Goal: Transaction & Acquisition: Purchase product/service

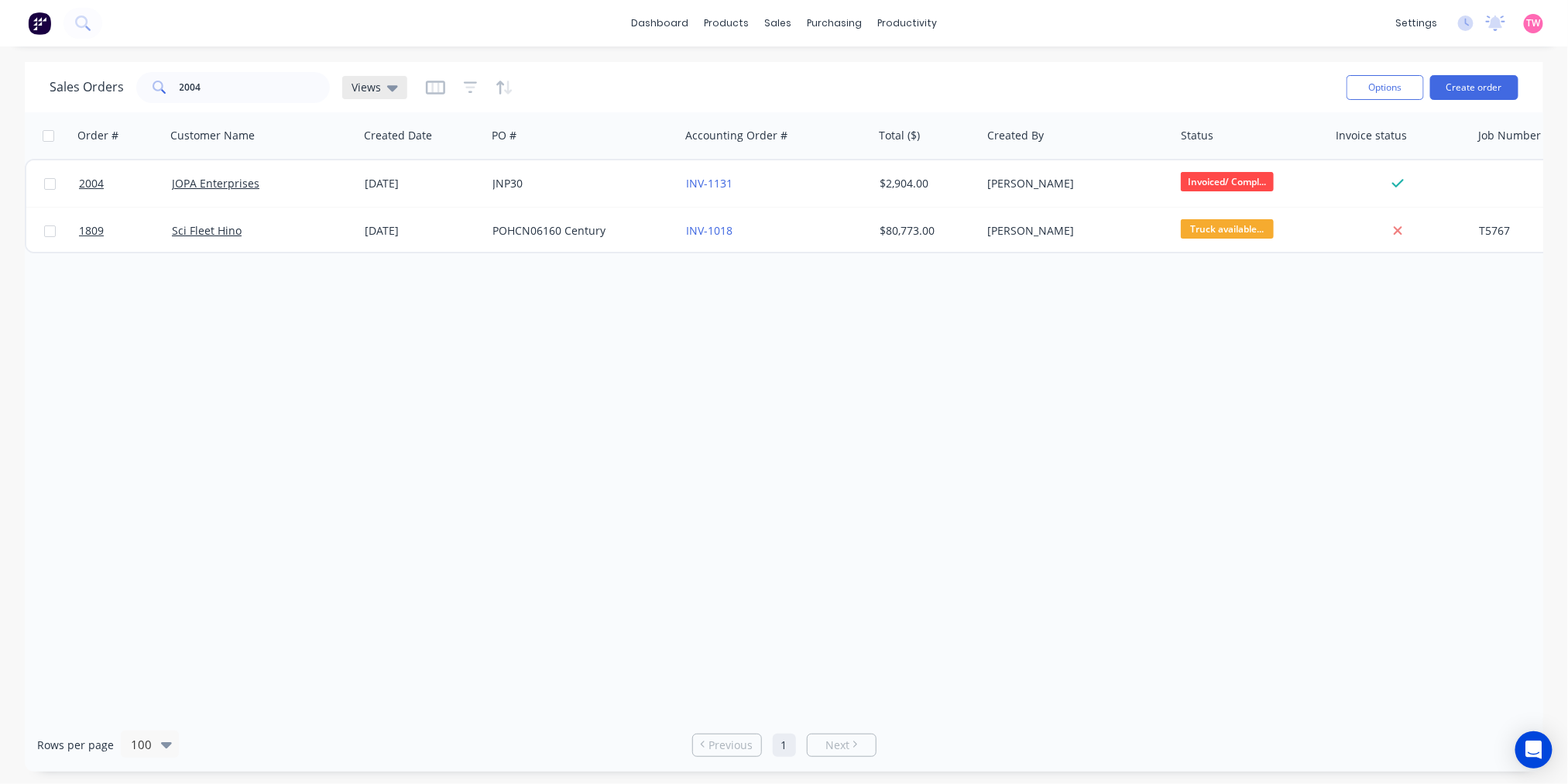
click at [387, 78] on div "Views" at bounding box center [375, 88] width 65 height 23
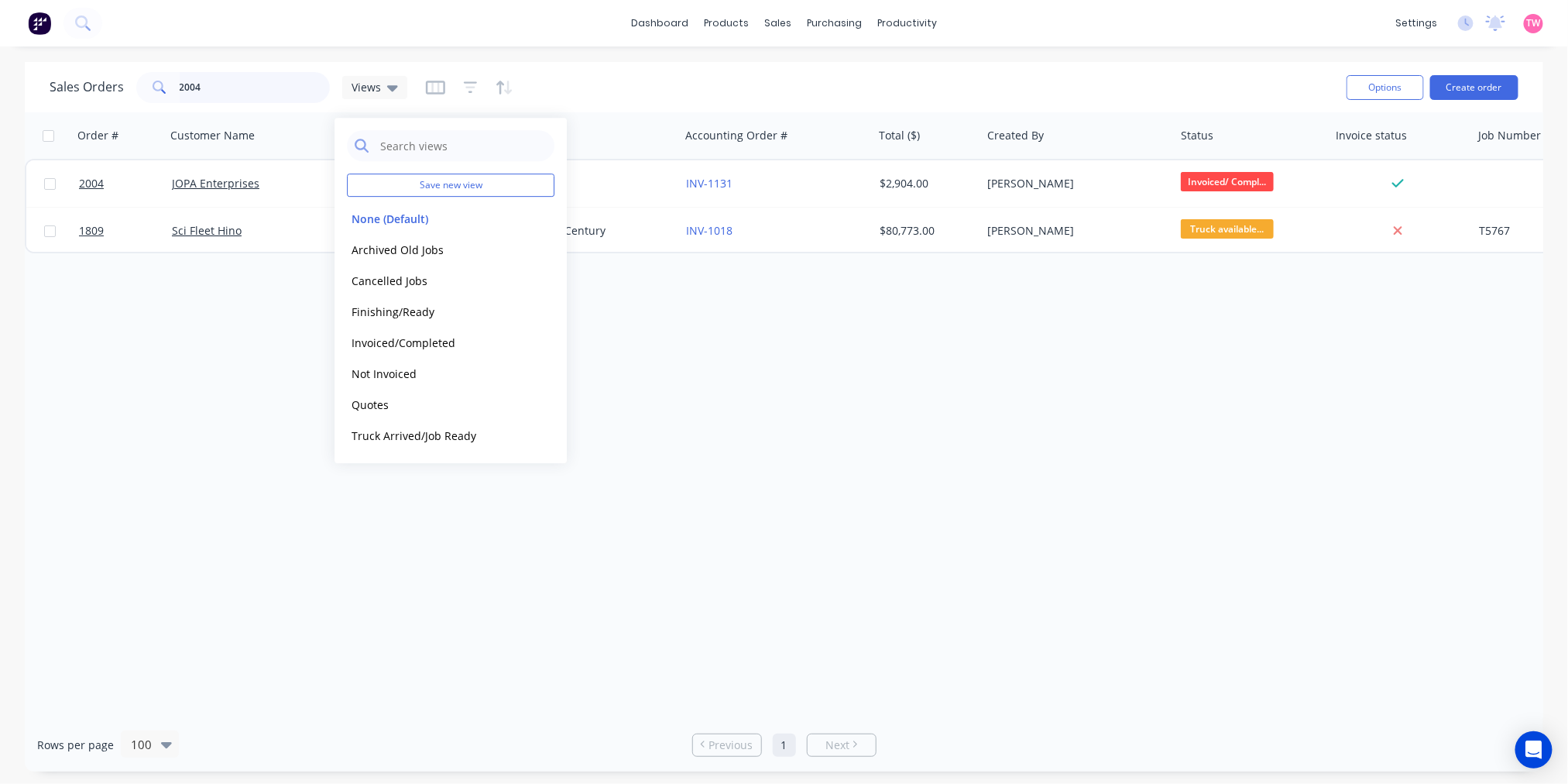
click at [222, 90] on input "2004" at bounding box center [255, 88] width 151 height 31
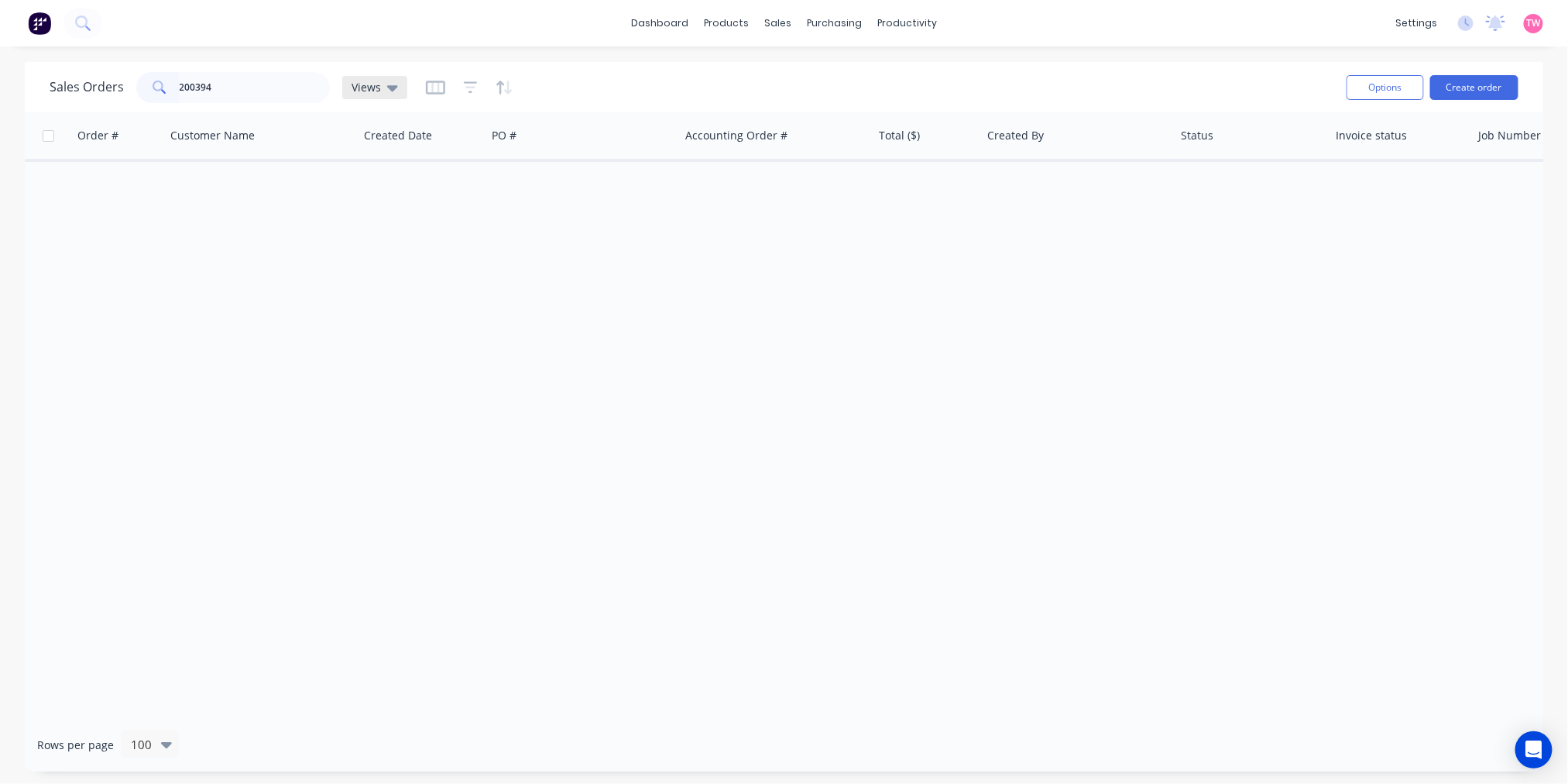
click at [391, 92] on icon at bounding box center [393, 88] width 11 height 17
click at [407, 217] on button "None (Default)" at bounding box center [435, 218] width 177 height 18
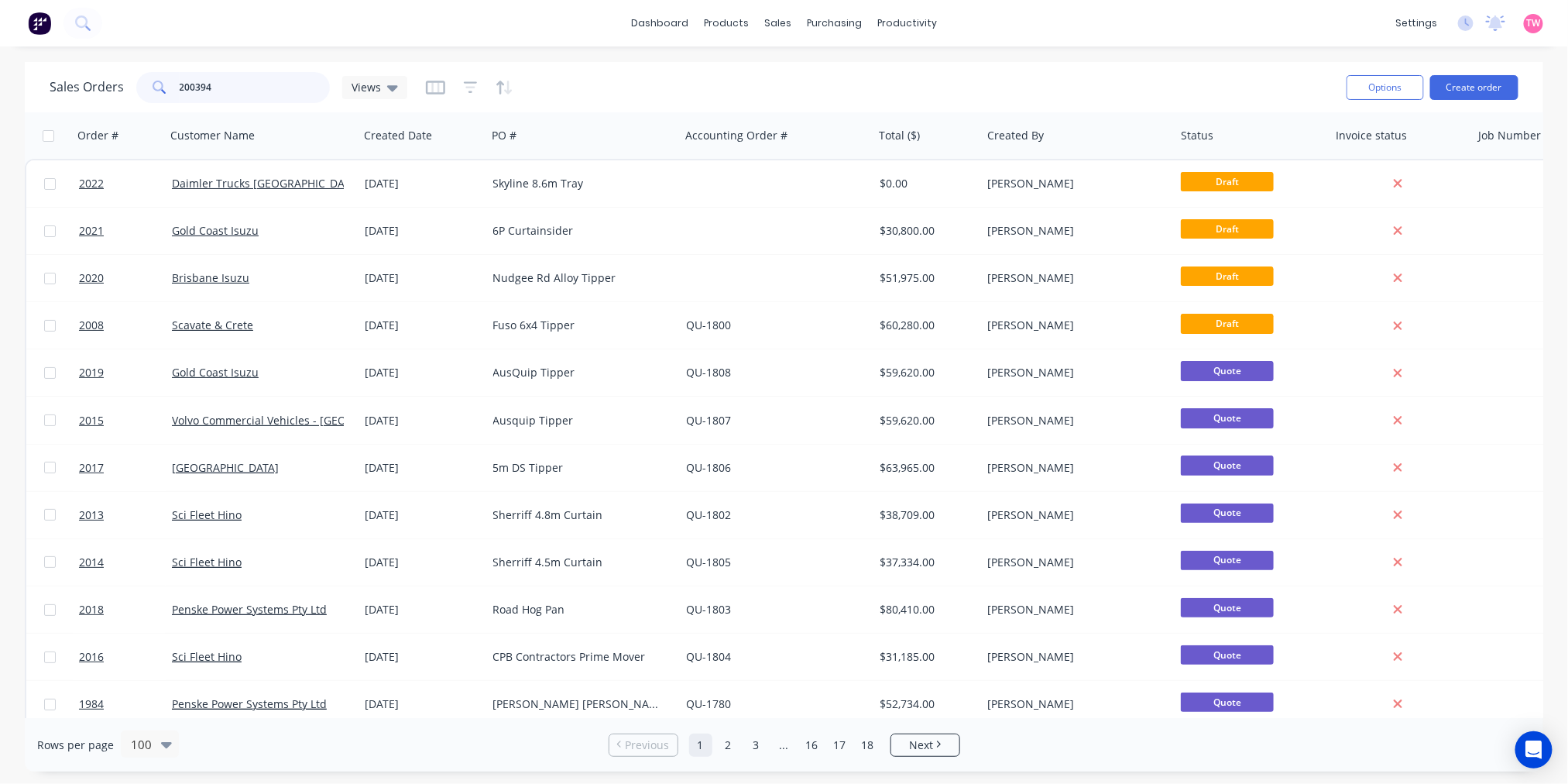
click at [244, 88] on input "200394" at bounding box center [255, 88] width 151 height 31
drag, startPoint x: 241, startPoint y: 83, endPoint x: 133, endPoint y: 88, distance: 108.1
click at [133, 88] on div "Sales Orders 200394 Views" at bounding box center [228, 88] width 358 height 31
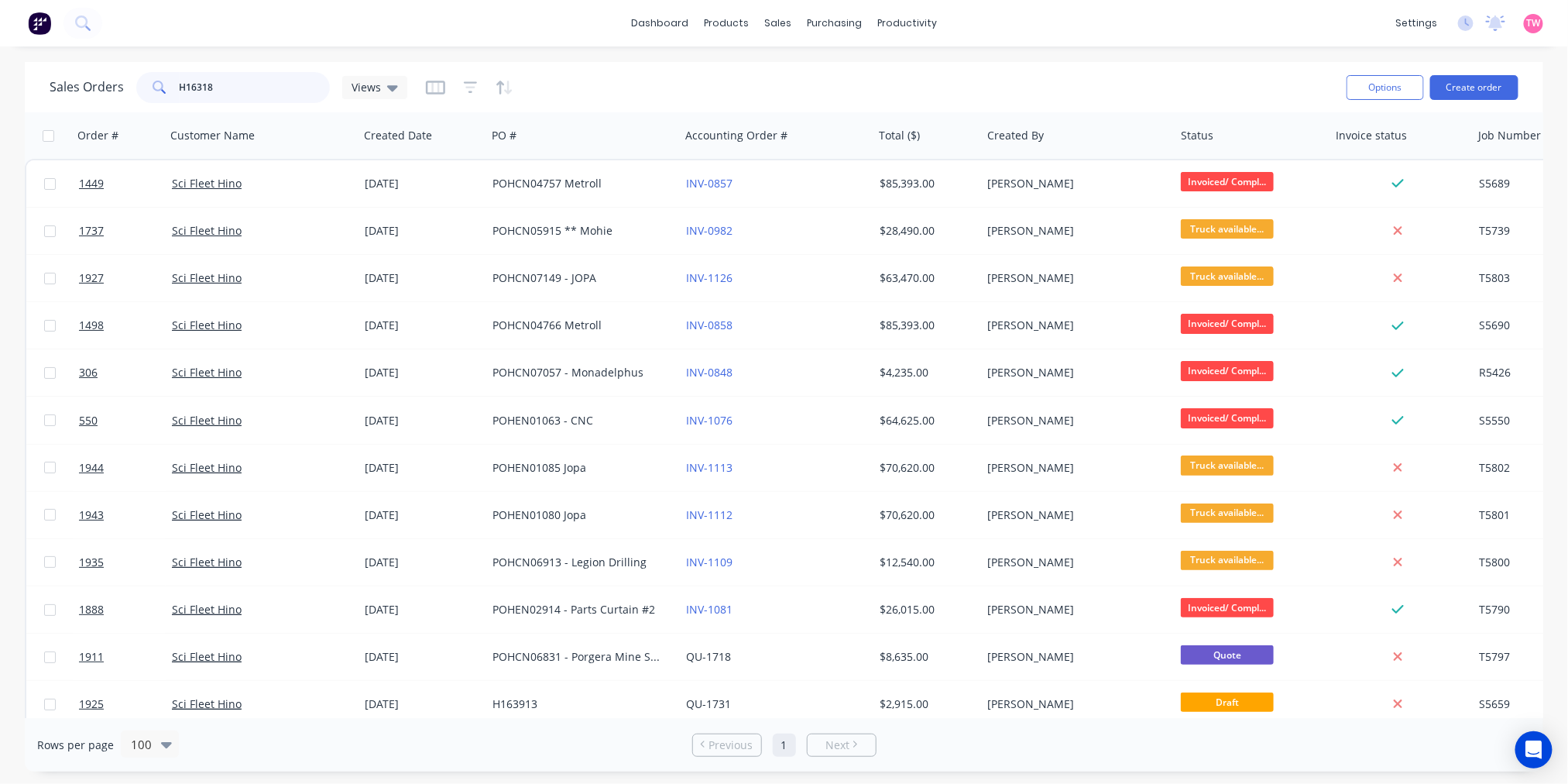
type input "H163180"
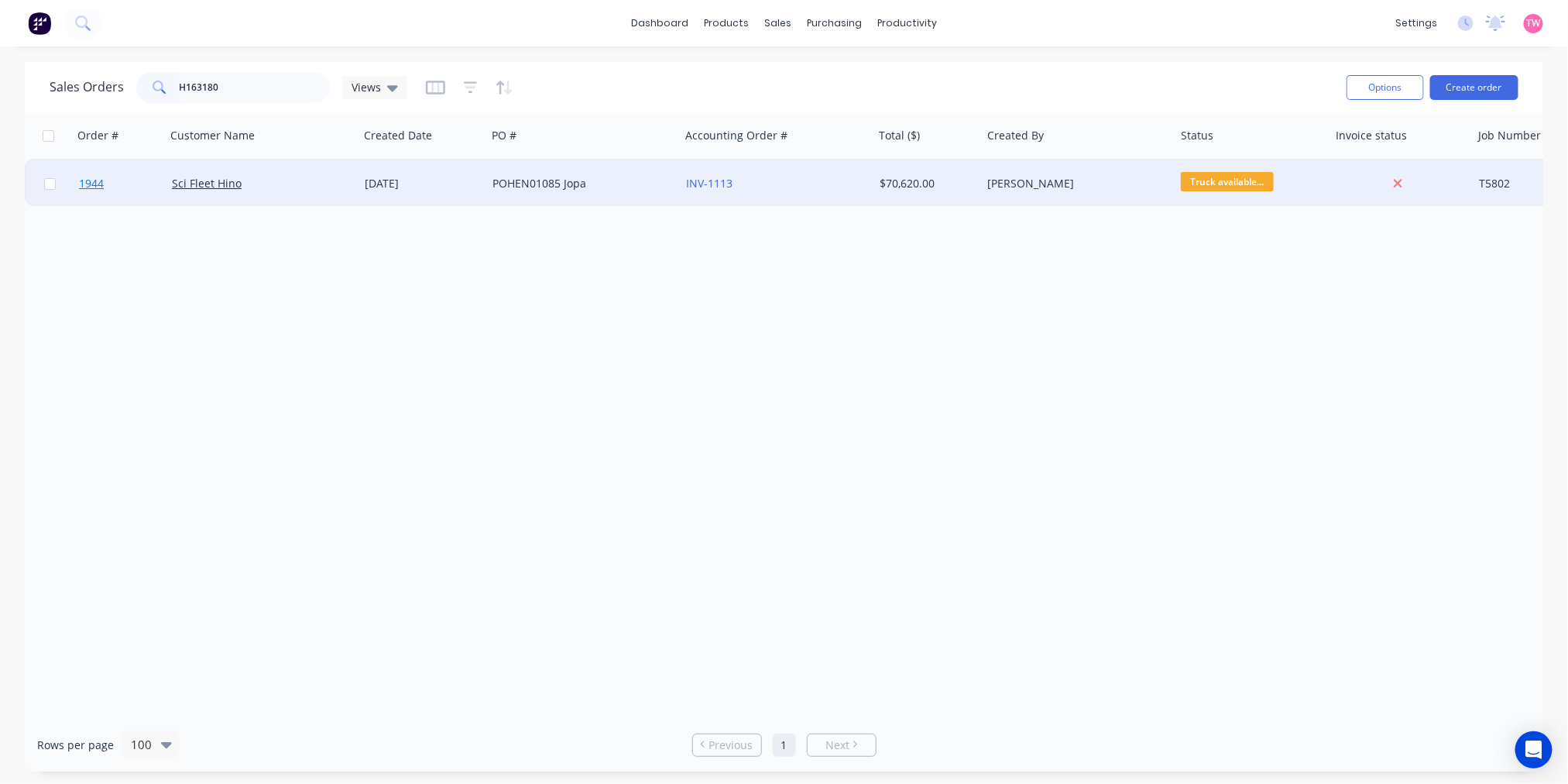
click at [142, 185] on link "1944" at bounding box center [126, 184] width 93 height 47
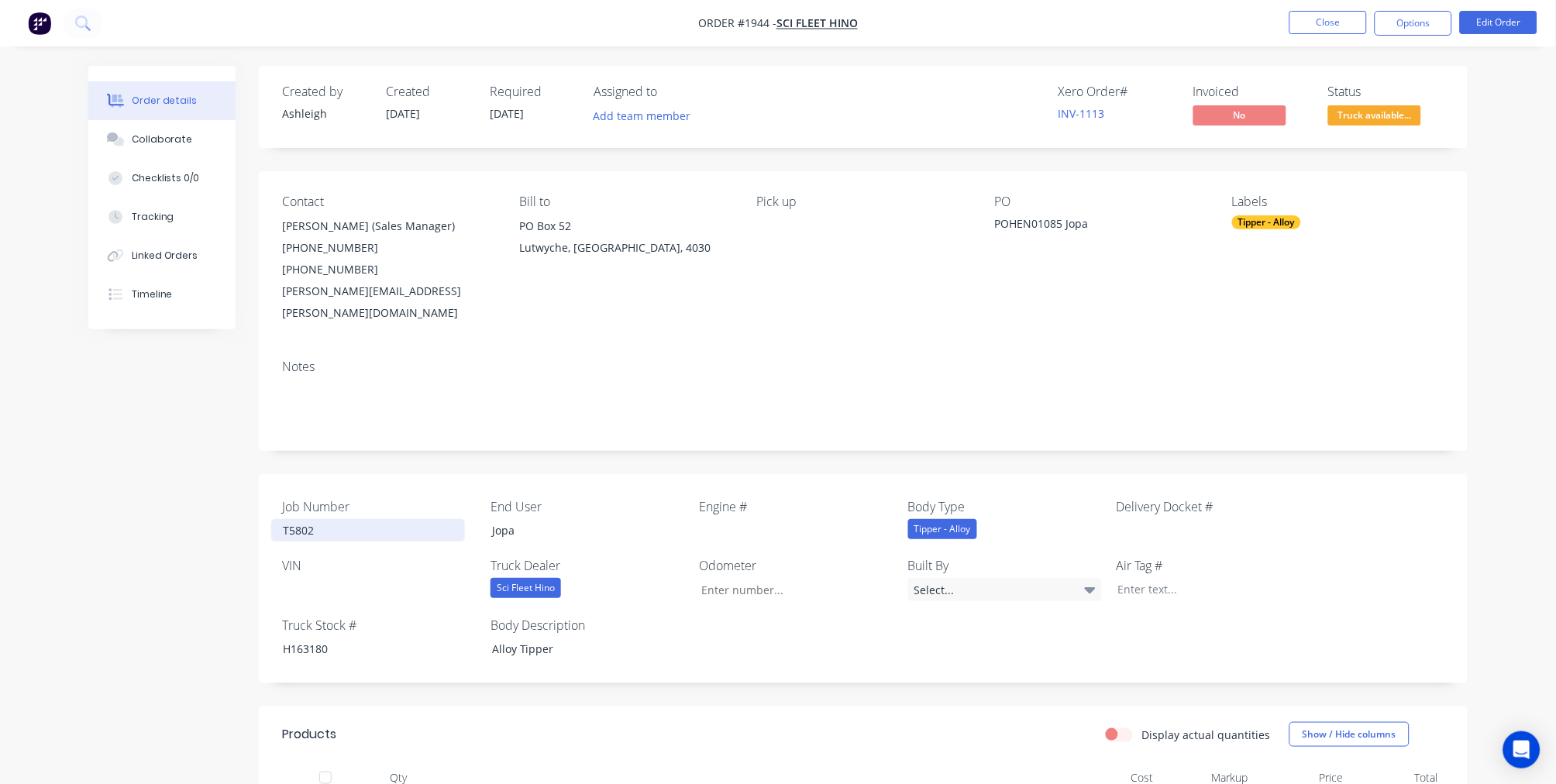
click at [296, 519] on div "T5802" at bounding box center [368, 530] width 194 height 23
copy div "T5802"
click at [316, 637] on div "H163180" at bounding box center [368, 648] width 194 height 23
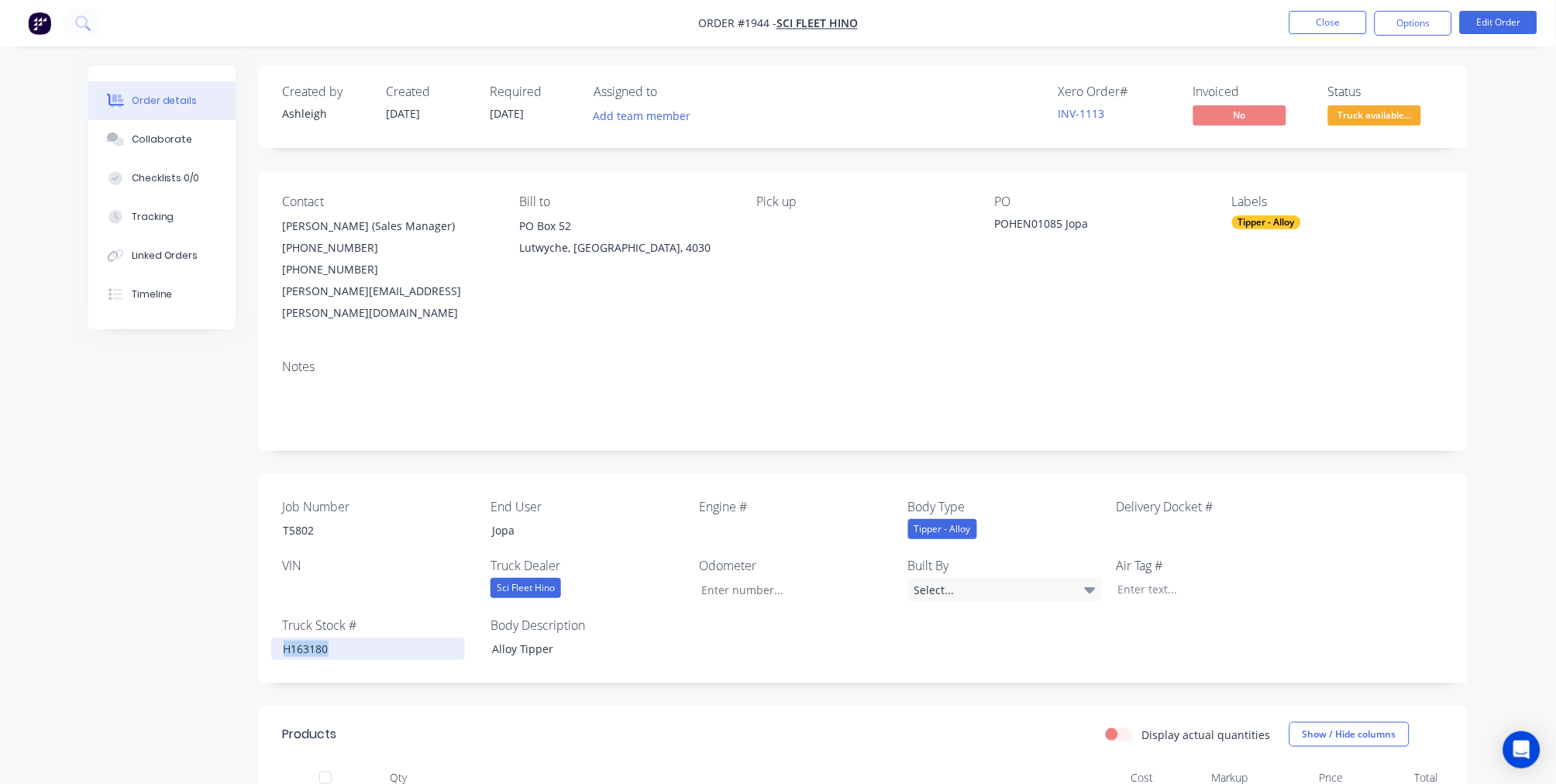
copy div "H163180"
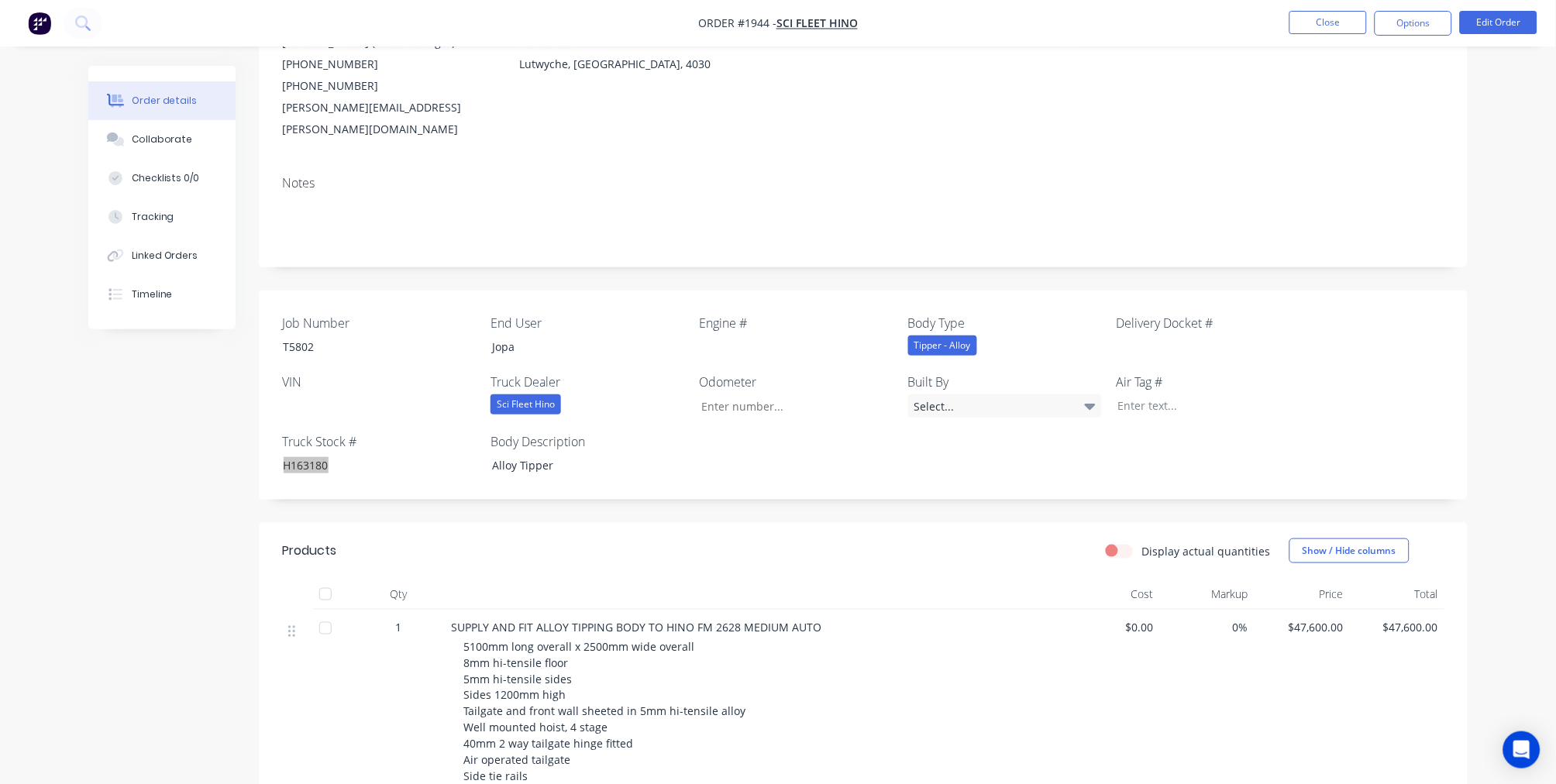
scroll to position [144, 0]
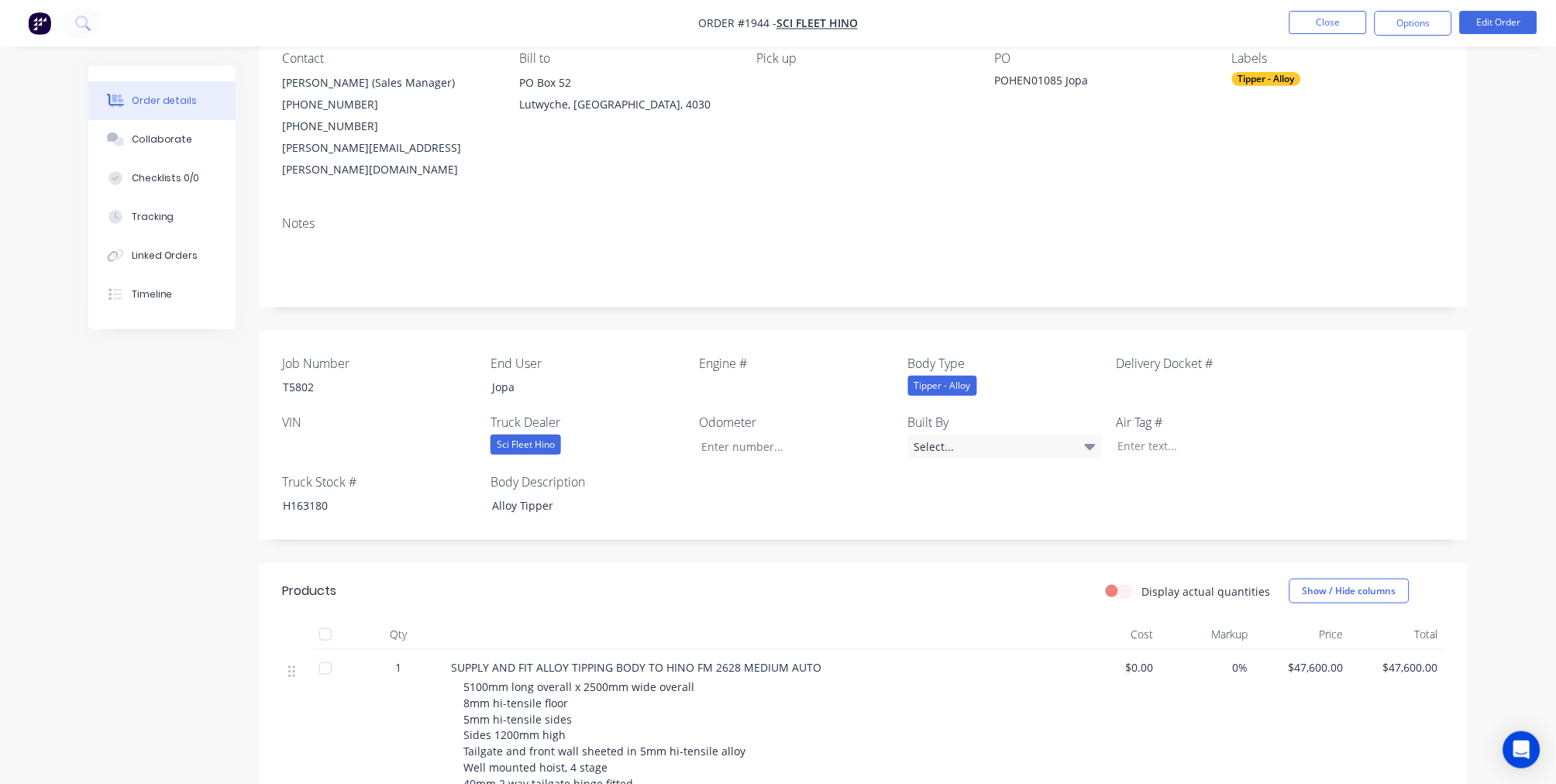
click at [153, 431] on div "Created by Ashleigh Created 29/07/25 Required 29/07/25 Assigned to Add team mem…" at bounding box center [778, 736] width 1380 height 1627
click at [307, 494] on div "H163180" at bounding box center [368, 505] width 194 height 23
copy div "H163180"
click at [1413, 26] on button "Options" at bounding box center [1414, 23] width 78 height 25
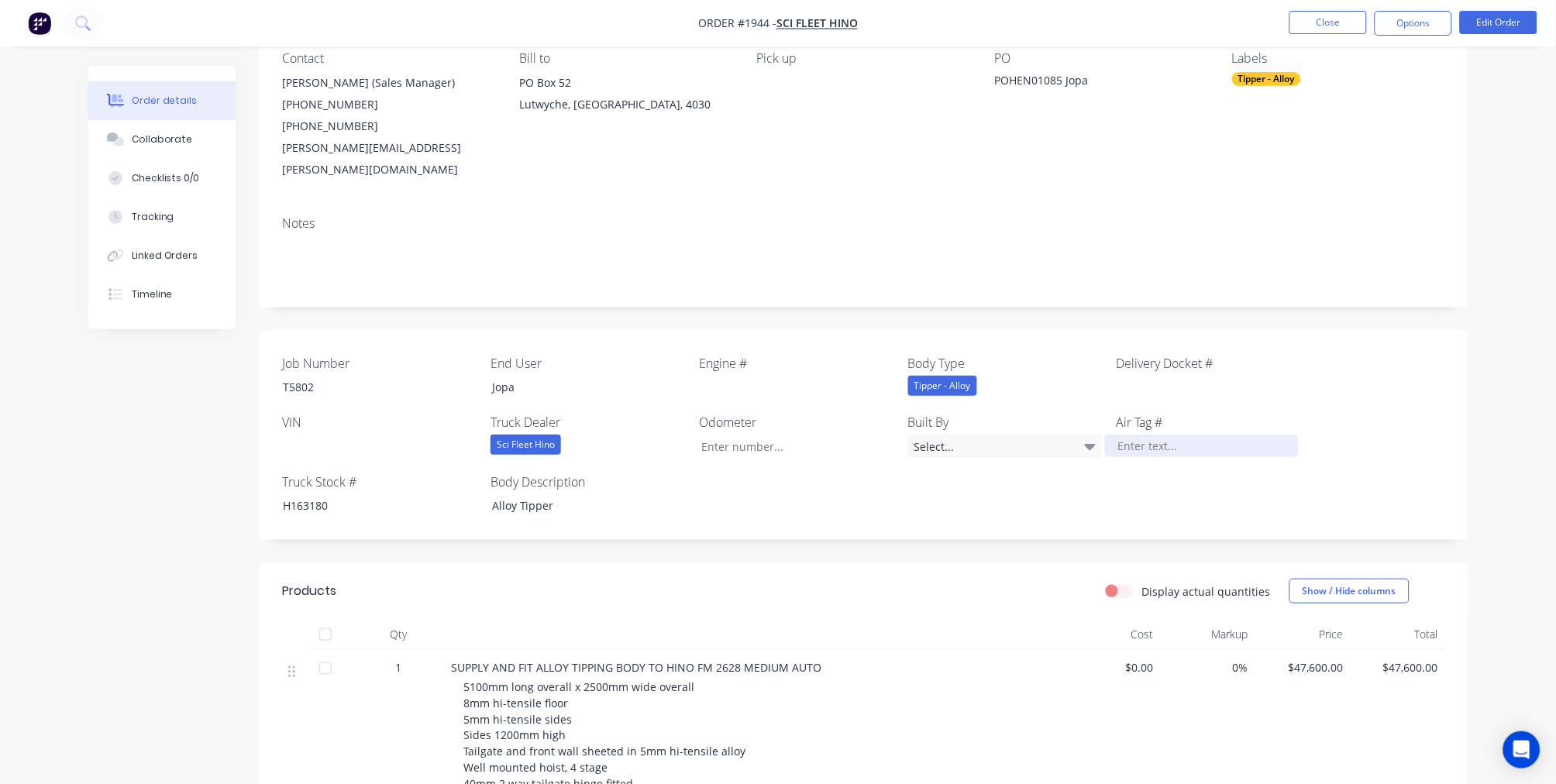
click at [1144, 435] on div at bounding box center [1202, 446] width 194 height 23
click at [1427, 17] on button "Options" at bounding box center [1414, 23] width 78 height 25
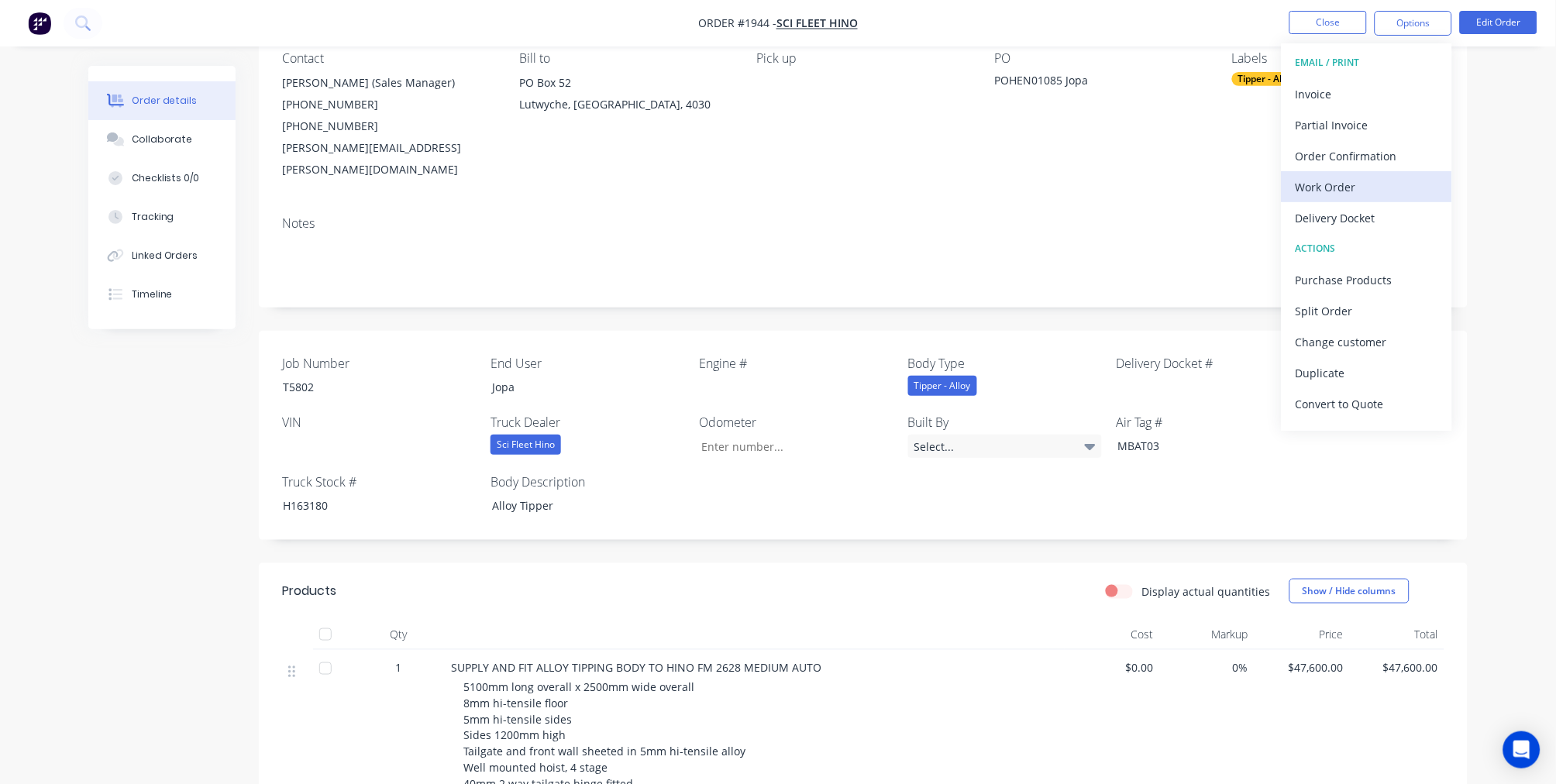
click at [1322, 189] on div "Work Order" at bounding box center [1367, 187] width 143 height 23
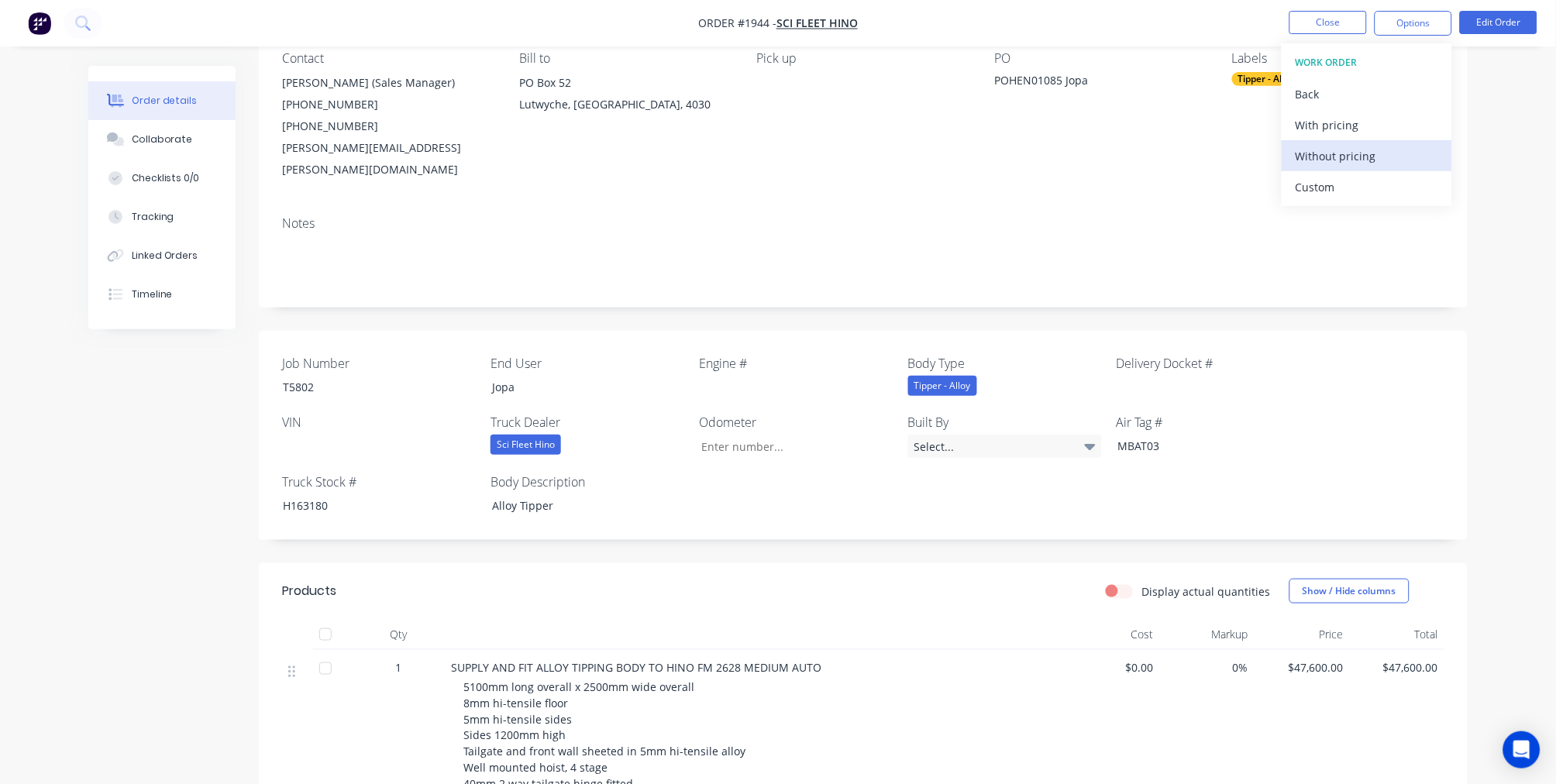
click at [1333, 151] on div "Without pricing" at bounding box center [1367, 156] width 143 height 23
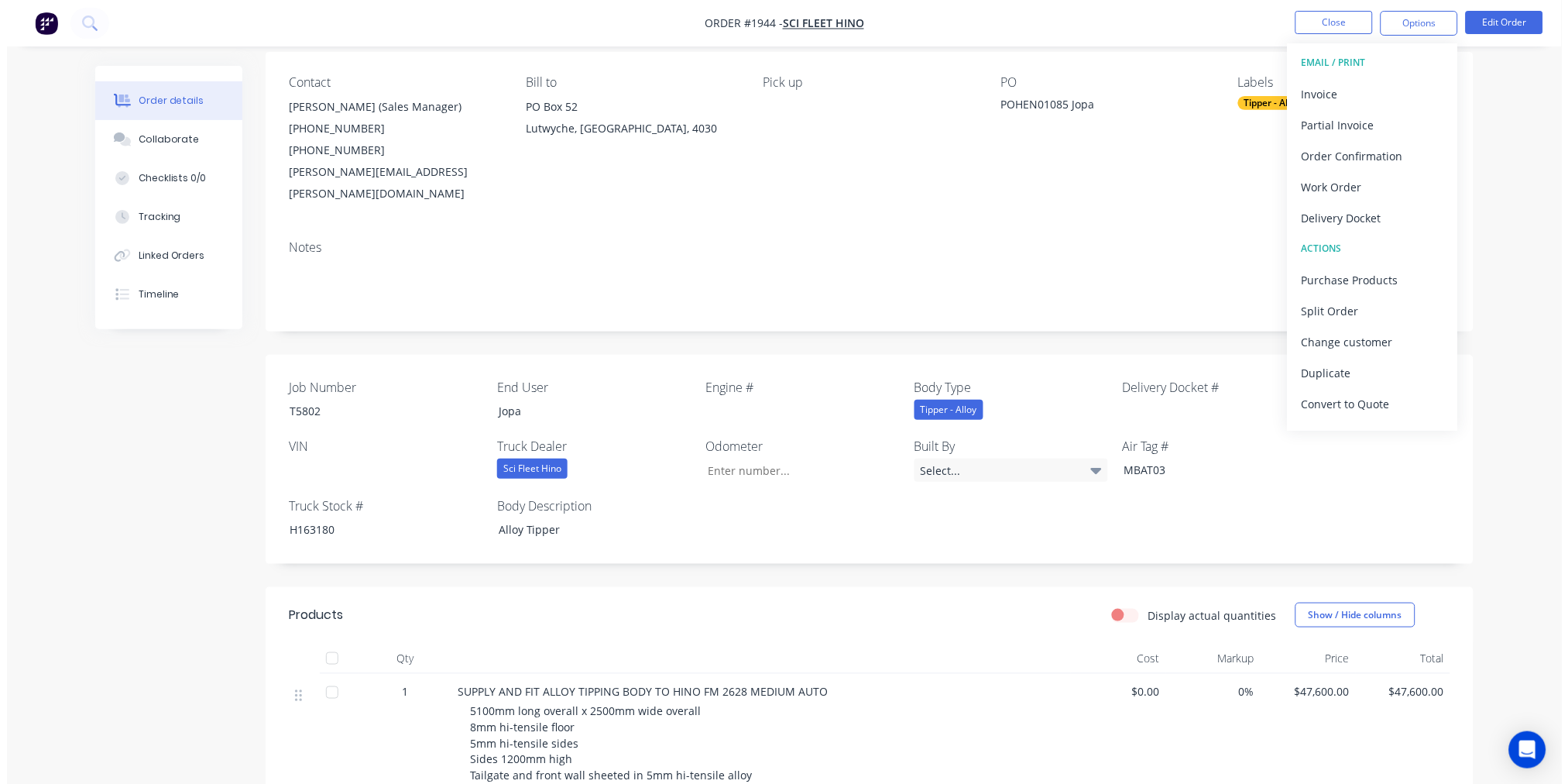
scroll to position [0, 0]
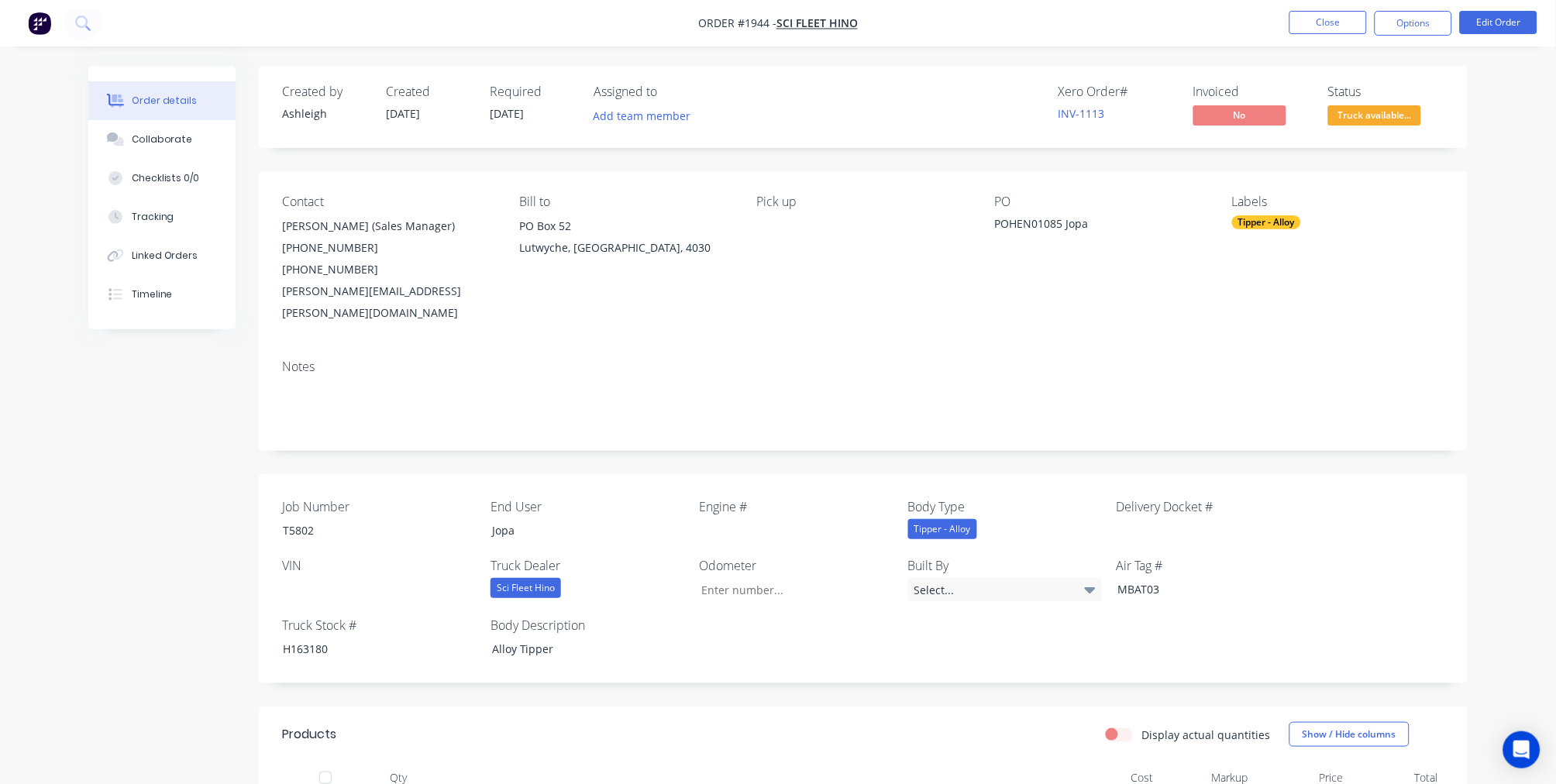
click at [1156, 202] on div "PO" at bounding box center [1100, 202] width 212 height 15
click at [1380, 110] on span "Truck available..." at bounding box center [1375, 115] width 93 height 19
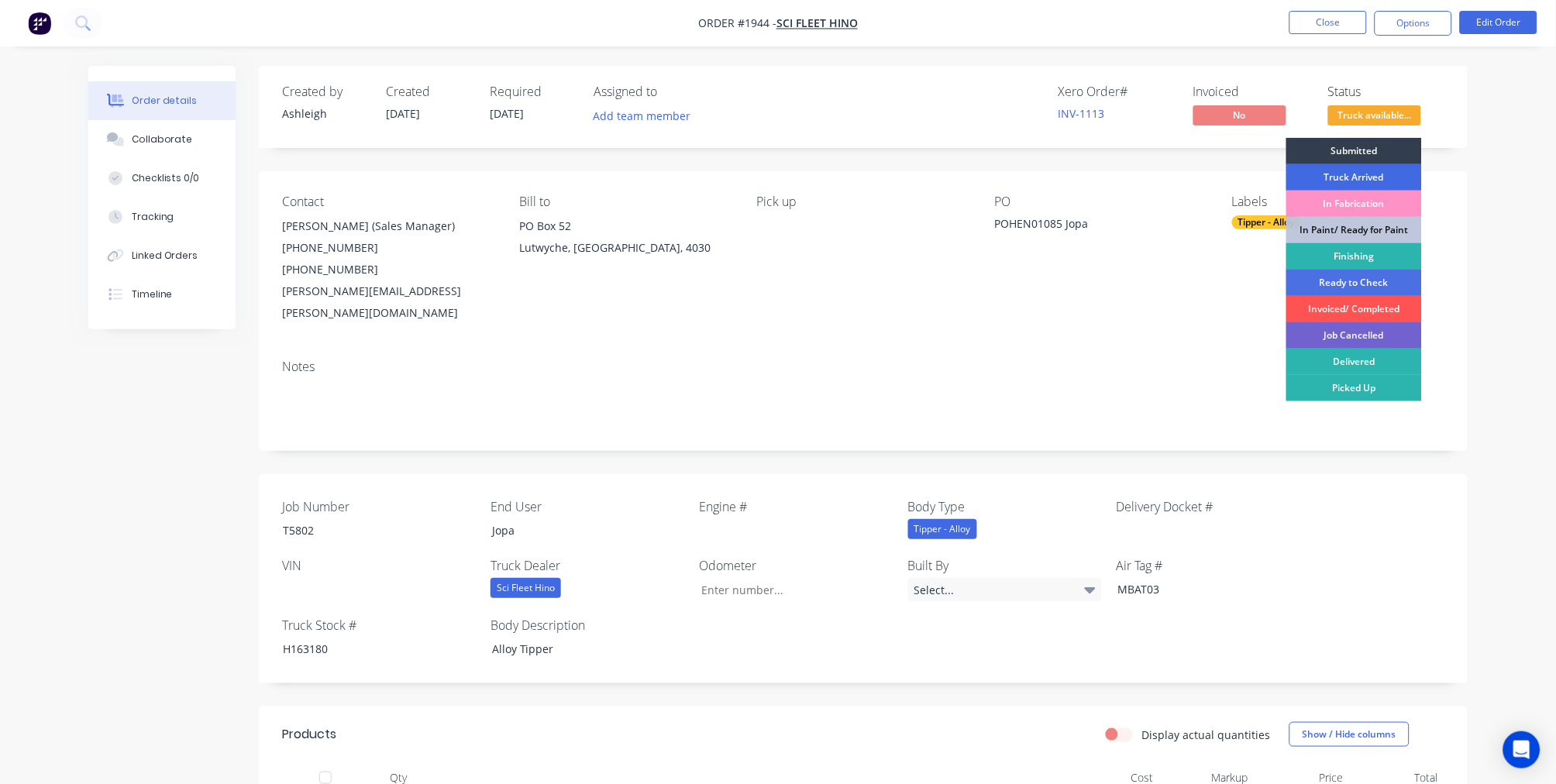
click at [1370, 181] on div "Truck Arrived" at bounding box center [1354, 178] width 136 height 26
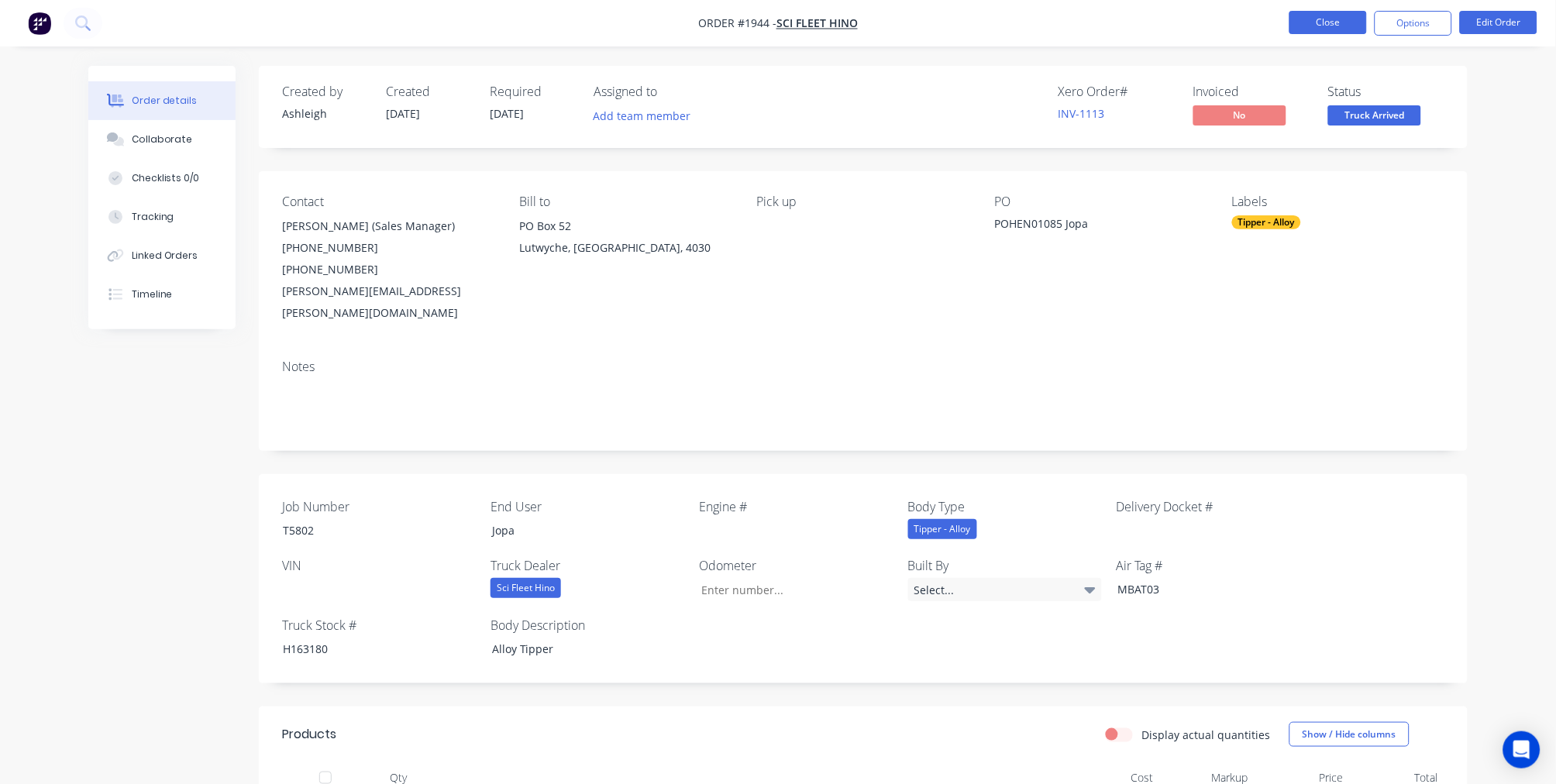
click at [1323, 21] on button "Close" at bounding box center [1329, 23] width 78 height 23
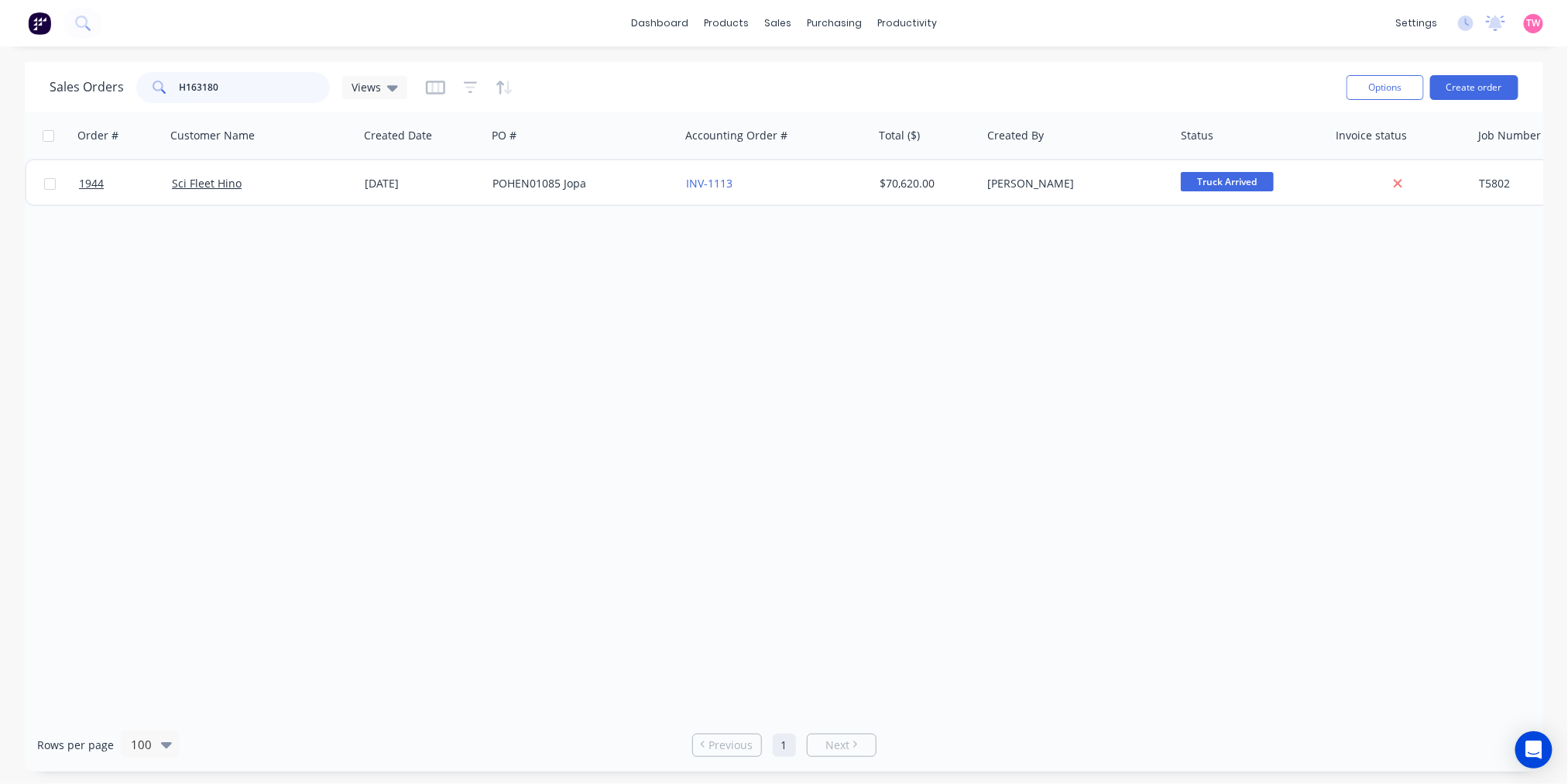
drag, startPoint x: 279, startPoint y: 83, endPoint x: 83, endPoint y: 82, distance: 196.0
click at [83, 82] on div "Sales Orders H163180 Views" at bounding box center [228, 88] width 358 height 31
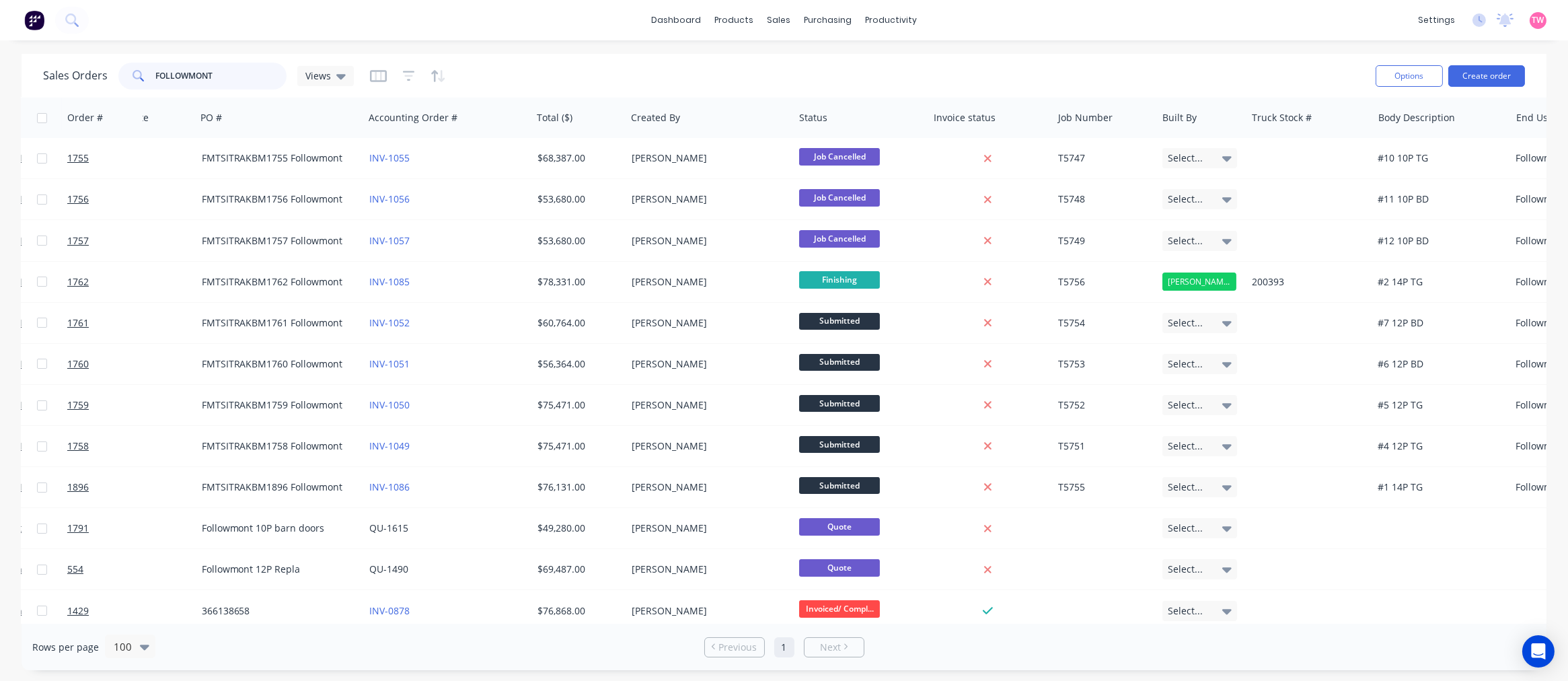
scroll to position [125, 318]
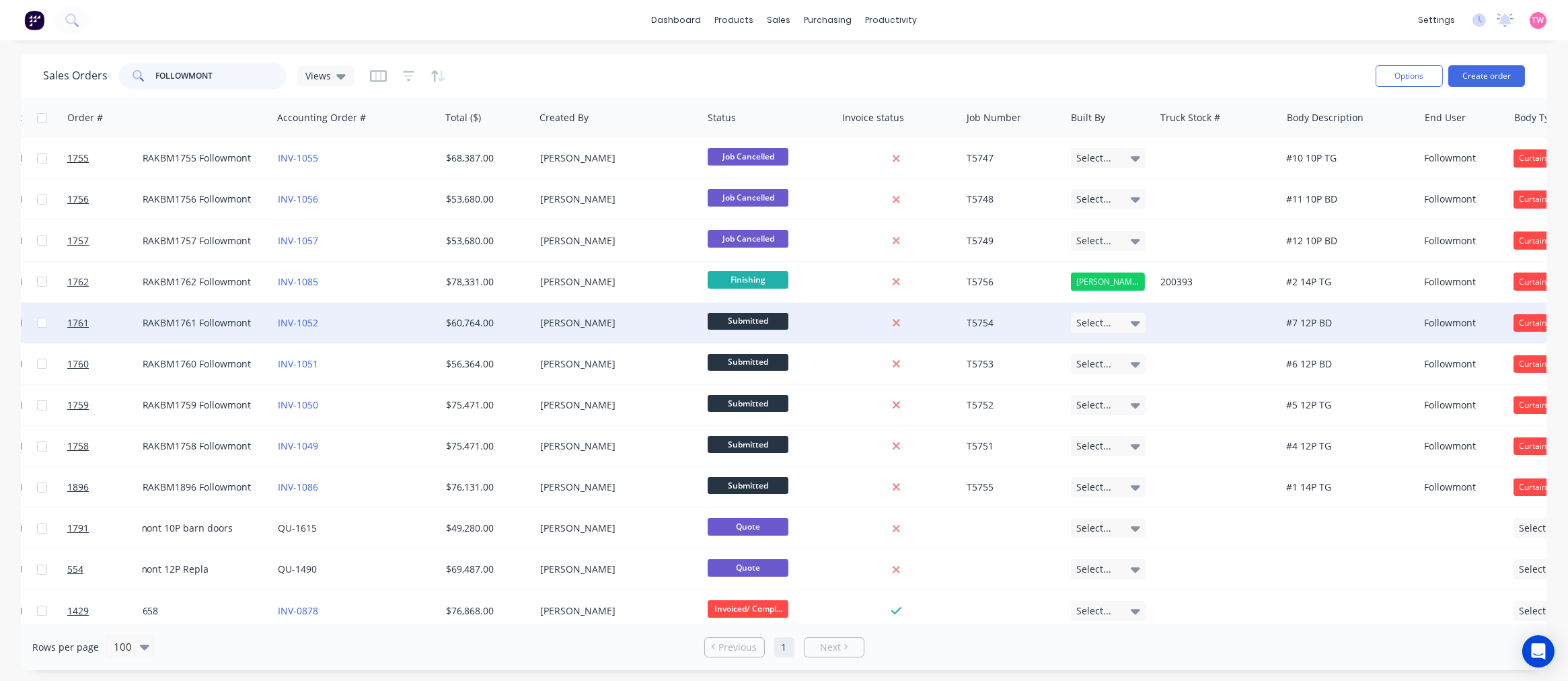
type input "FOLLOWMONT"
click at [343, 321] on div "INV-1052" at bounding box center [352, 323] width 150 height 13
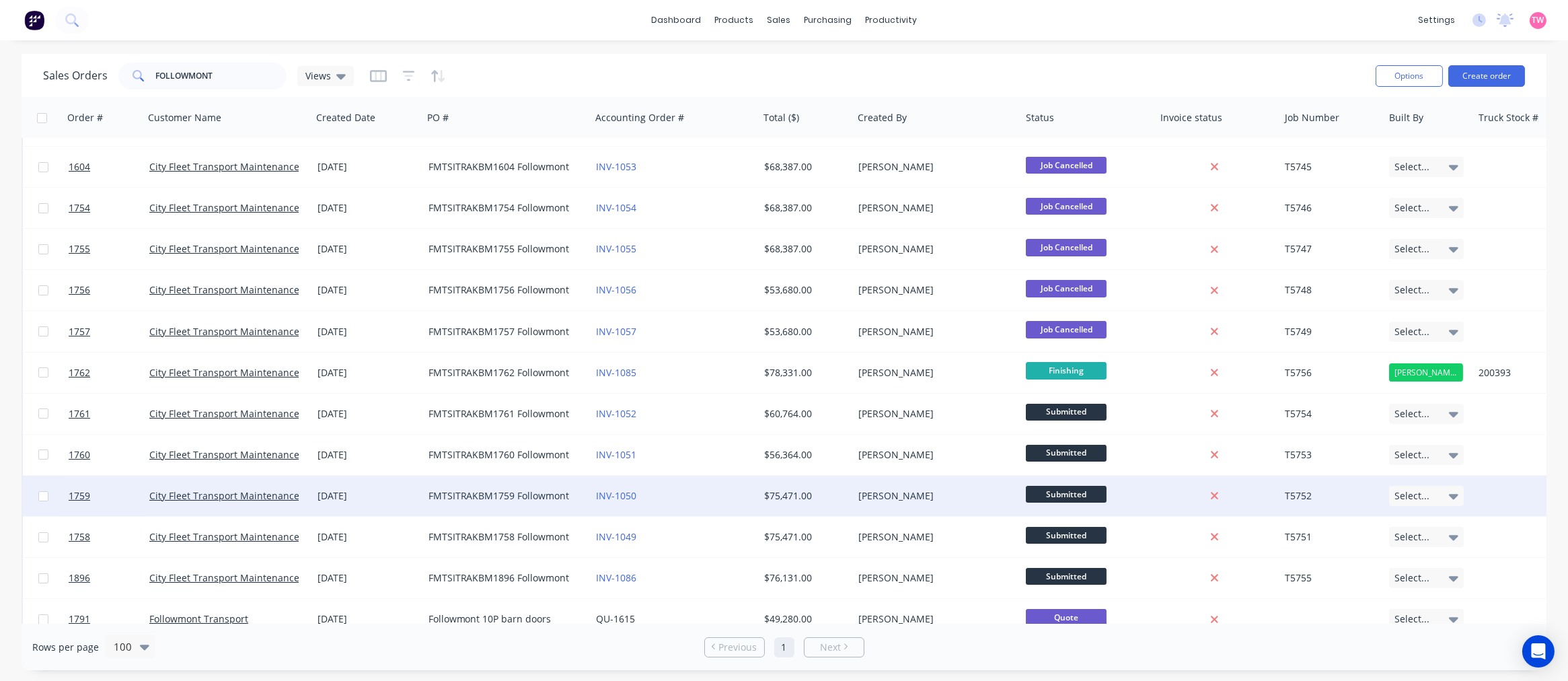
scroll to position [125, 0]
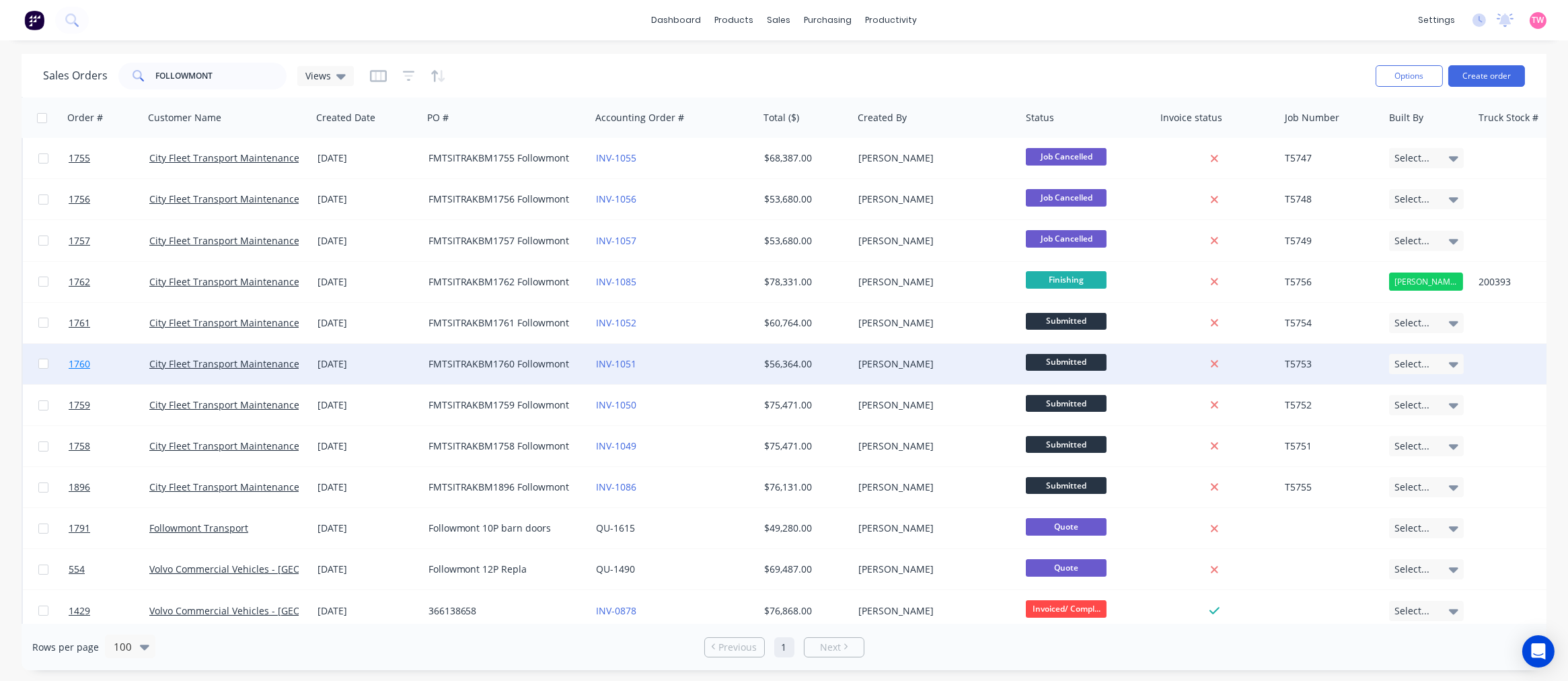
click at [125, 361] on link "1760" at bounding box center [109, 364] width 81 height 40
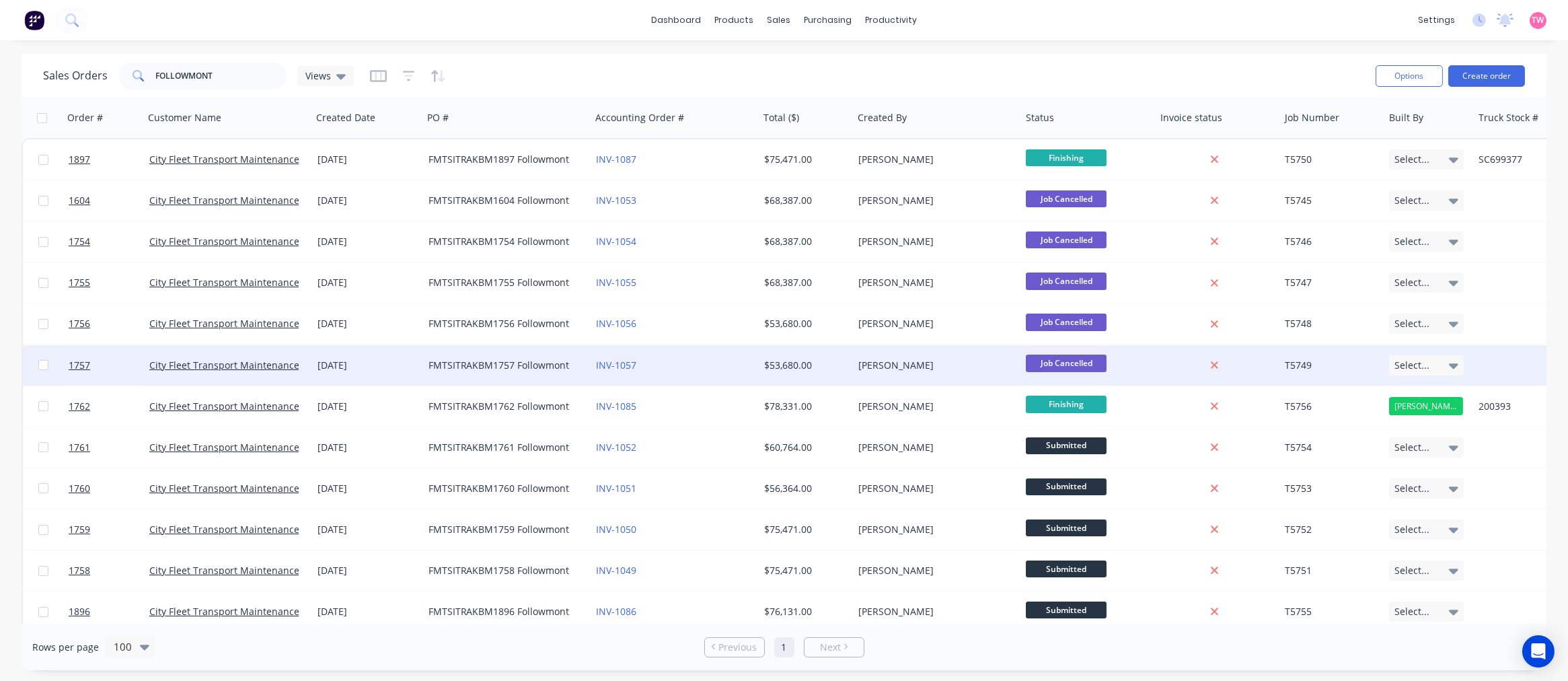
scroll to position [125, 0]
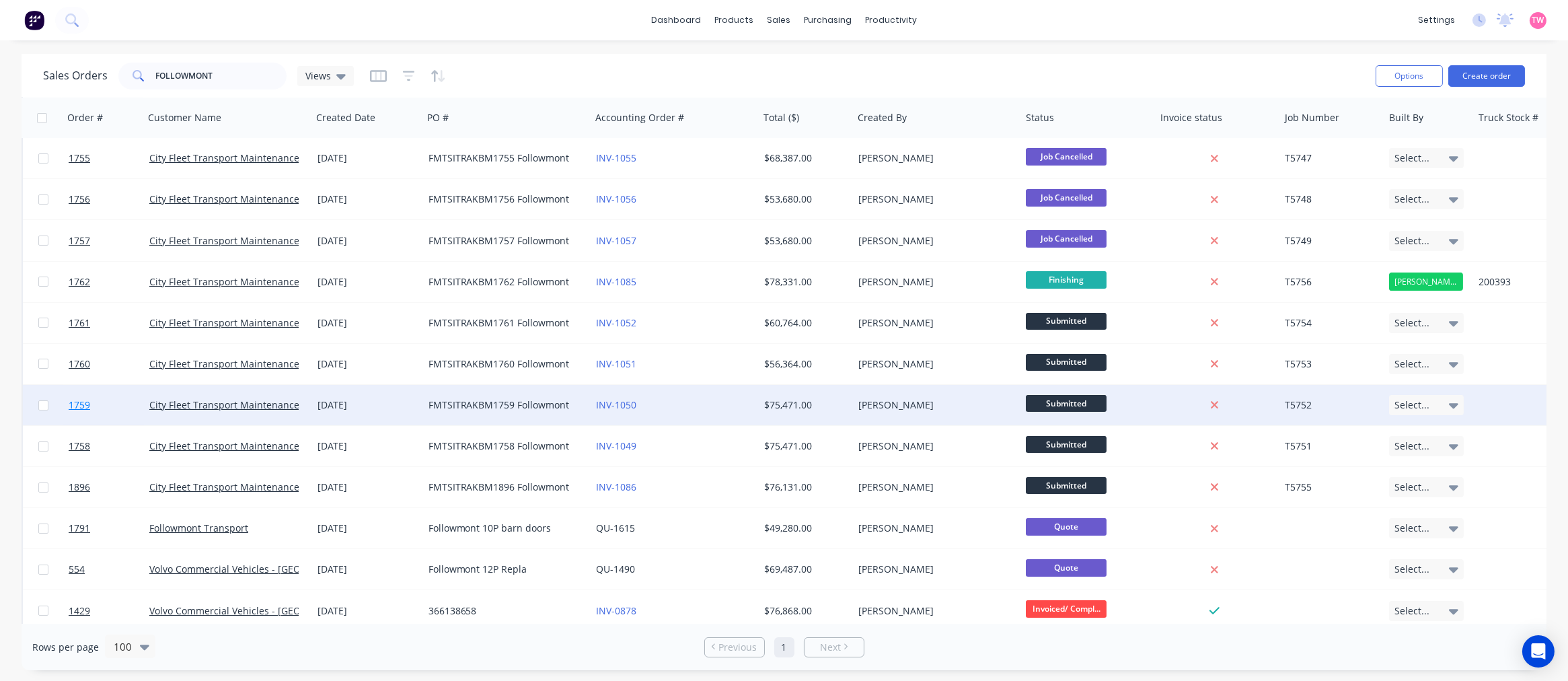
click at [113, 407] on link "1759" at bounding box center [109, 405] width 81 height 40
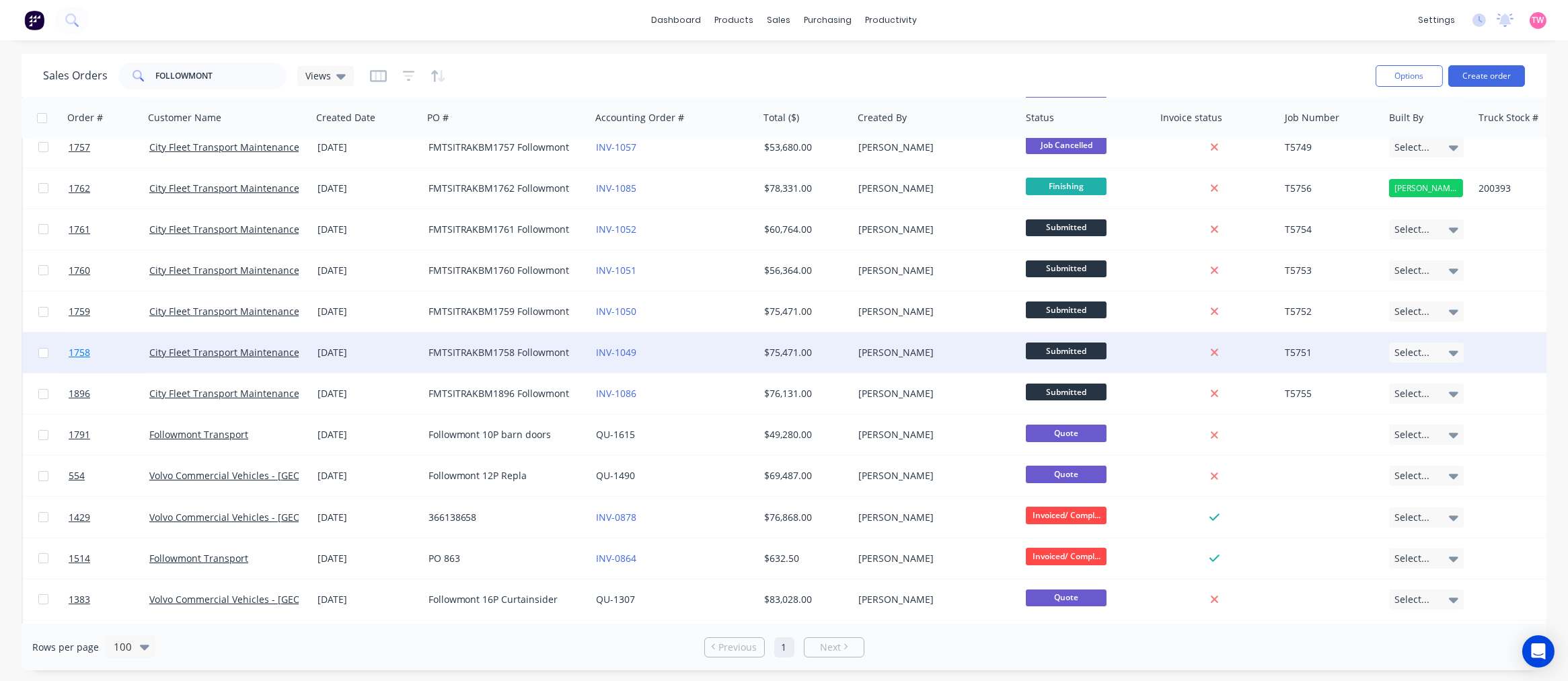
scroll to position [249, 0]
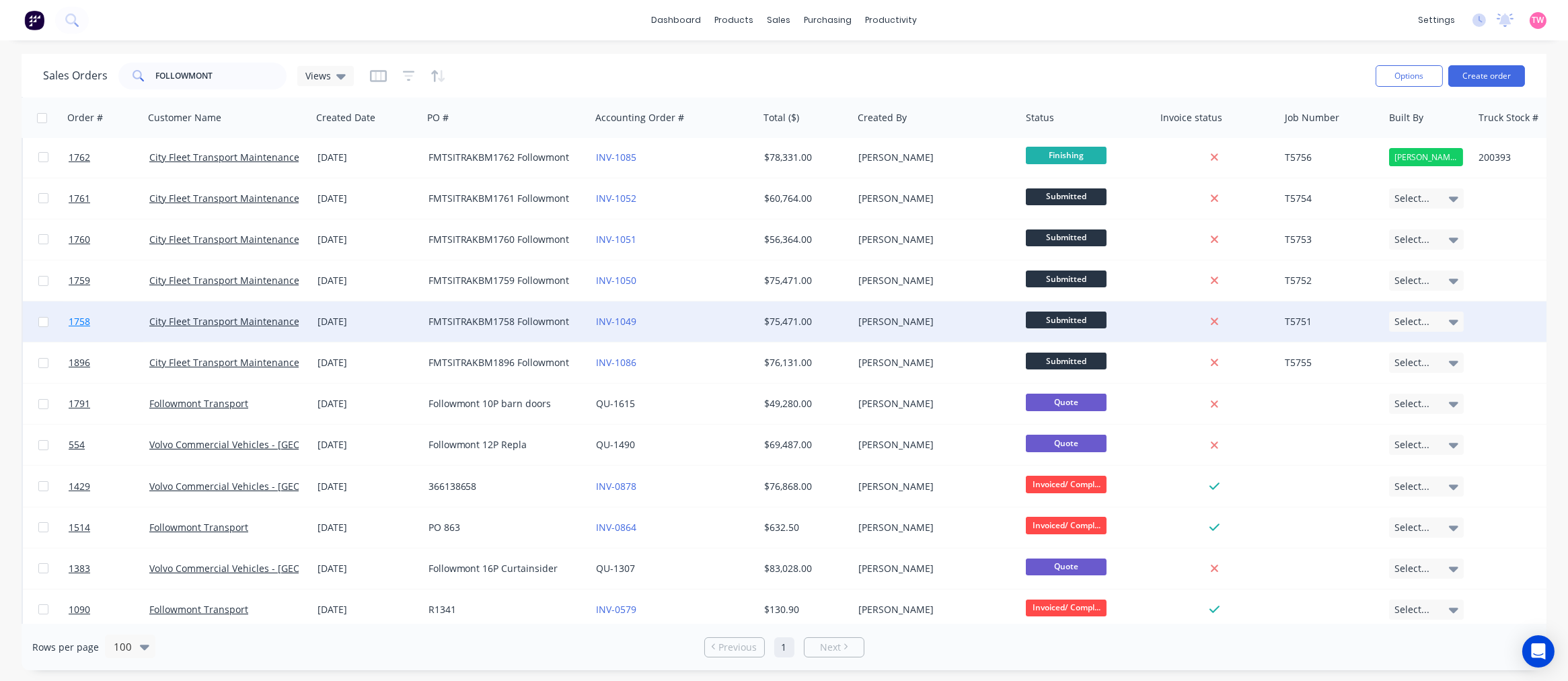
click at [113, 319] on link "1758" at bounding box center [109, 322] width 81 height 40
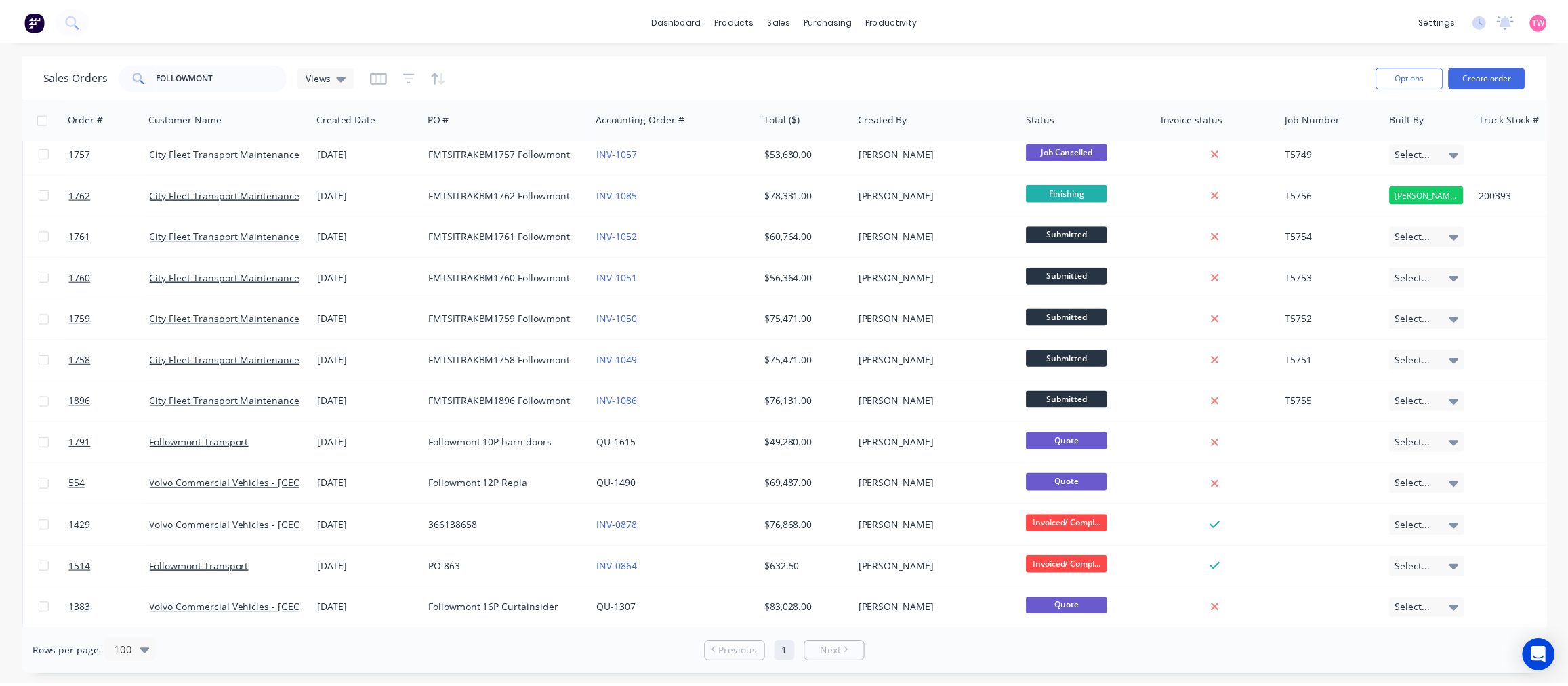
scroll to position [251, 0]
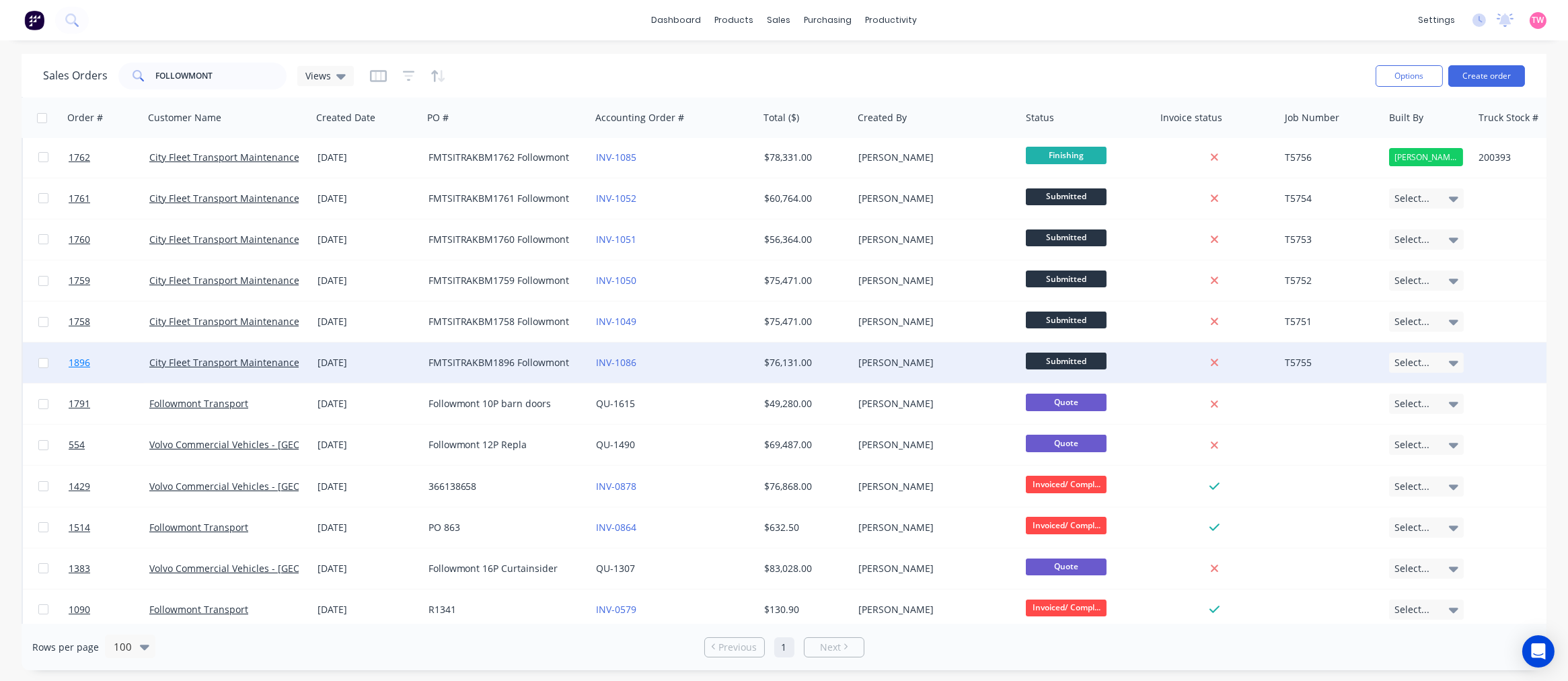
click at [109, 364] on link "1896" at bounding box center [109, 363] width 81 height 40
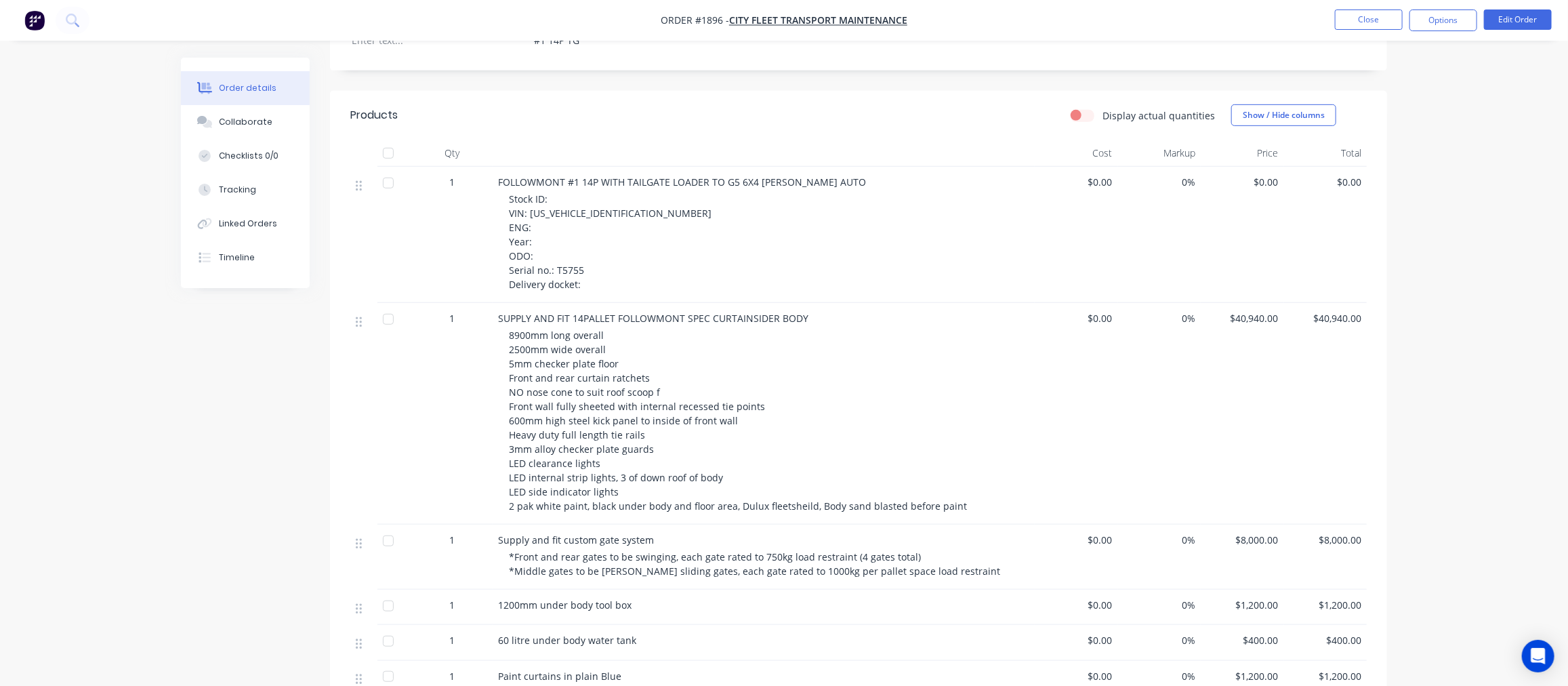
scroll to position [503, 0]
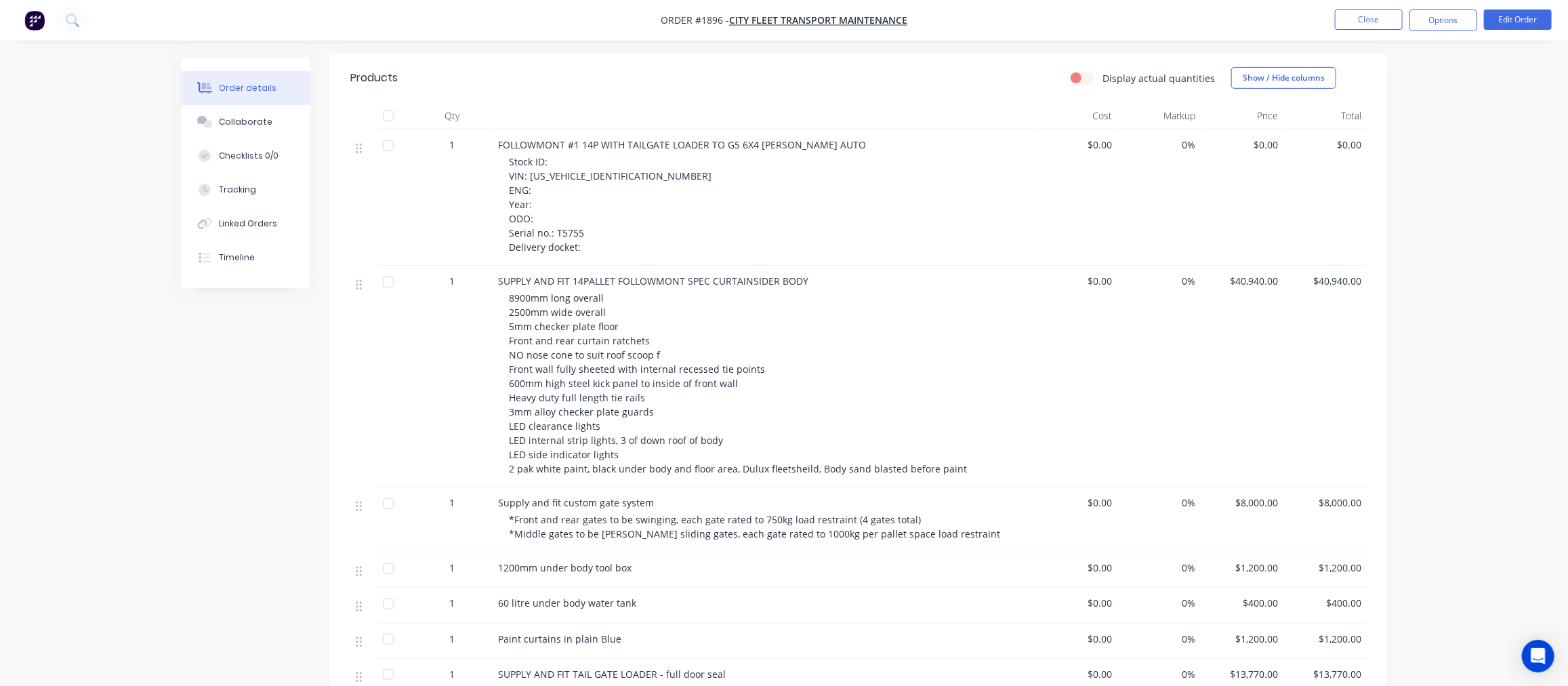
click at [151, 336] on div "Order details Collaborate Checklists 0/0 Tracking Linked Orders Timeline Order …" at bounding box center [784, 291] width 1568 height 1588
click at [241, 131] on button "Collaborate" at bounding box center [245, 122] width 129 height 34
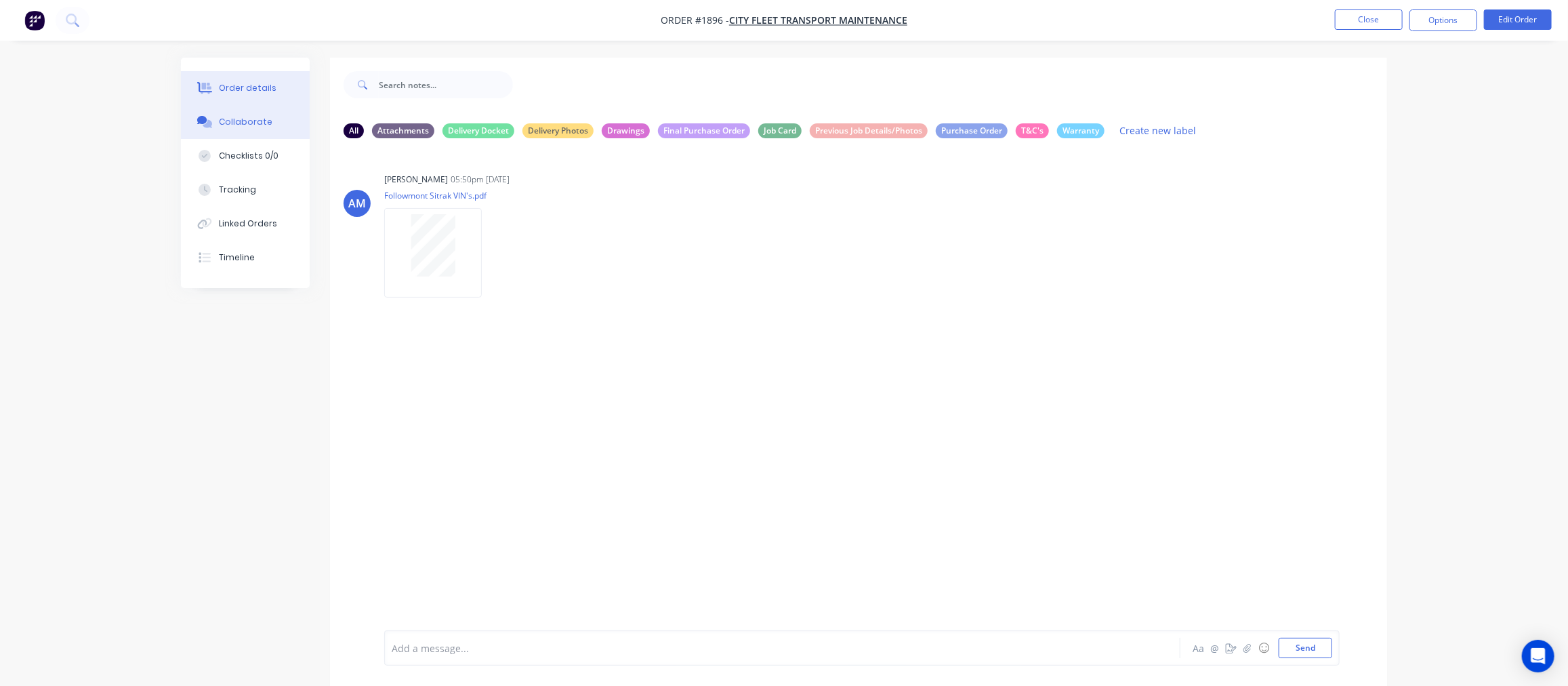
click at [251, 89] on div "Order details" at bounding box center [247, 88] width 58 height 12
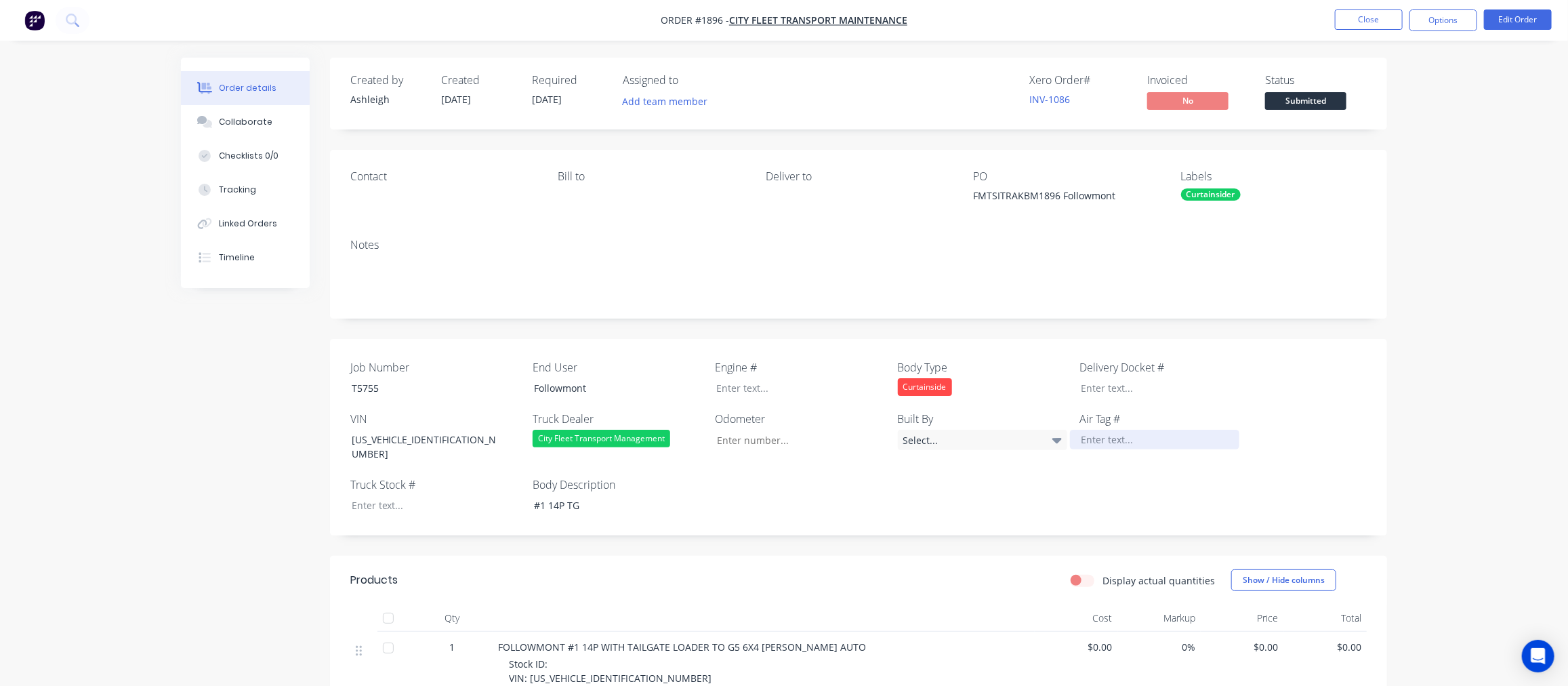
click at [1127, 441] on div at bounding box center [1155, 439] width 170 height 20
click at [388, 496] on div at bounding box center [426, 505] width 170 height 20
click at [1371, 24] on button "Options" at bounding box center [1443, 20] width 68 height 22
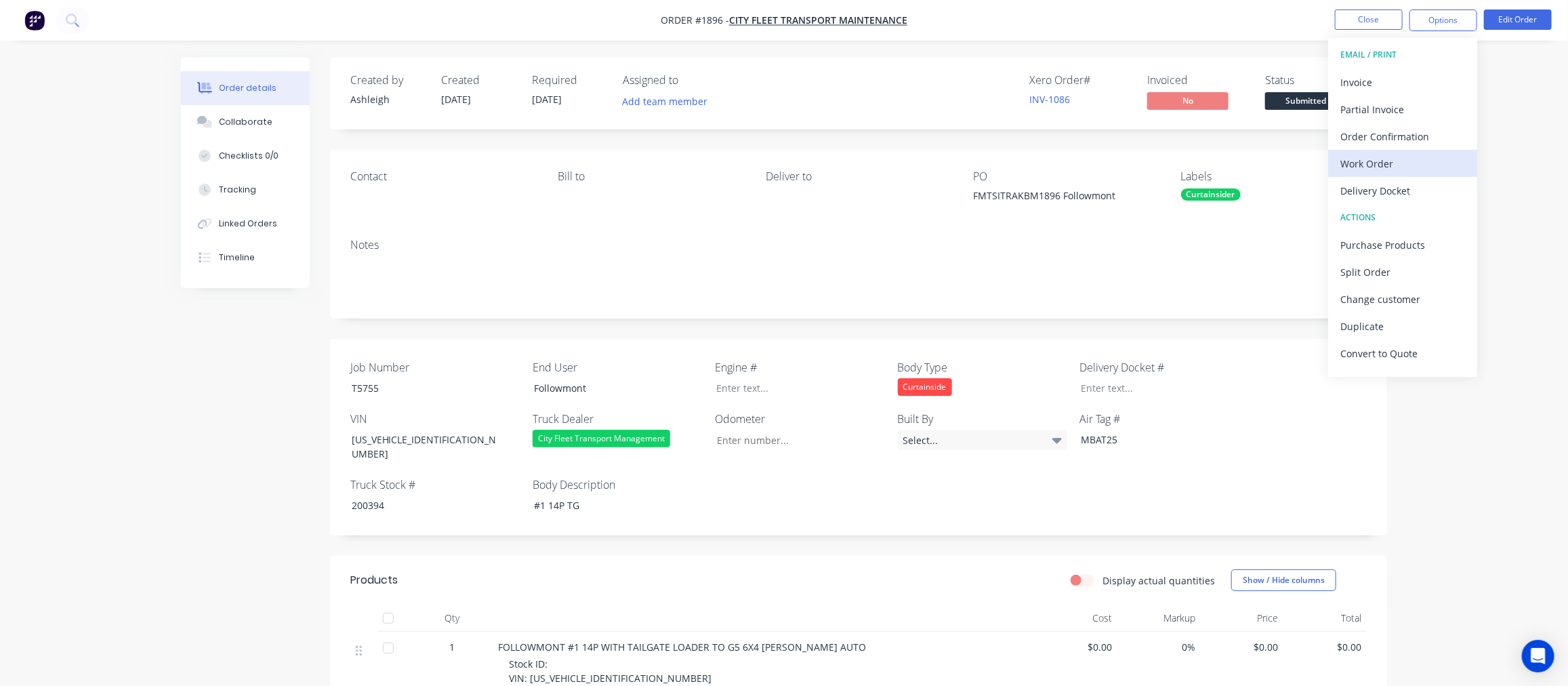
click at [1371, 166] on div "Work Order" at bounding box center [1402, 164] width 125 height 20
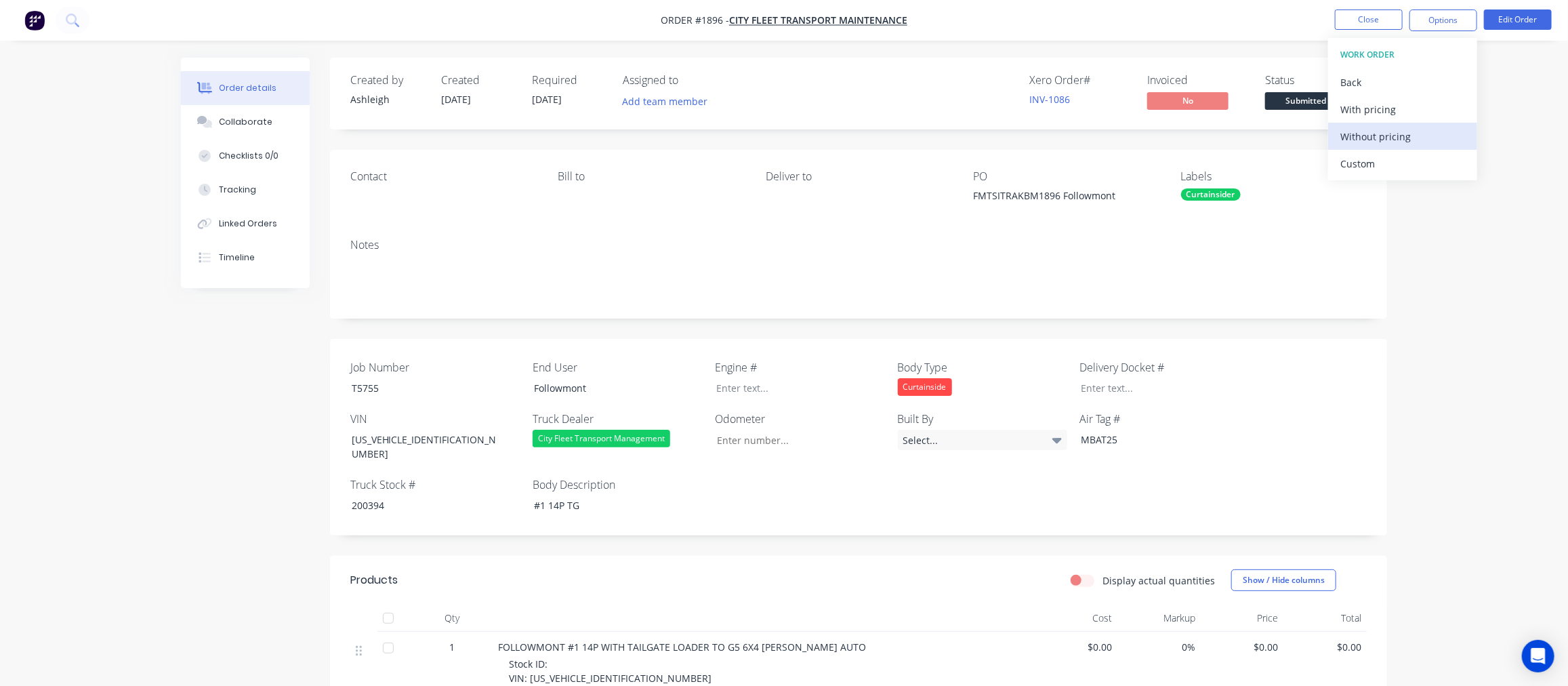
click at [1371, 140] on div "Without pricing" at bounding box center [1402, 137] width 125 height 20
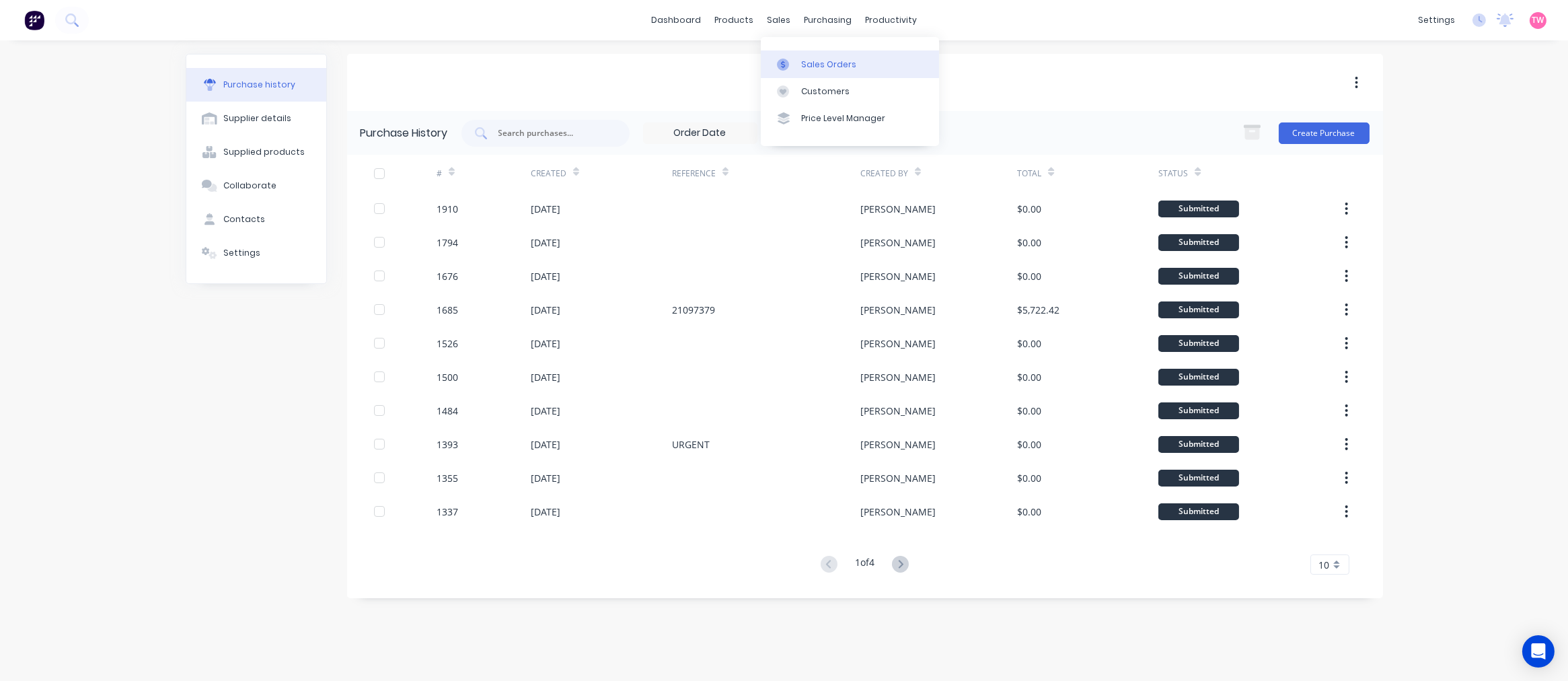
click at [844, 65] on div "Sales Orders" at bounding box center [829, 65] width 55 height 12
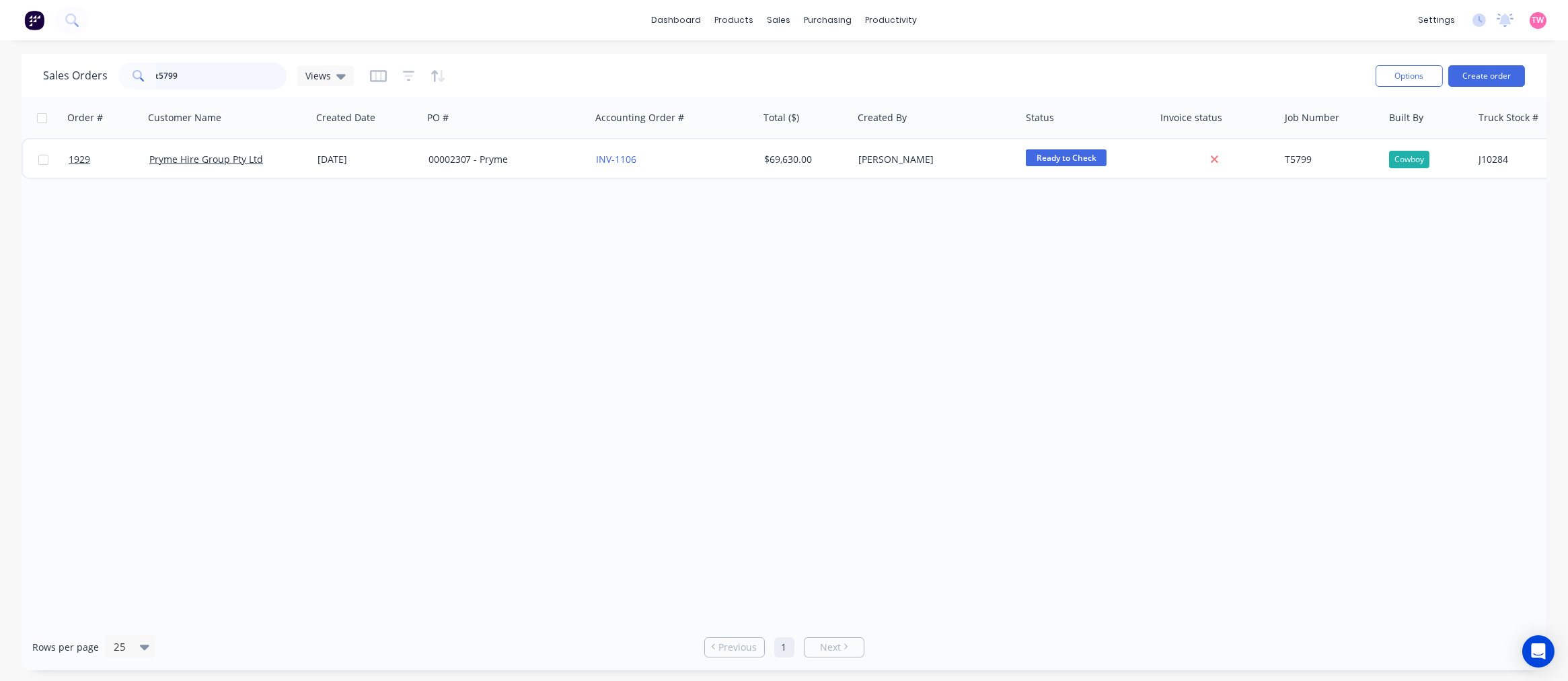
click at [219, 76] on input "t5799" at bounding box center [222, 76] width 131 height 27
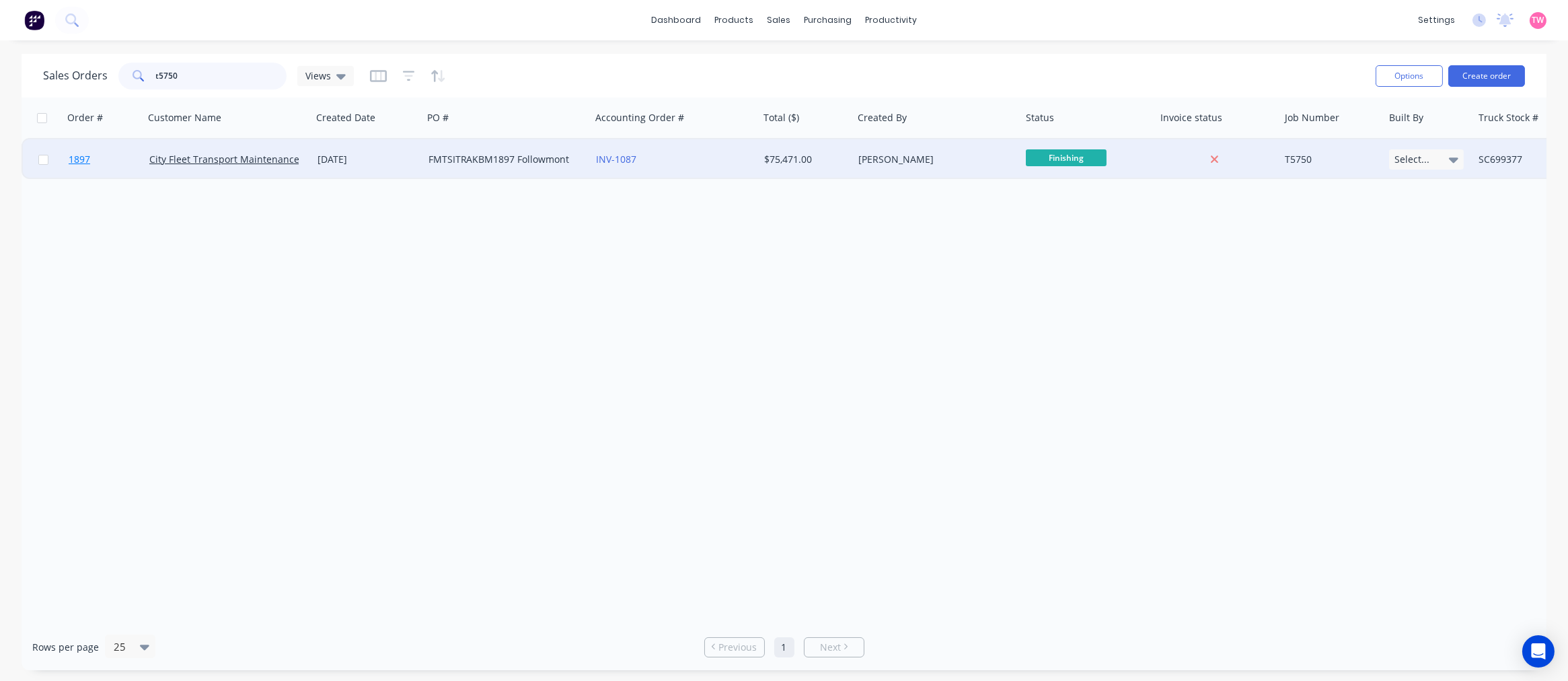
type input "t5750"
click at [119, 160] on link "1897" at bounding box center [109, 160] width 81 height 40
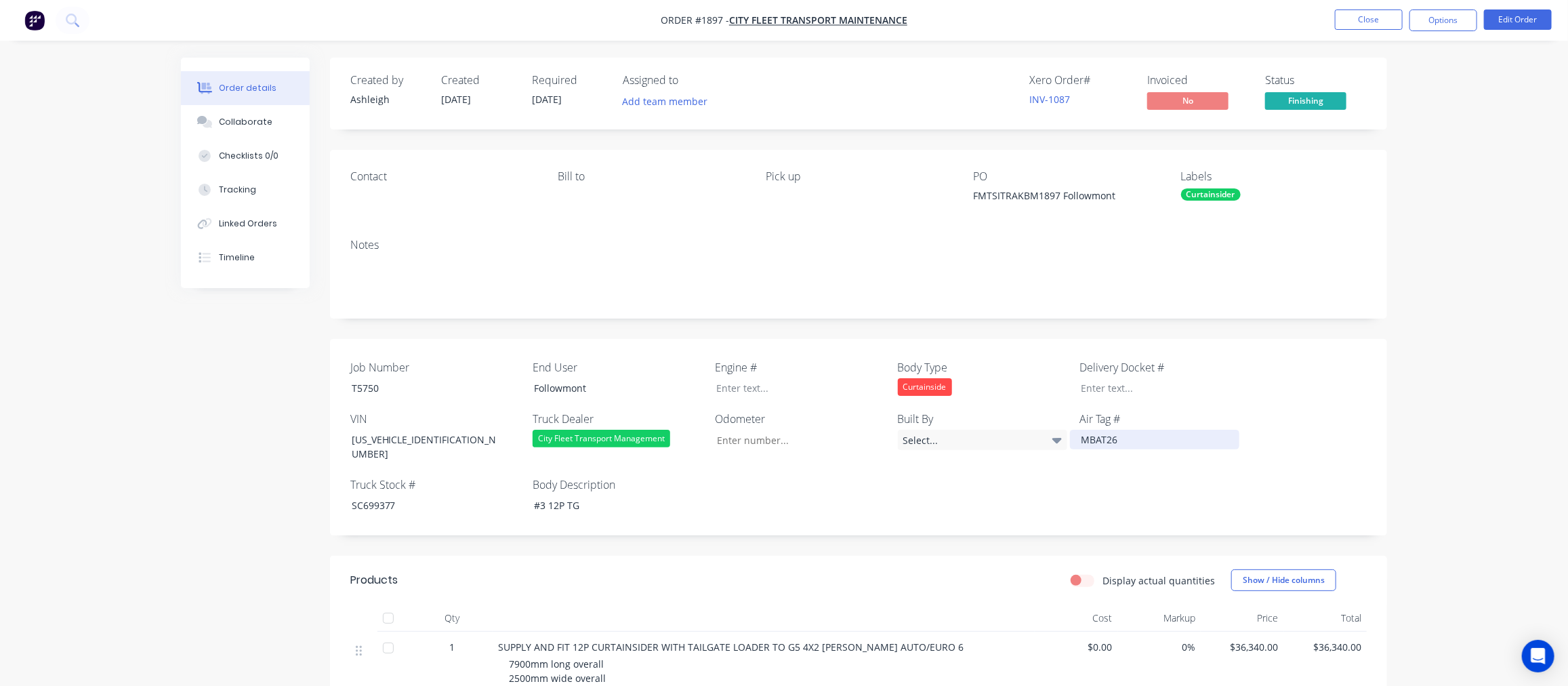
click at [1127, 437] on div "MBAT26" at bounding box center [1155, 439] width 170 height 20
click at [1366, 18] on button "Close" at bounding box center [1368, 20] width 68 height 20
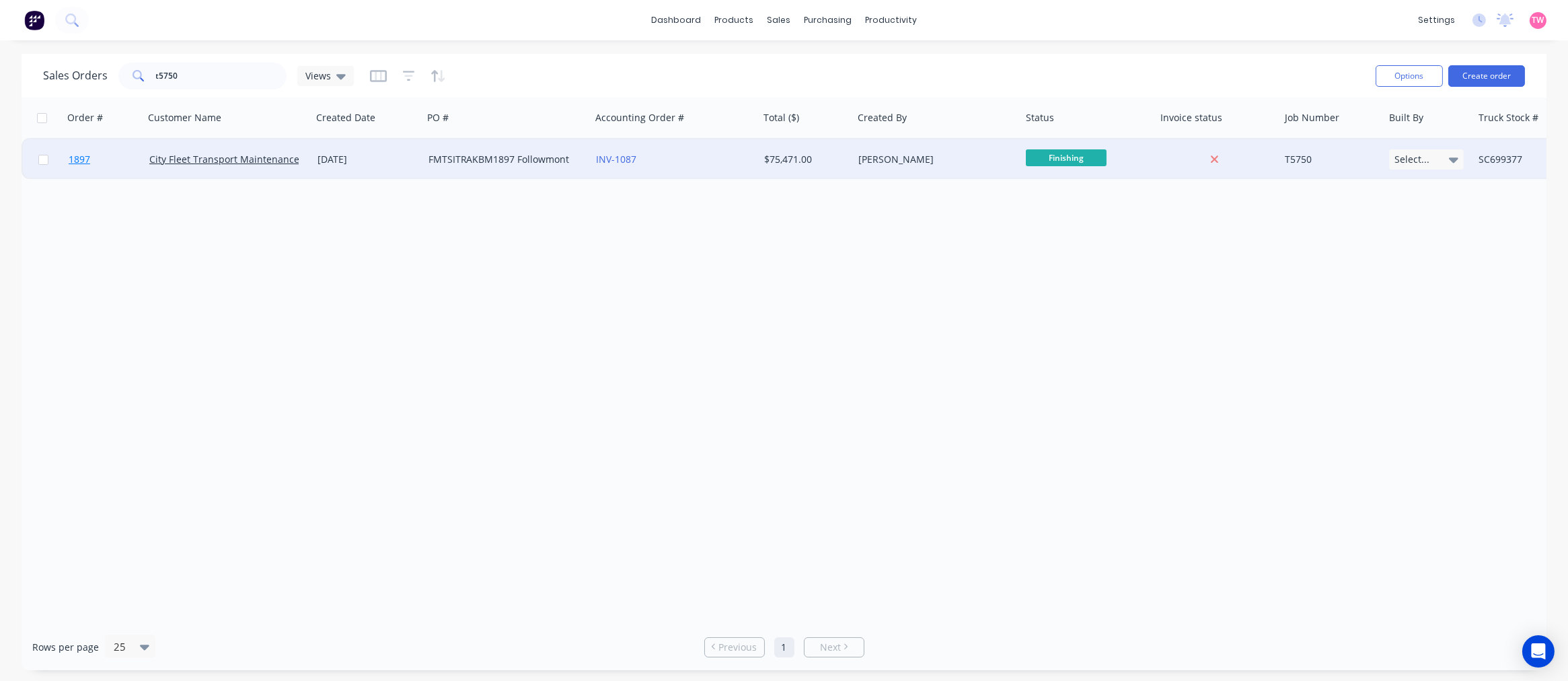
click at [116, 157] on link "1897" at bounding box center [109, 160] width 81 height 40
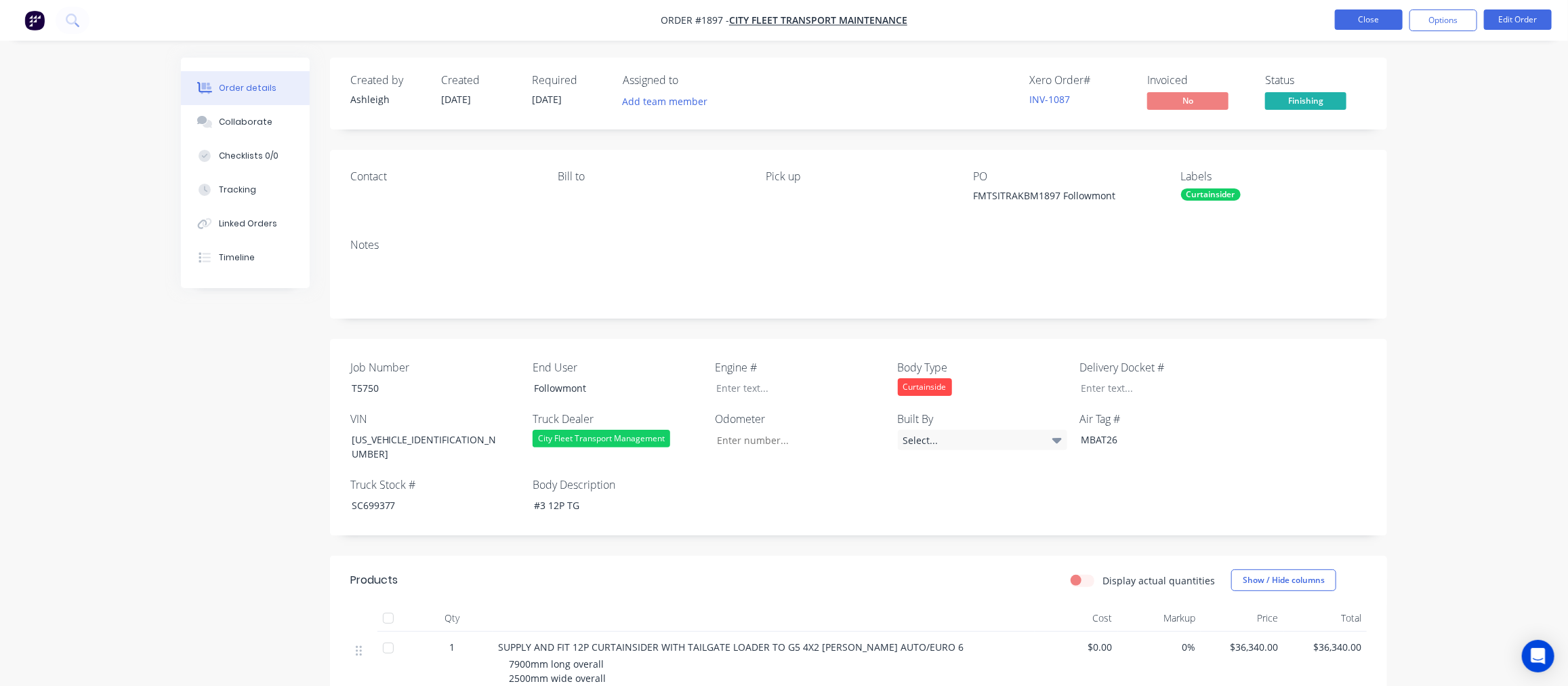
click at [1375, 18] on button "Close" at bounding box center [1368, 20] width 68 height 20
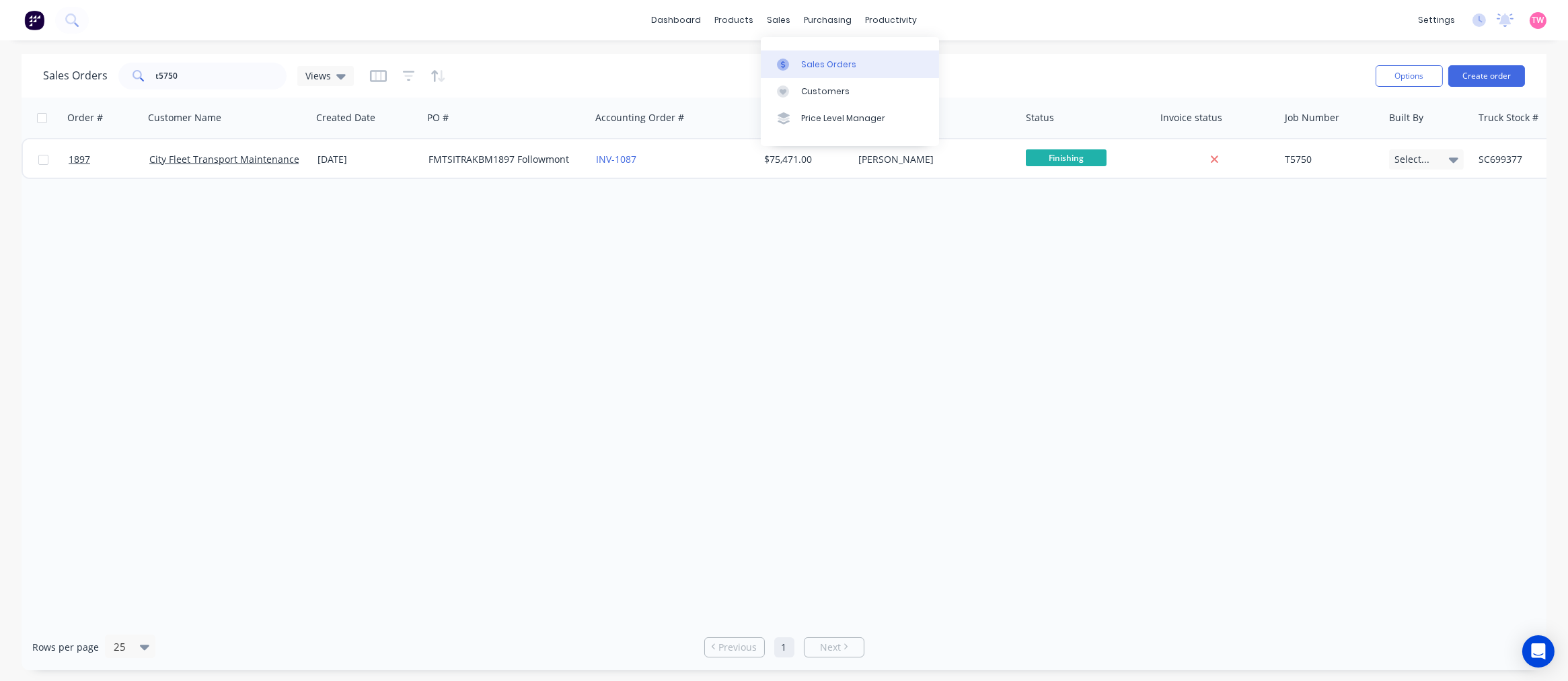
click at [837, 59] on div "Sales Orders" at bounding box center [829, 65] width 55 height 12
drag, startPoint x: 204, startPoint y: 76, endPoint x: 98, endPoint y: 71, distance: 106.1
click at [98, 71] on div "Sales Orders t5750 Views" at bounding box center [198, 76] width 311 height 27
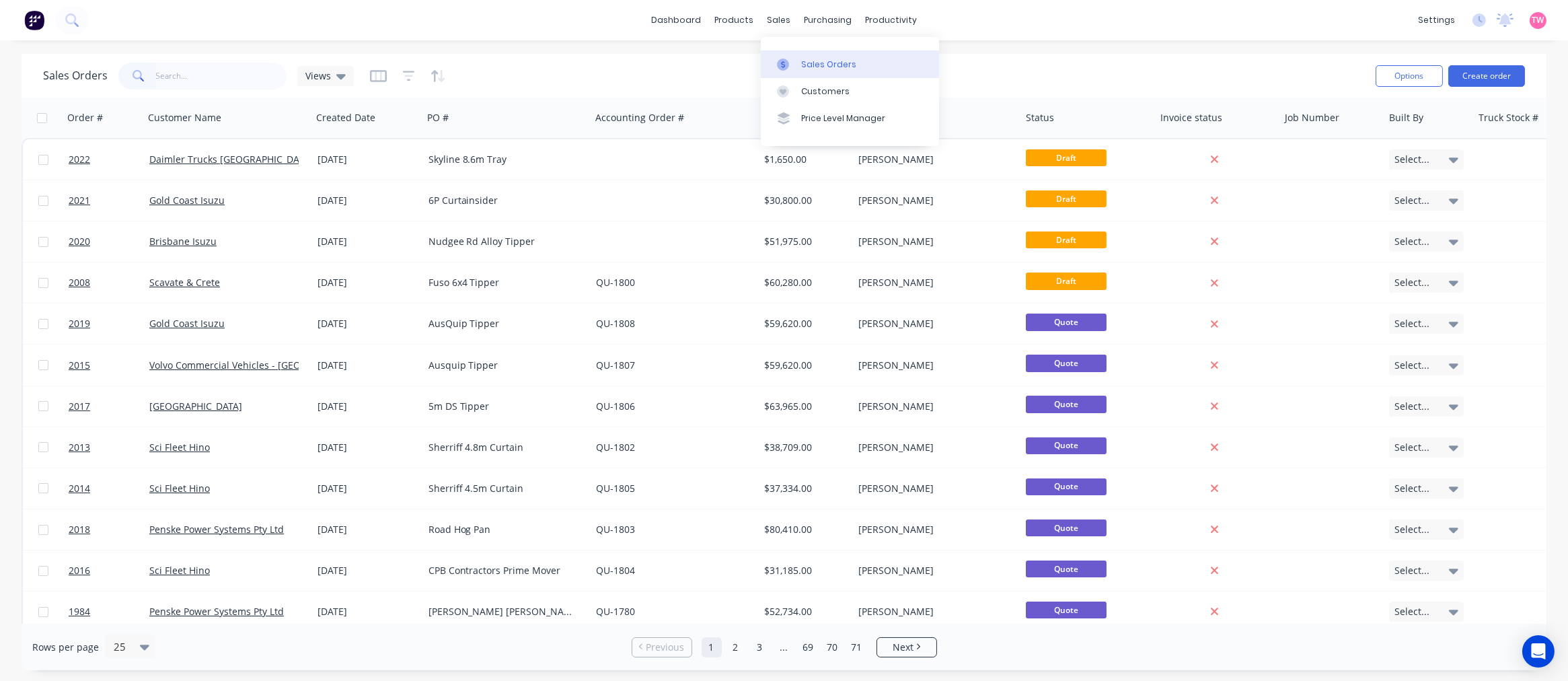
click at [831, 62] on div "Sales Orders" at bounding box center [829, 65] width 55 height 12
click at [177, 79] on input "text" at bounding box center [222, 76] width 131 height 27
type input "TRAY"
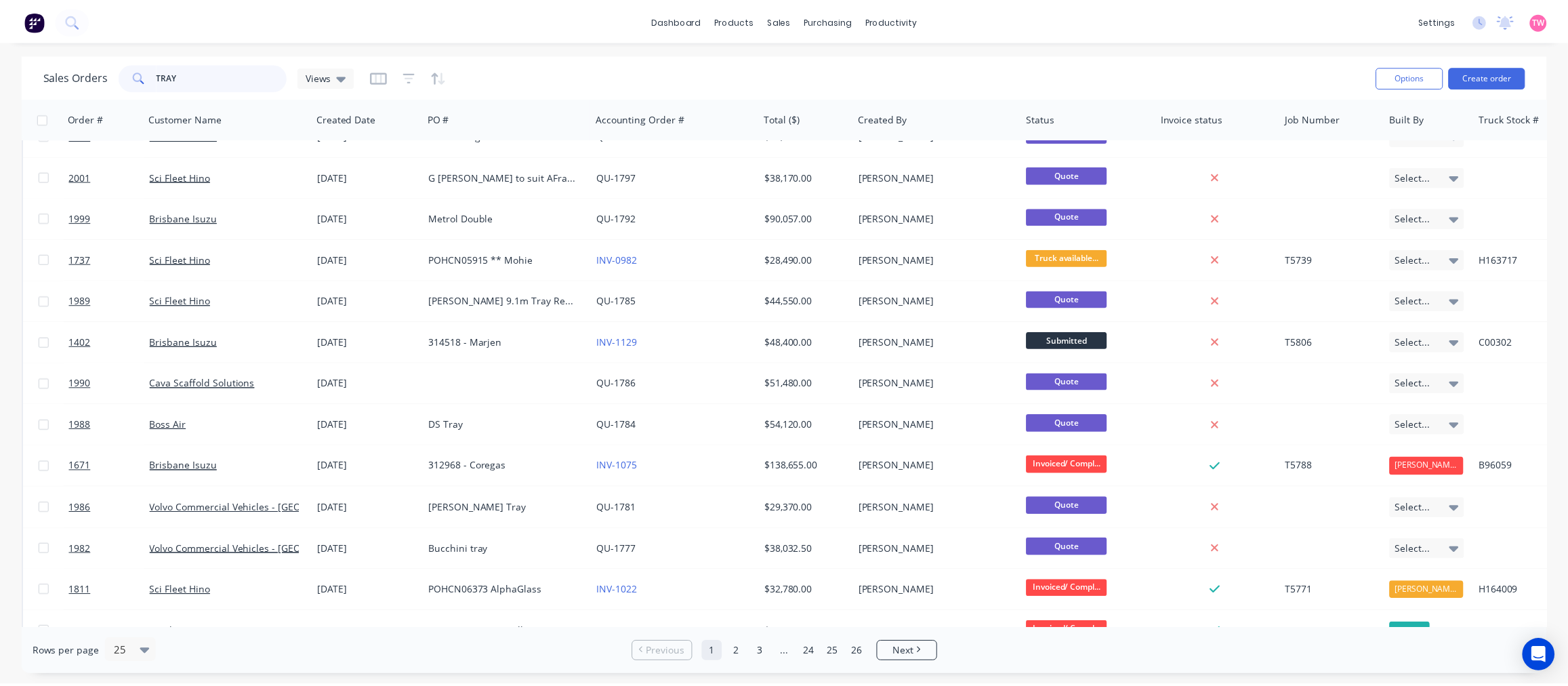
scroll to position [251, 0]
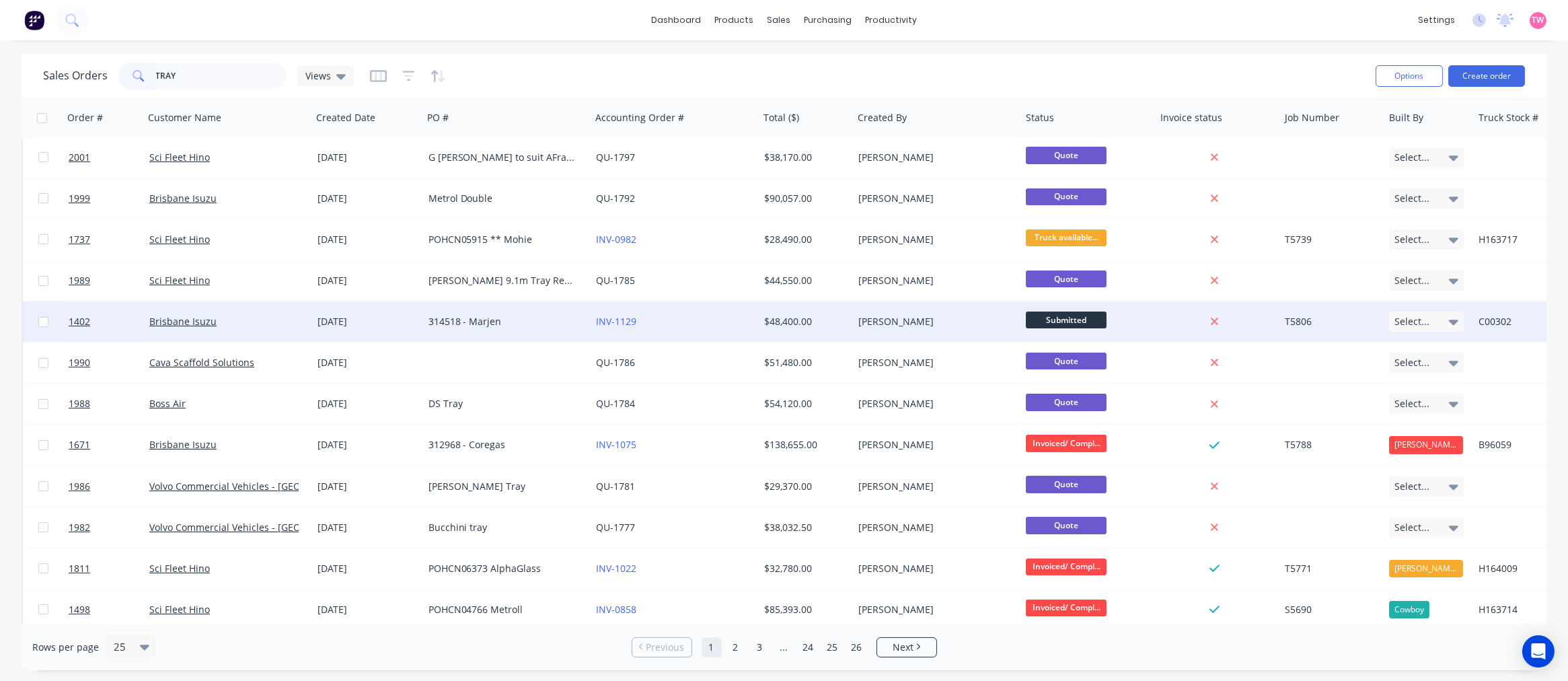
click at [269, 317] on div "Brisbane Isuzu" at bounding box center [224, 322] width 150 height 13
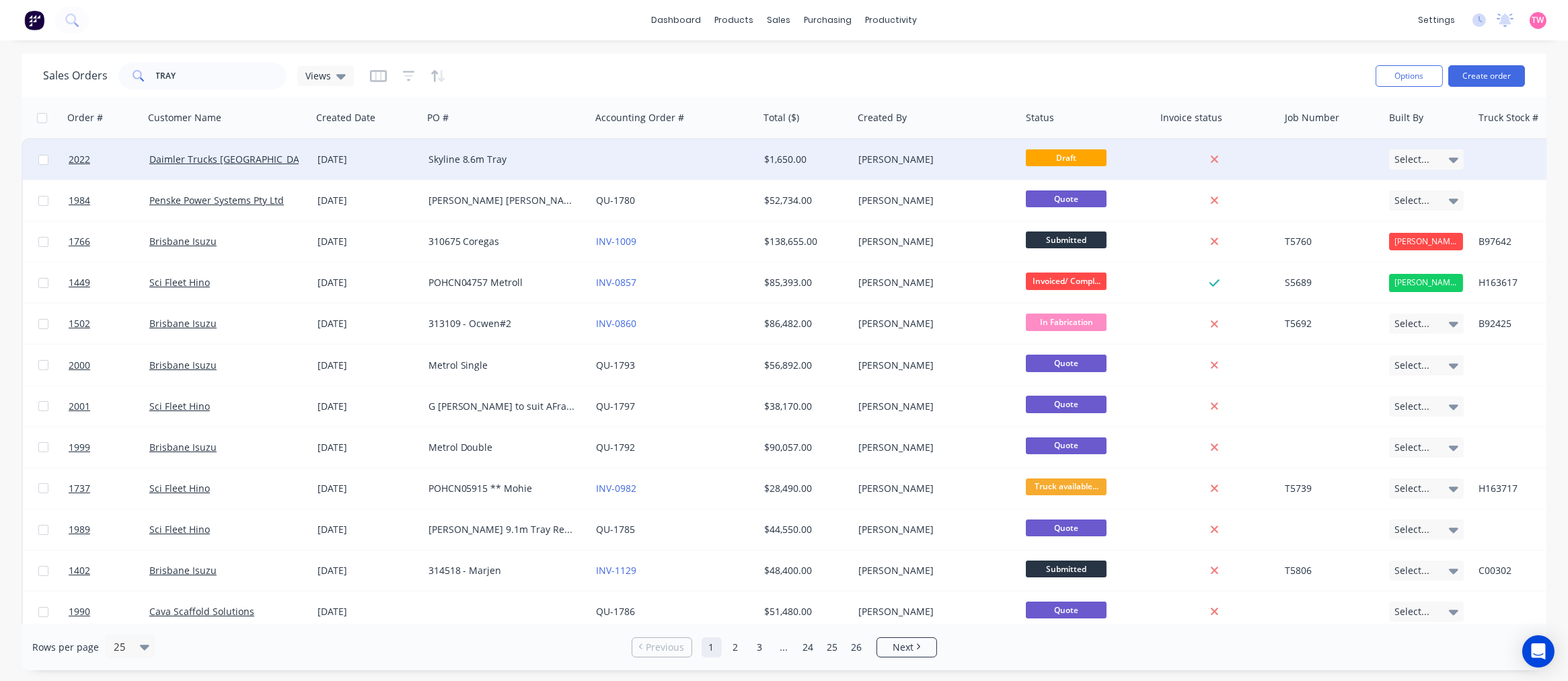
click at [282, 158] on div "Daimler Trucks [GEOGRAPHIC_DATA]" at bounding box center [224, 160] width 150 height 13
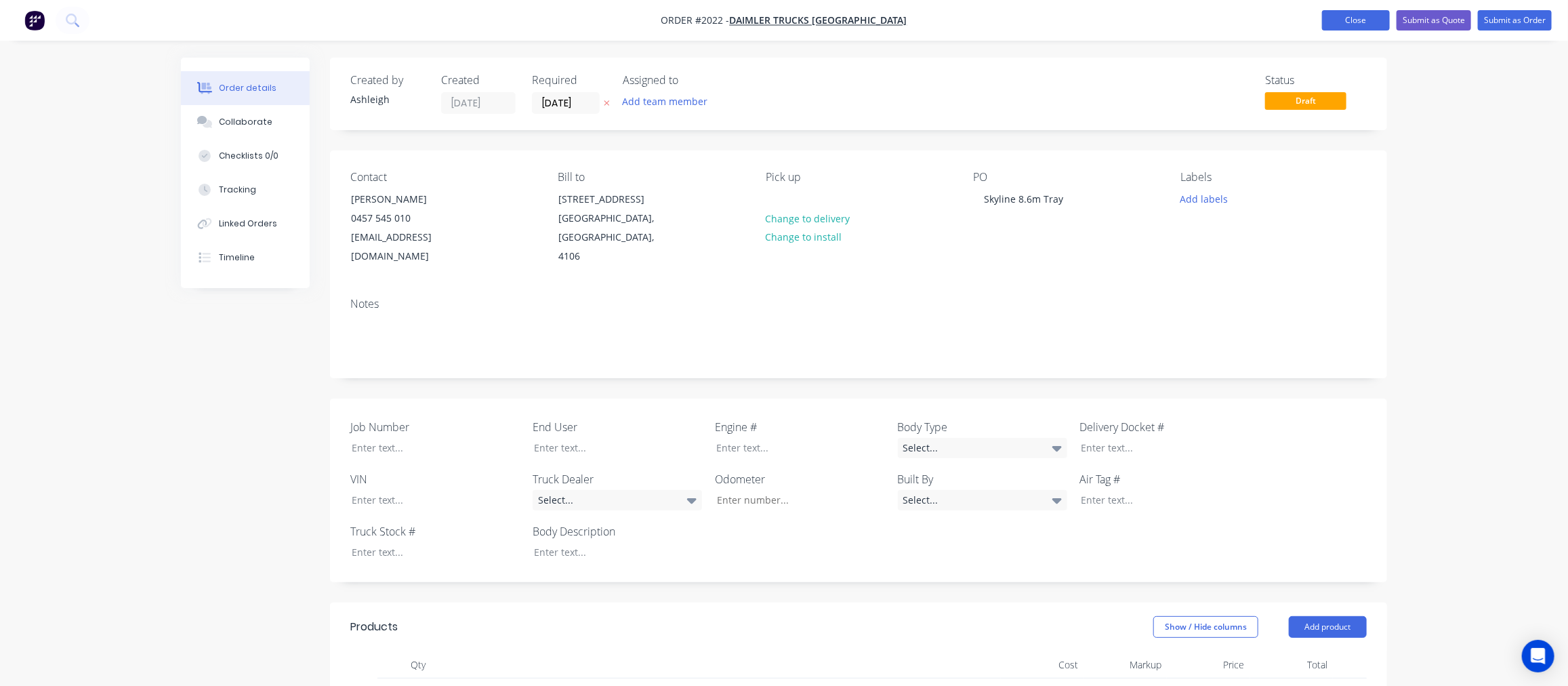
click at [1342, 25] on button "Close" at bounding box center [1356, 20] width 68 height 20
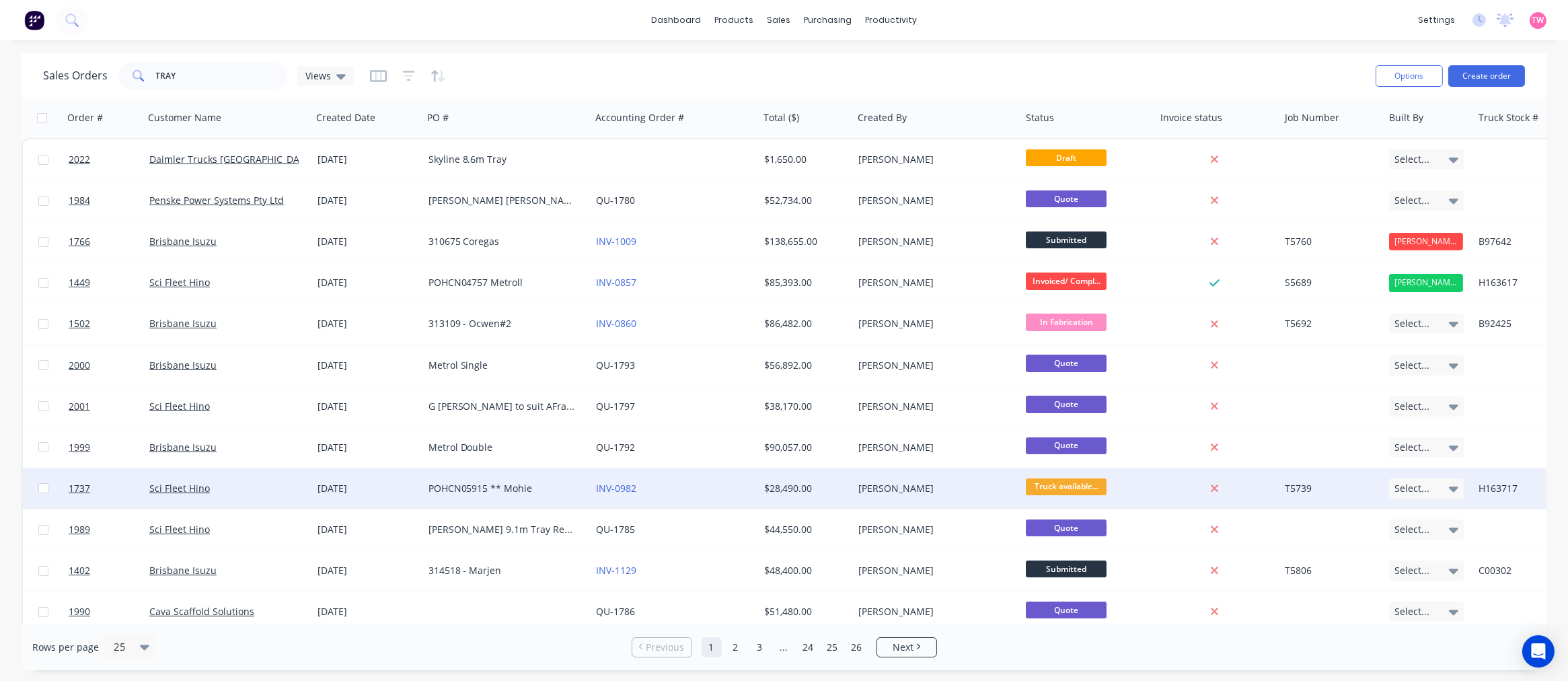
click at [264, 494] on div "Sci Fleet Hino" at bounding box center [224, 489] width 150 height 13
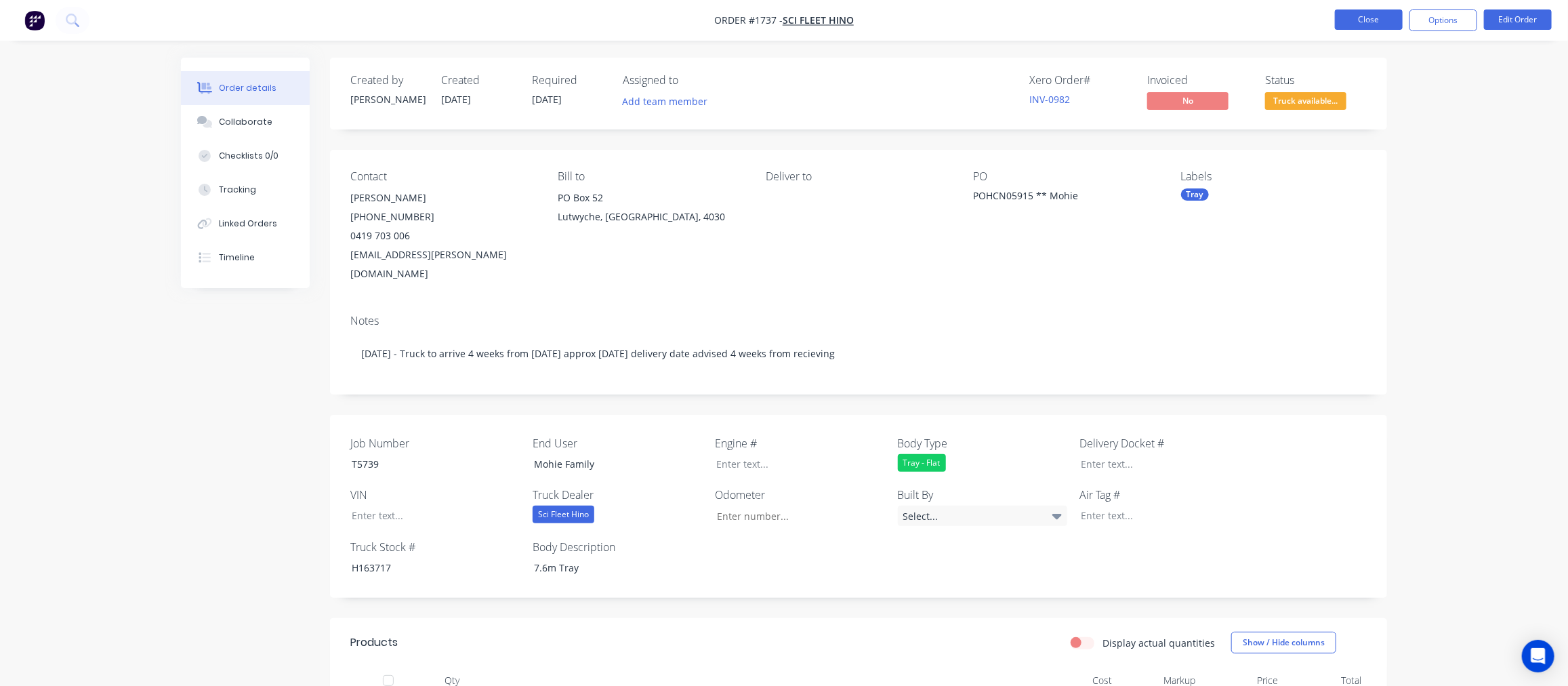
click at [1371, 18] on button "Close" at bounding box center [1368, 20] width 68 height 20
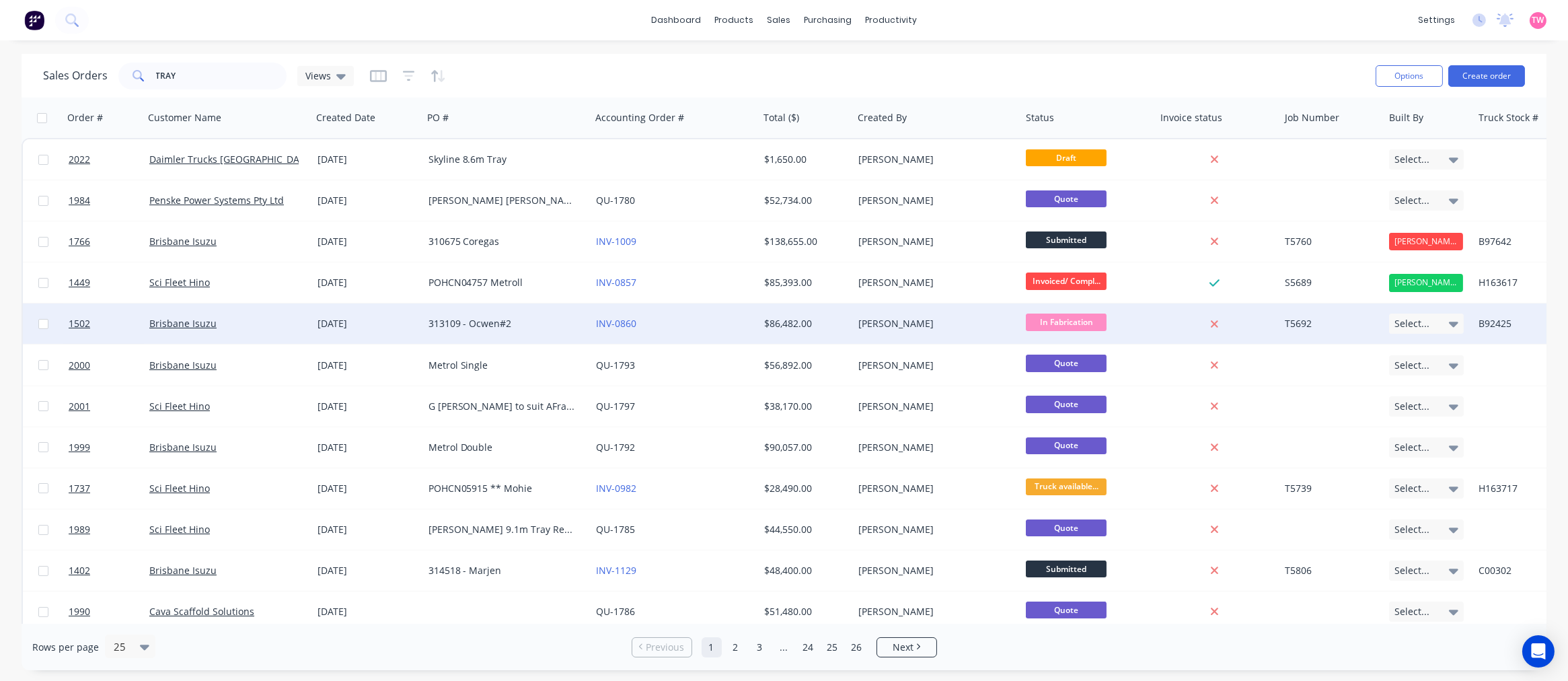
click at [279, 320] on div "Brisbane Isuzu" at bounding box center [224, 324] width 150 height 13
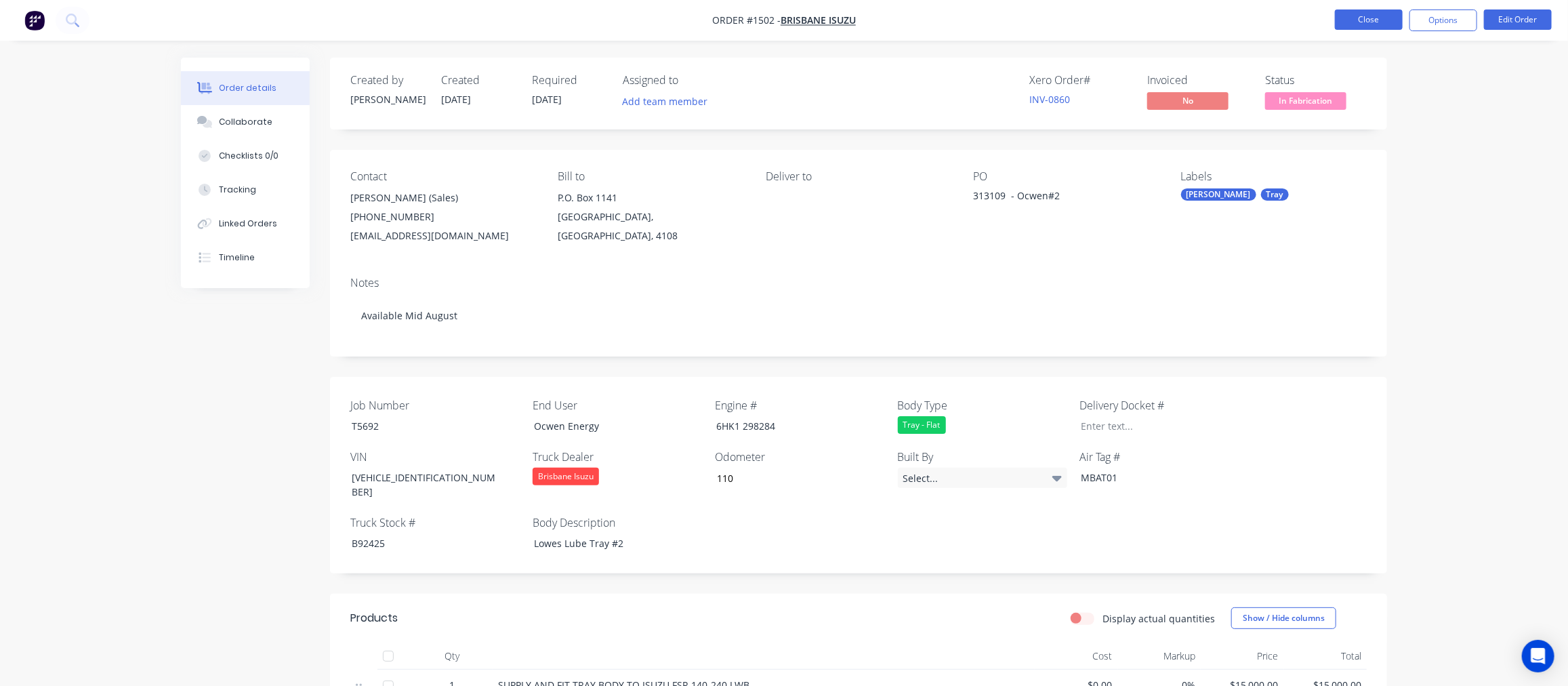
click at [1372, 20] on button "Close" at bounding box center [1368, 20] width 68 height 20
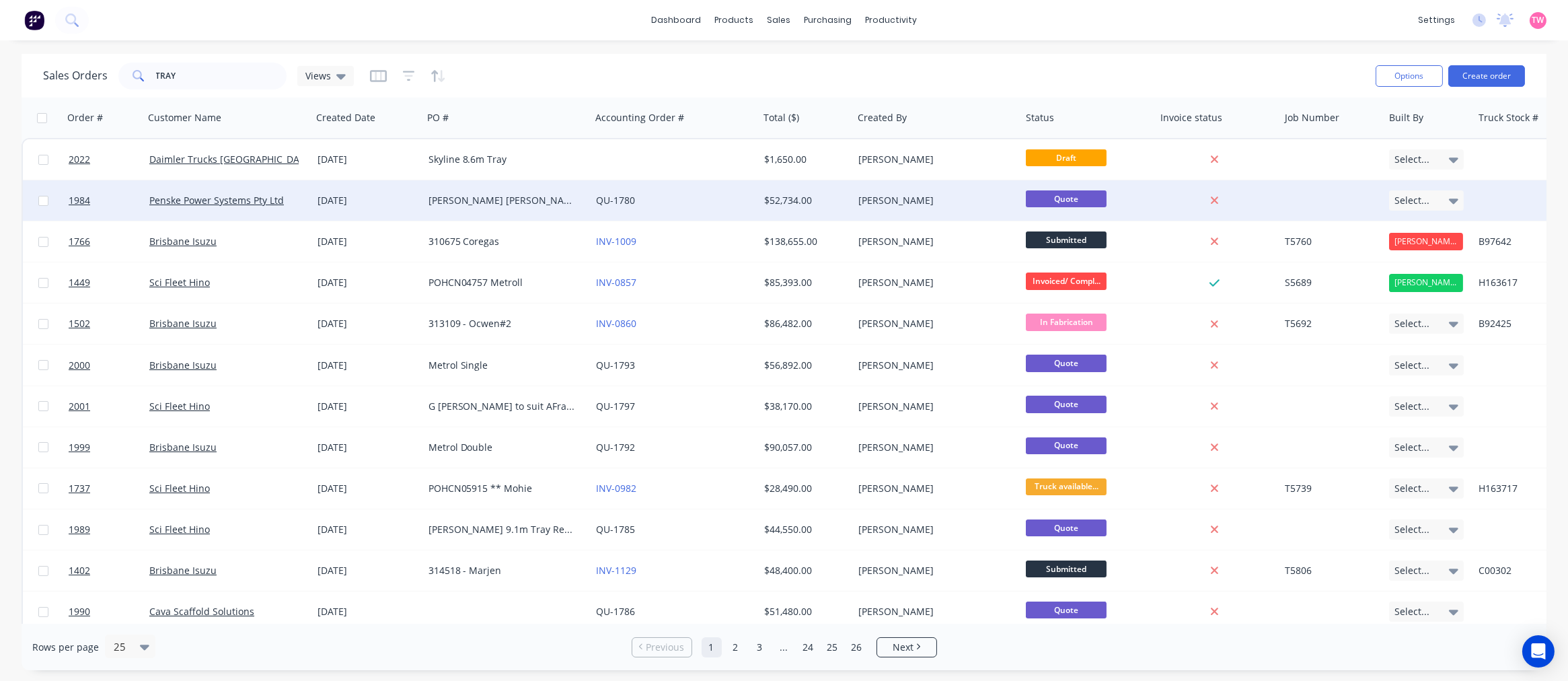
click at [296, 198] on div "Penske Power Systems Pty Ltd" at bounding box center [224, 200] width 150 height 13
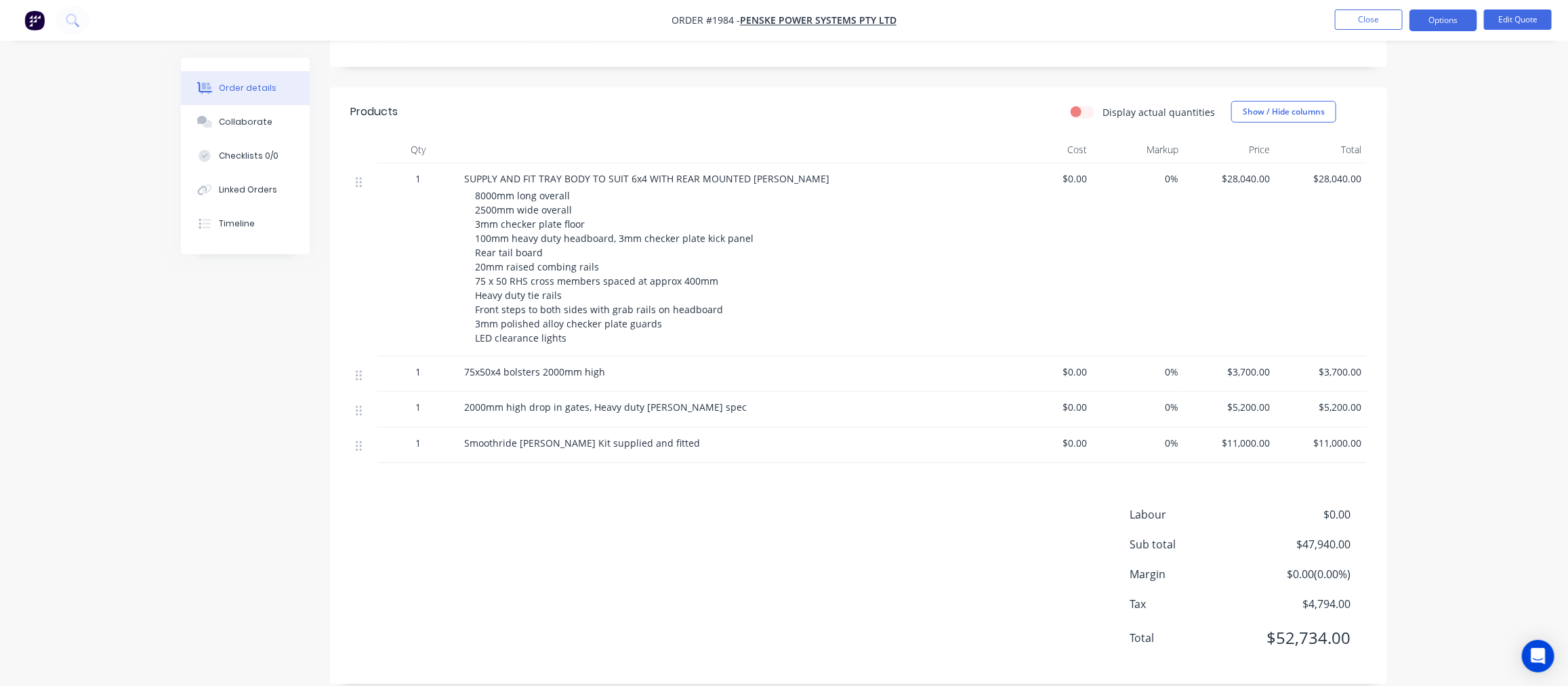
scroll to position [503, 0]
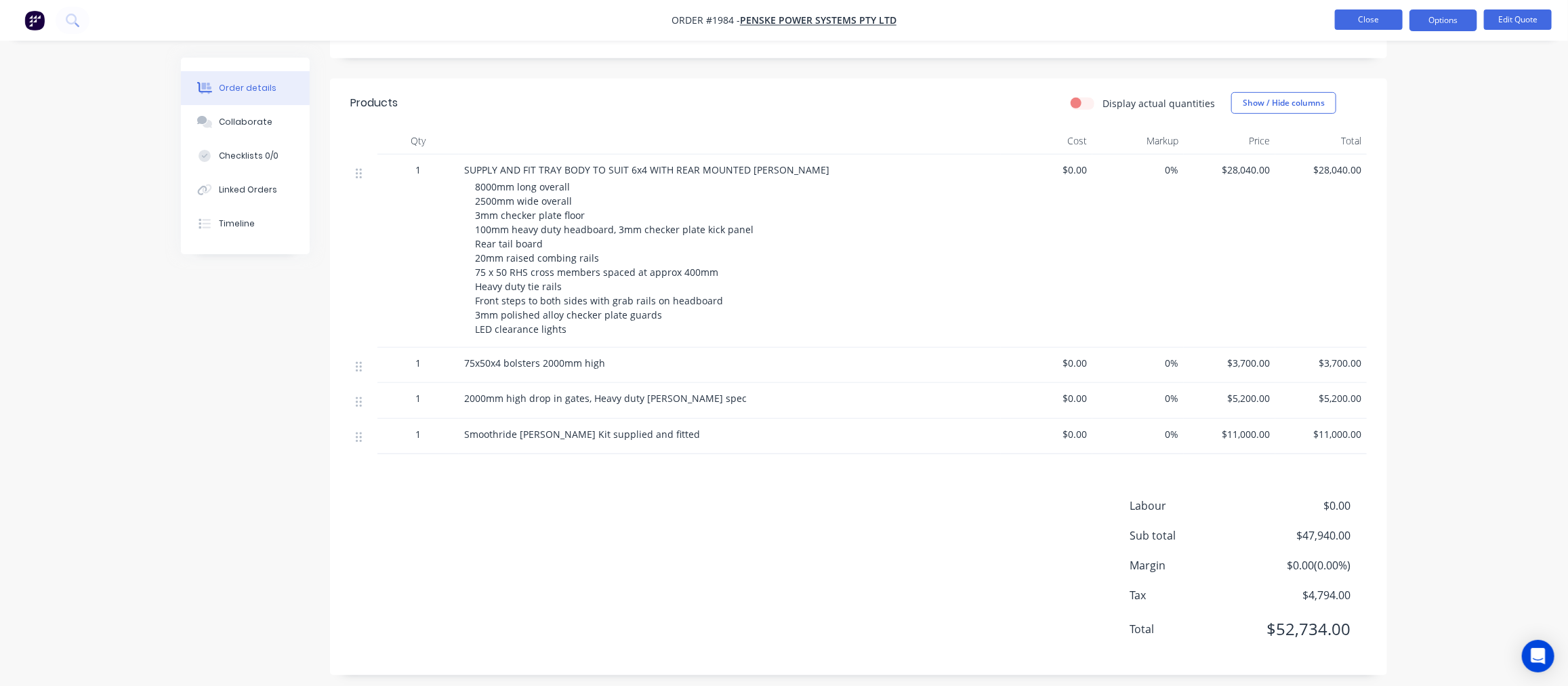
click at [1358, 18] on button "Close" at bounding box center [1368, 20] width 68 height 20
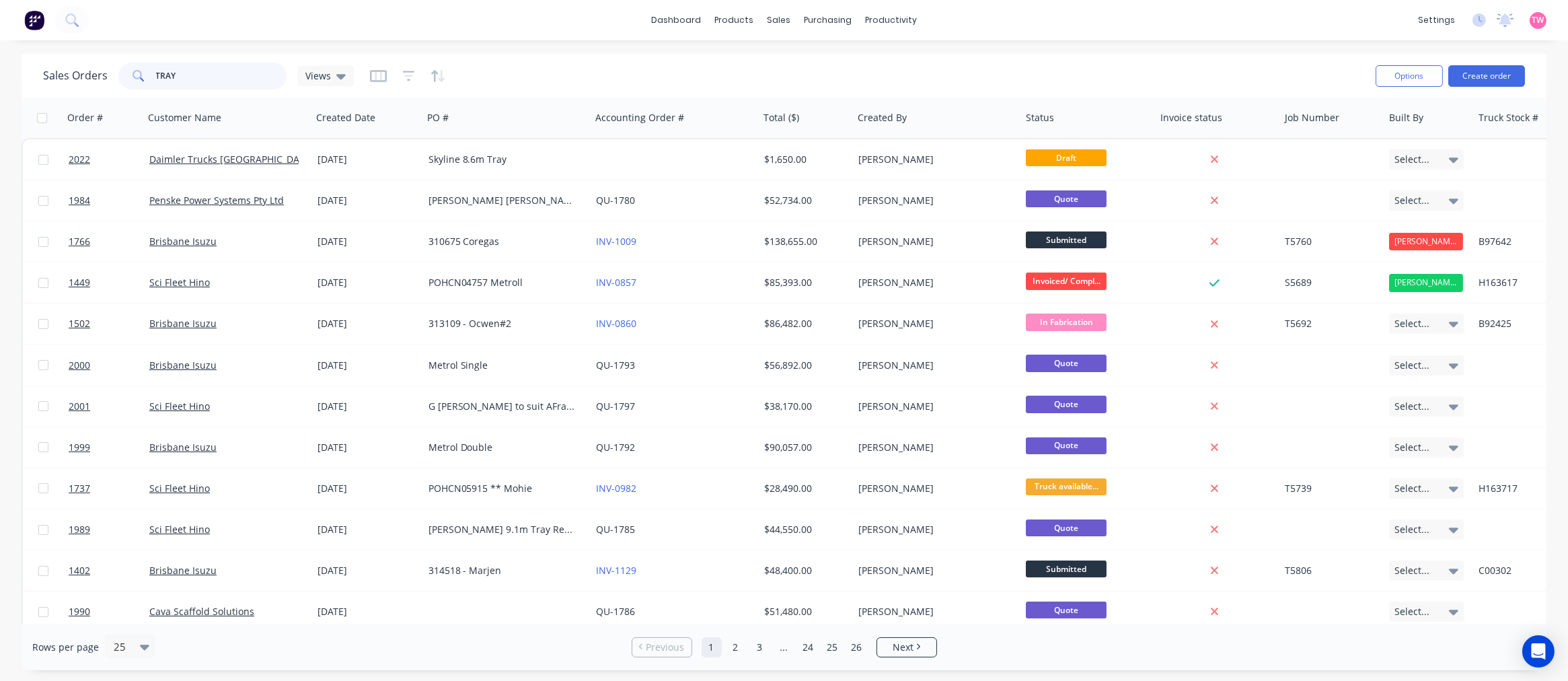
drag, startPoint x: 222, startPoint y: 76, endPoint x: 79, endPoint y: 66, distance: 143.3
click at [79, 66] on div "Sales Orders TRAY Views" at bounding box center [198, 76] width 311 height 27
type input "SCANIA"
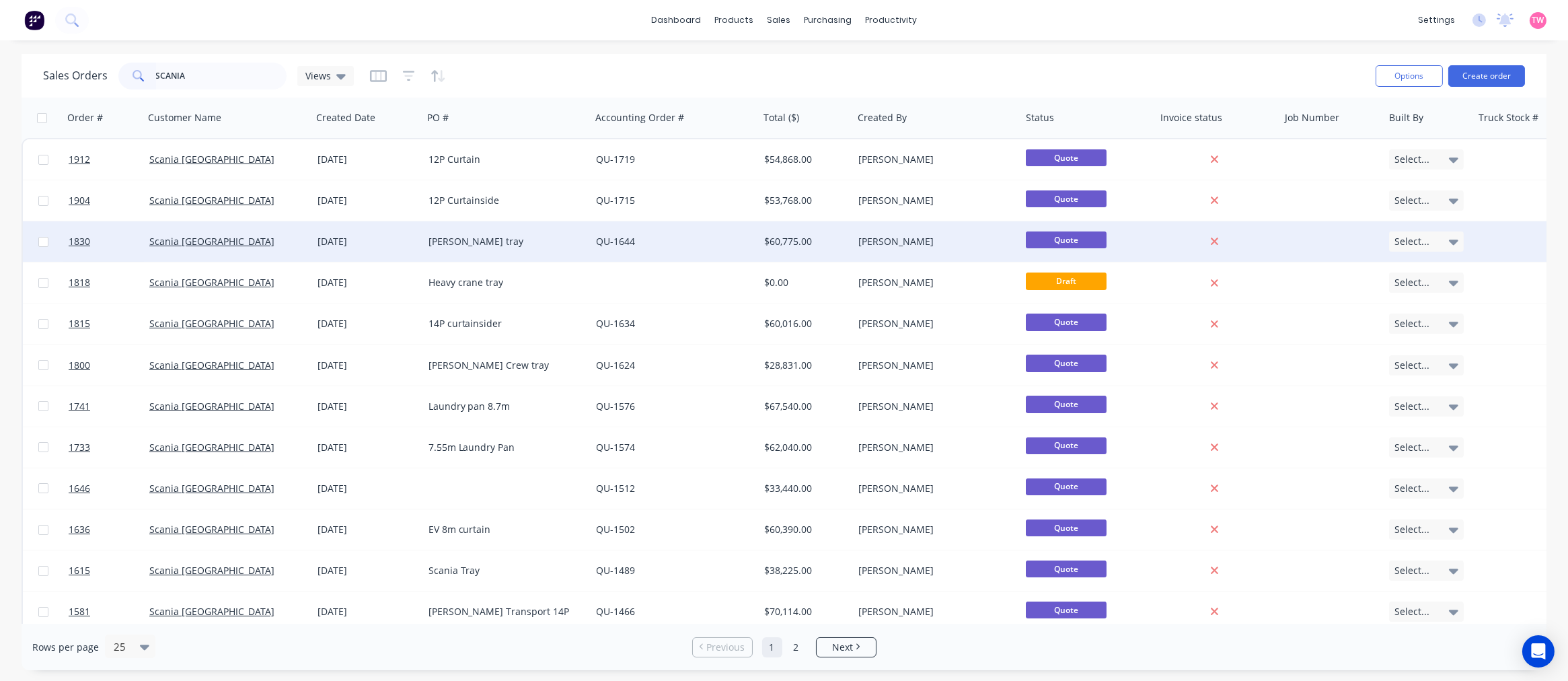
click at [282, 243] on div "Scania [GEOGRAPHIC_DATA]" at bounding box center [224, 241] width 150 height 13
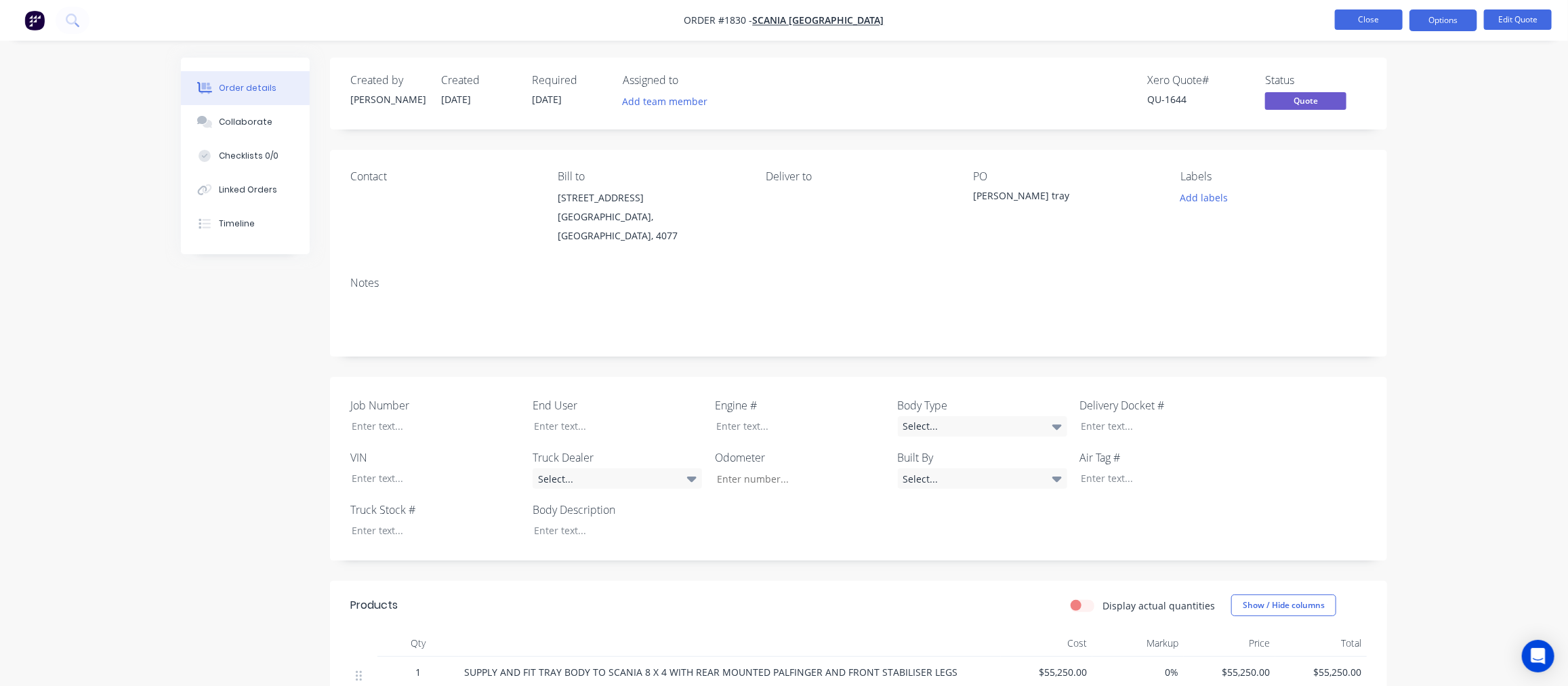
click at [1356, 26] on button "Close" at bounding box center [1368, 20] width 68 height 20
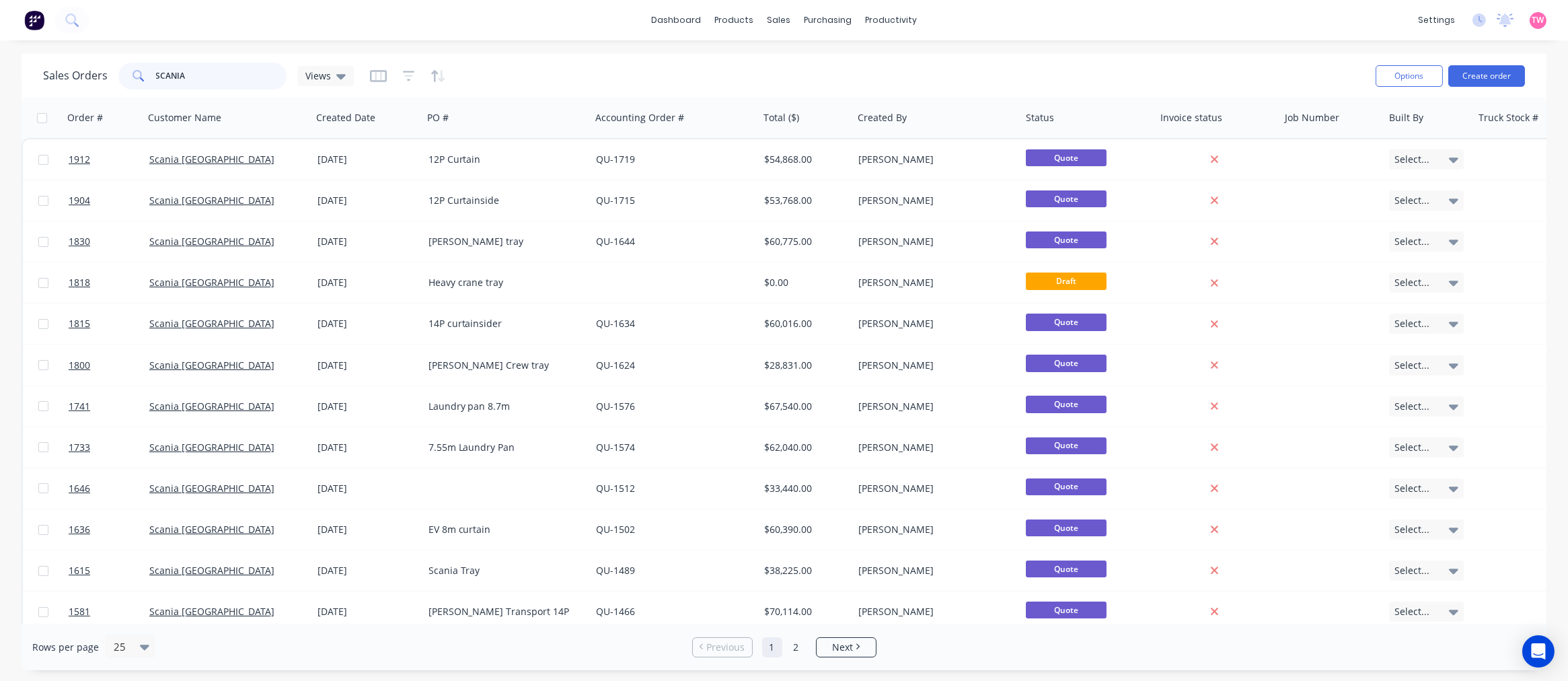
click at [218, 79] on input "SCANIA" at bounding box center [222, 76] width 131 height 27
drag, startPoint x: 205, startPoint y: 75, endPoint x: 150, endPoint y: 74, distance: 55.0
click at [150, 74] on div "SCANIA" at bounding box center [203, 76] width 168 height 27
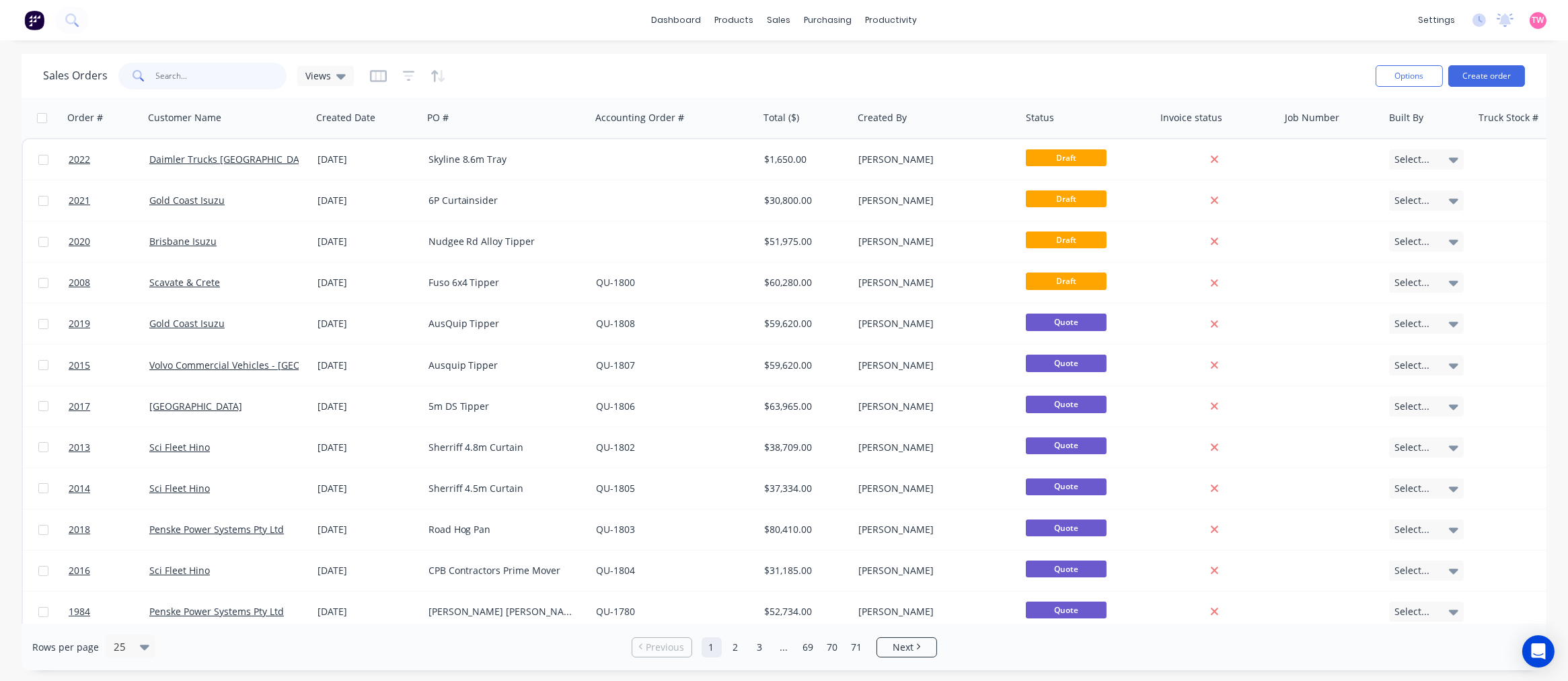
click at [177, 71] on input "text" at bounding box center [222, 76] width 131 height 27
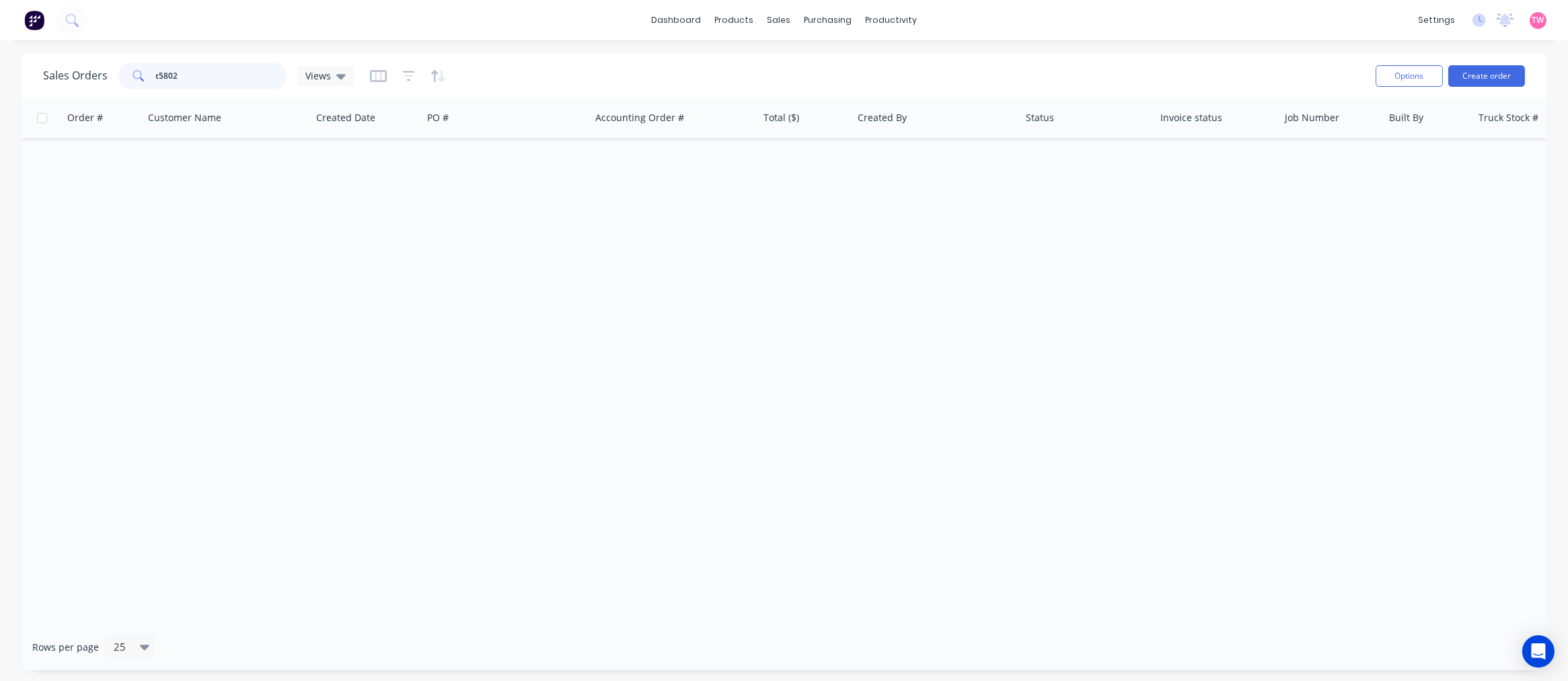
type input "t5802"
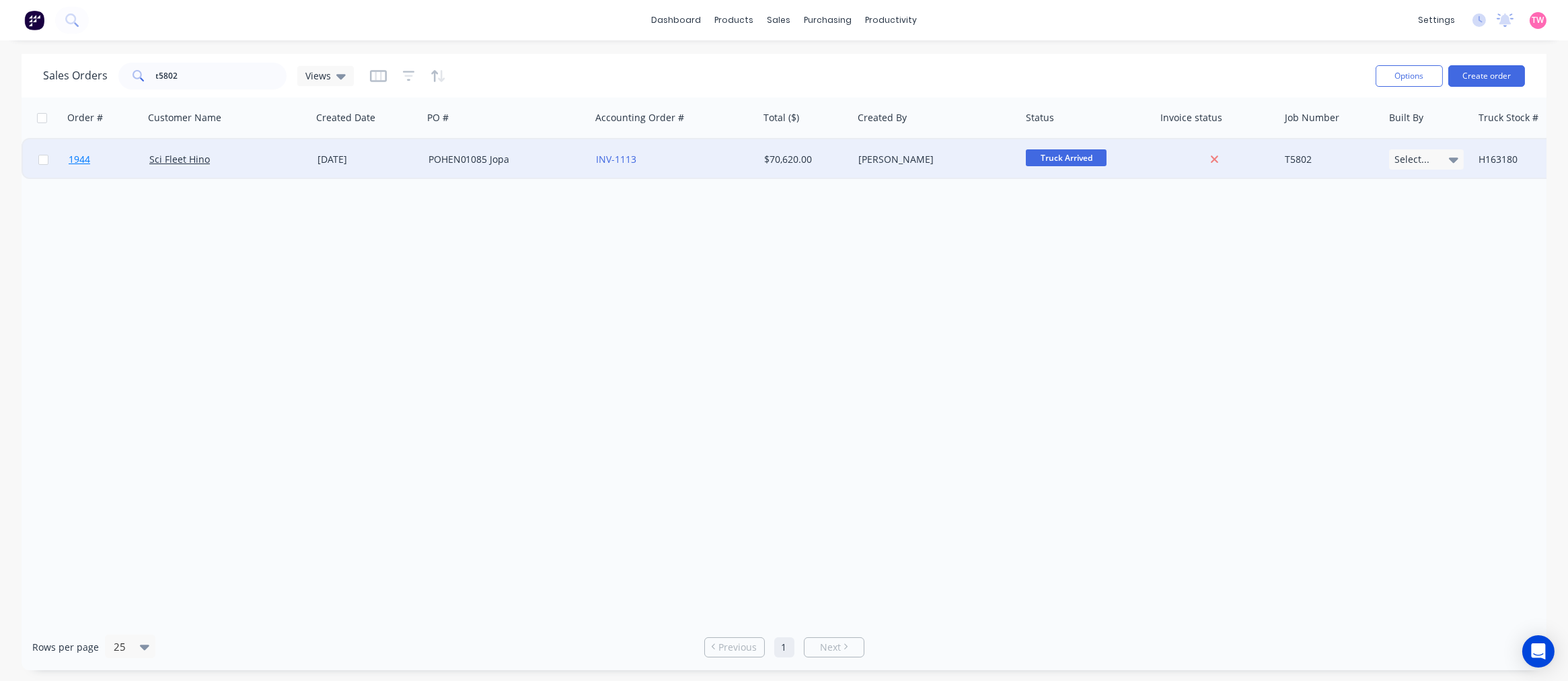
click at [122, 158] on link "1944" at bounding box center [109, 160] width 81 height 40
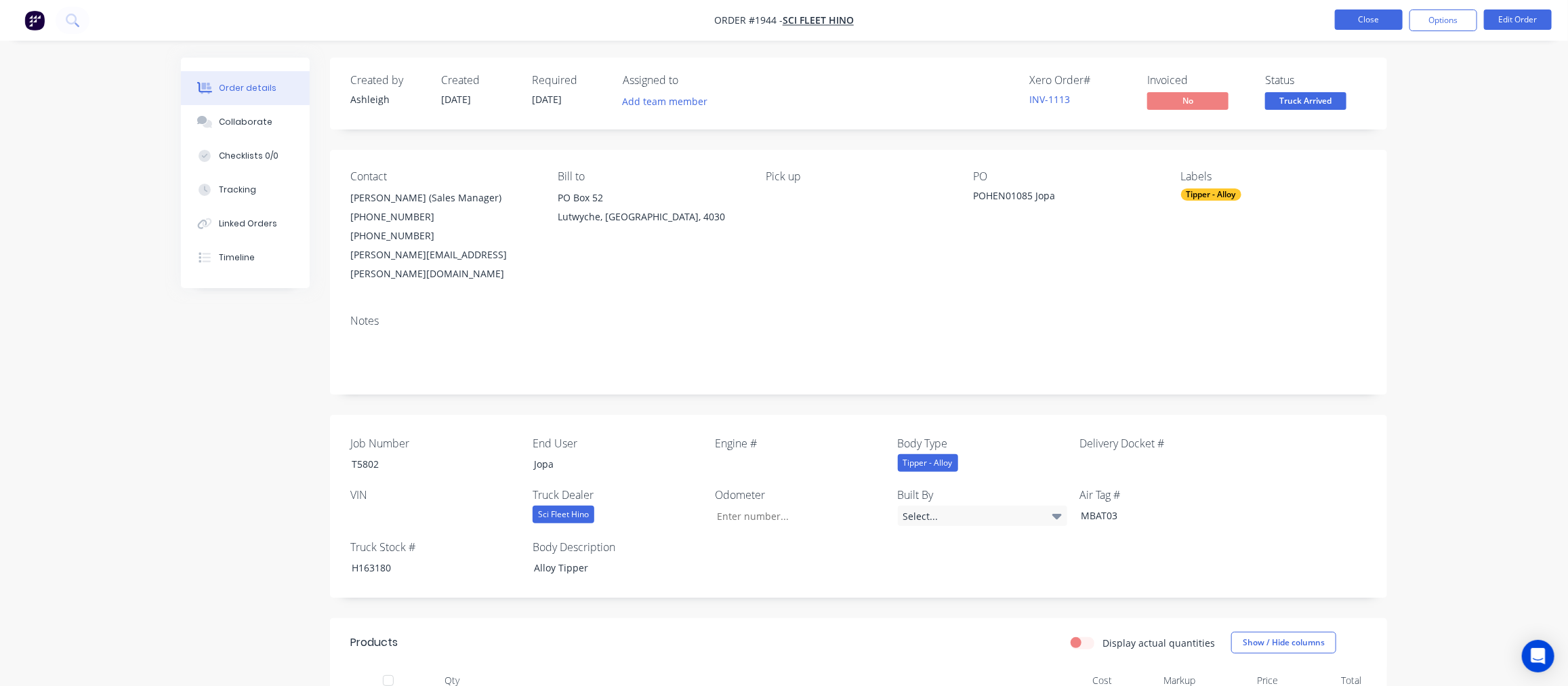
click at [1353, 24] on button "Close" at bounding box center [1368, 20] width 68 height 20
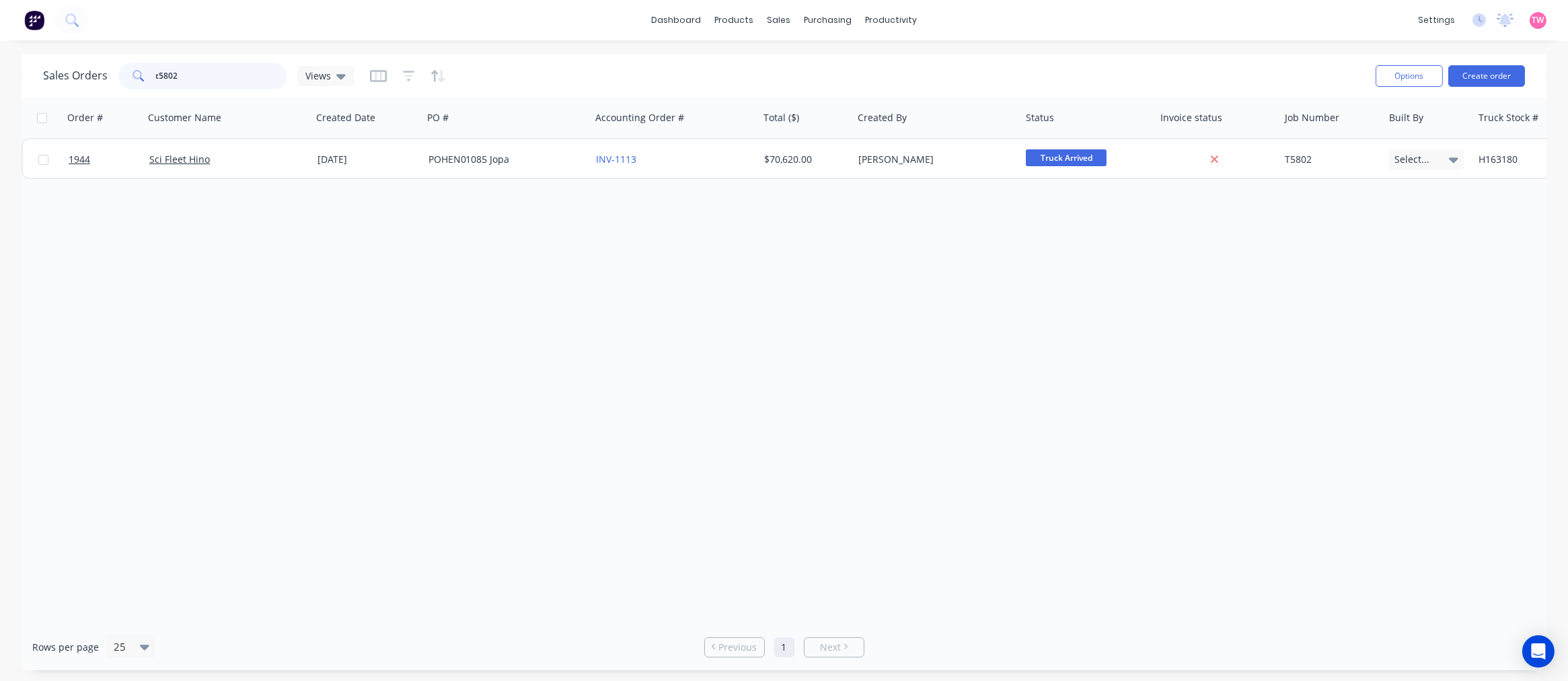
drag, startPoint x: 197, startPoint y: 72, endPoint x: 117, endPoint y: 67, distance: 80.2
click at [119, 84] on div "t5802" at bounding box center [203, 76] width 168 height 27
type input "t5755"
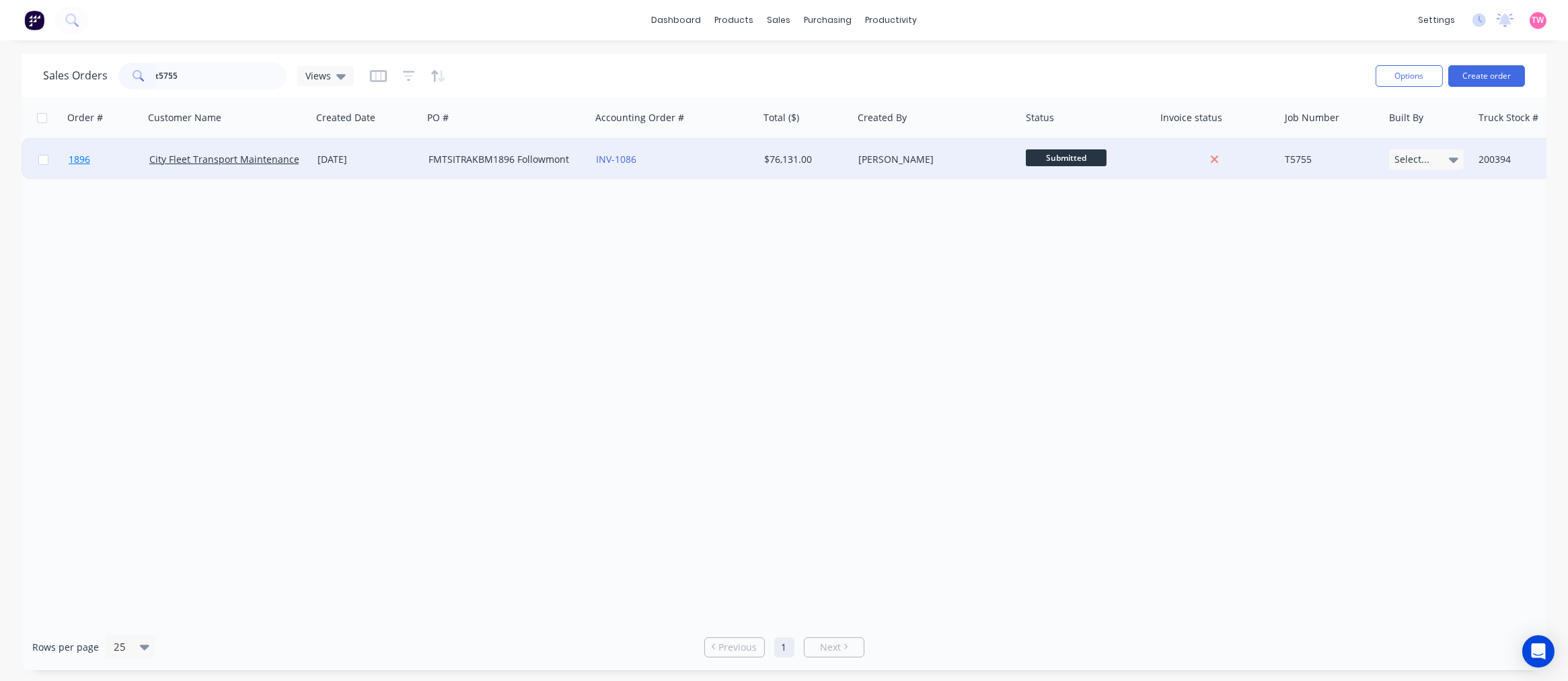
click at [127, 159] on link "1896" at bounding box center [109, 160] width 81 height 40
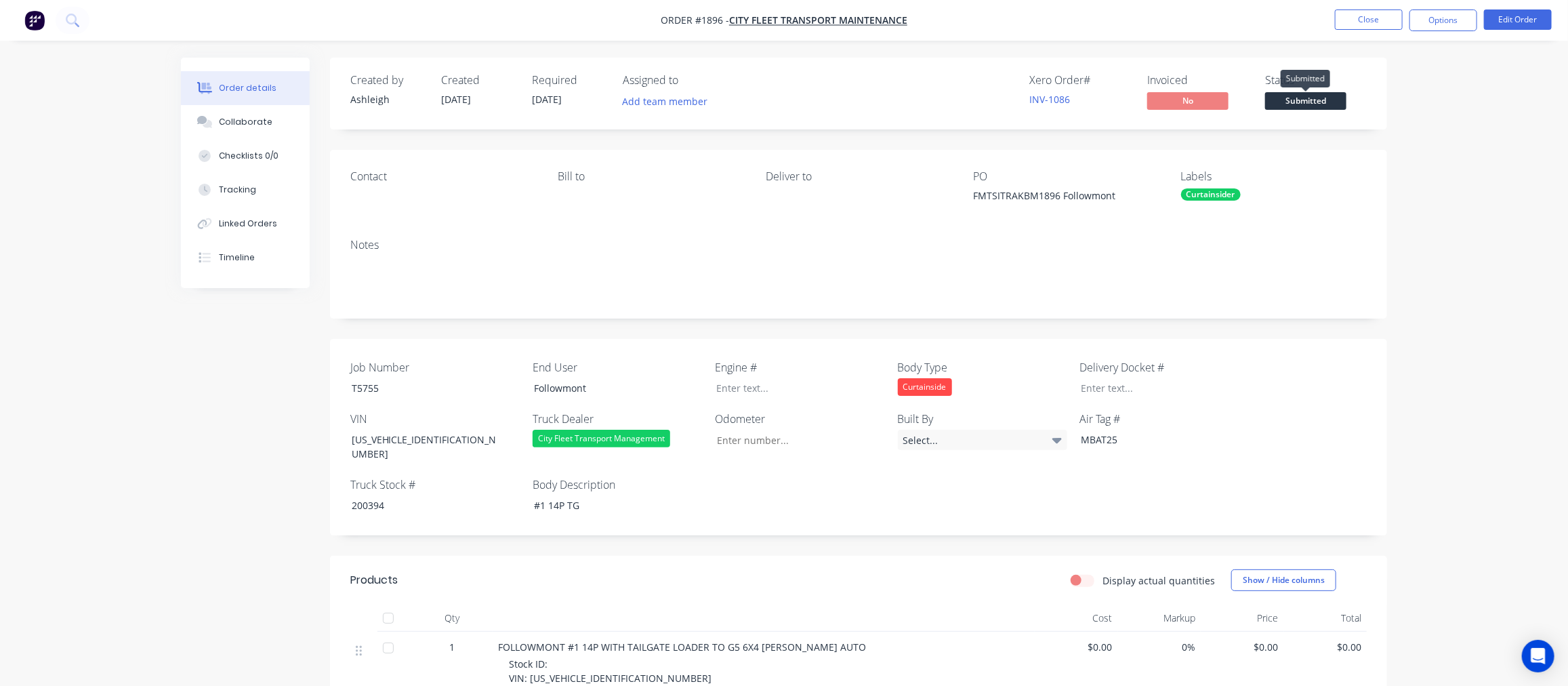
click at [1275, 104] on span "Submitted" at bounding box center [1305, 101] width 81 height 17
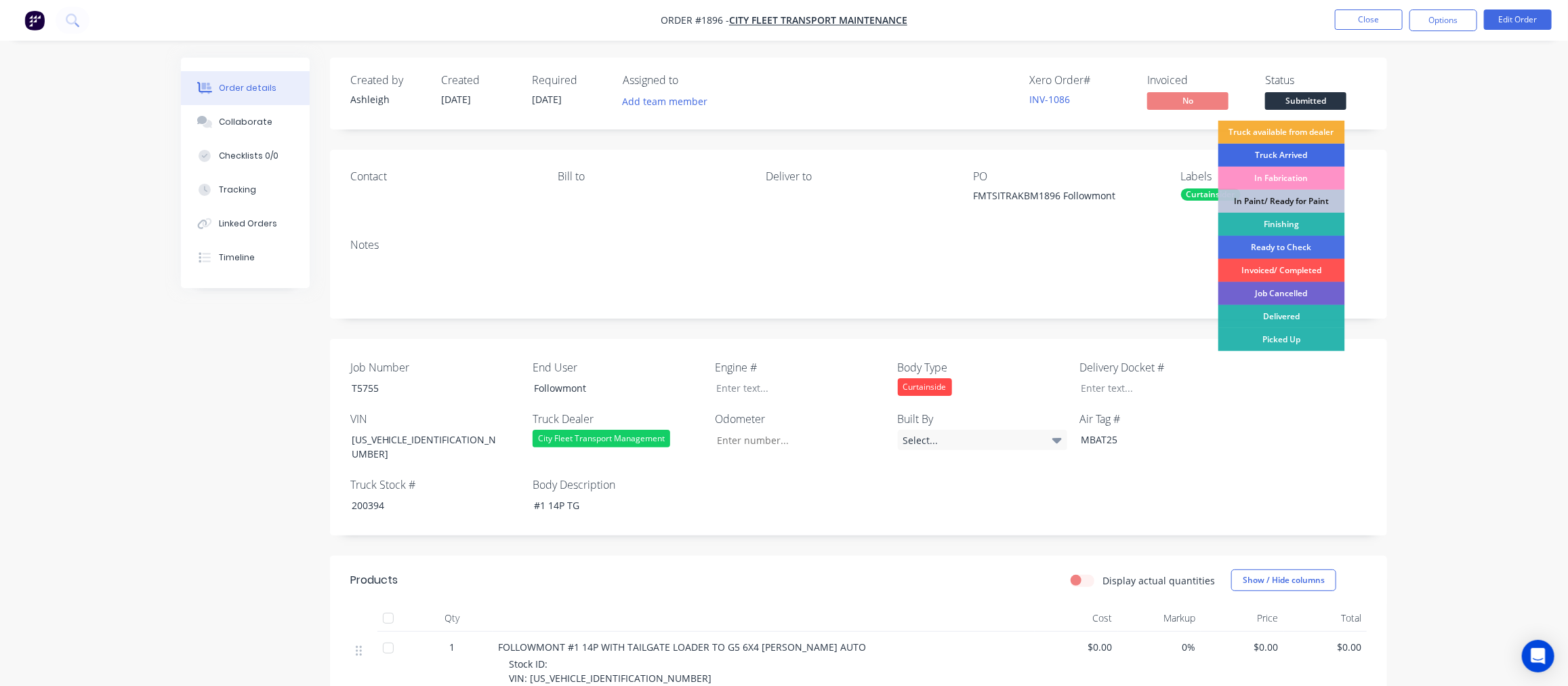
click at [1282, 151] on div "Truck Arrived" at bounding box center [1282, 156] width 127 height 23
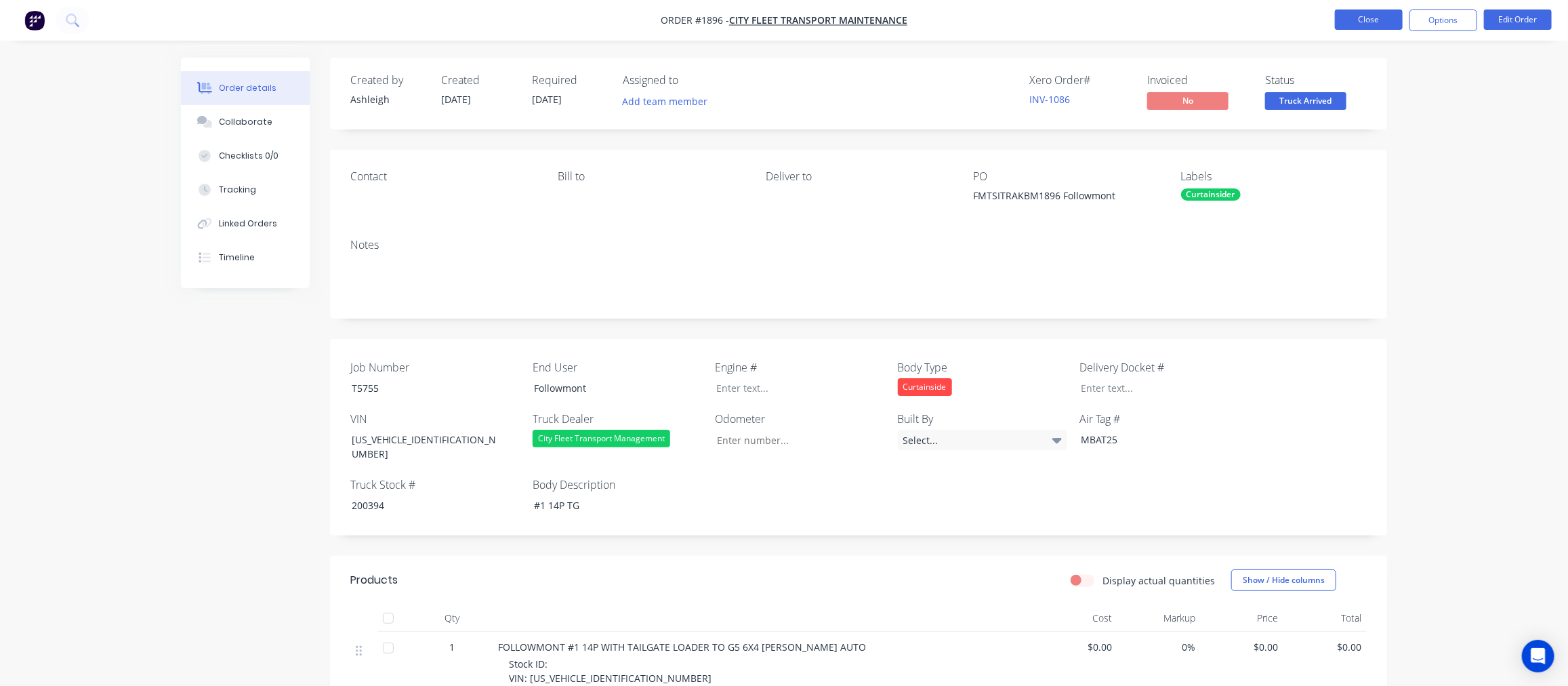
click at [1365, 21] on button "Close" at bounding box center [1368, 20] width 68 height 20
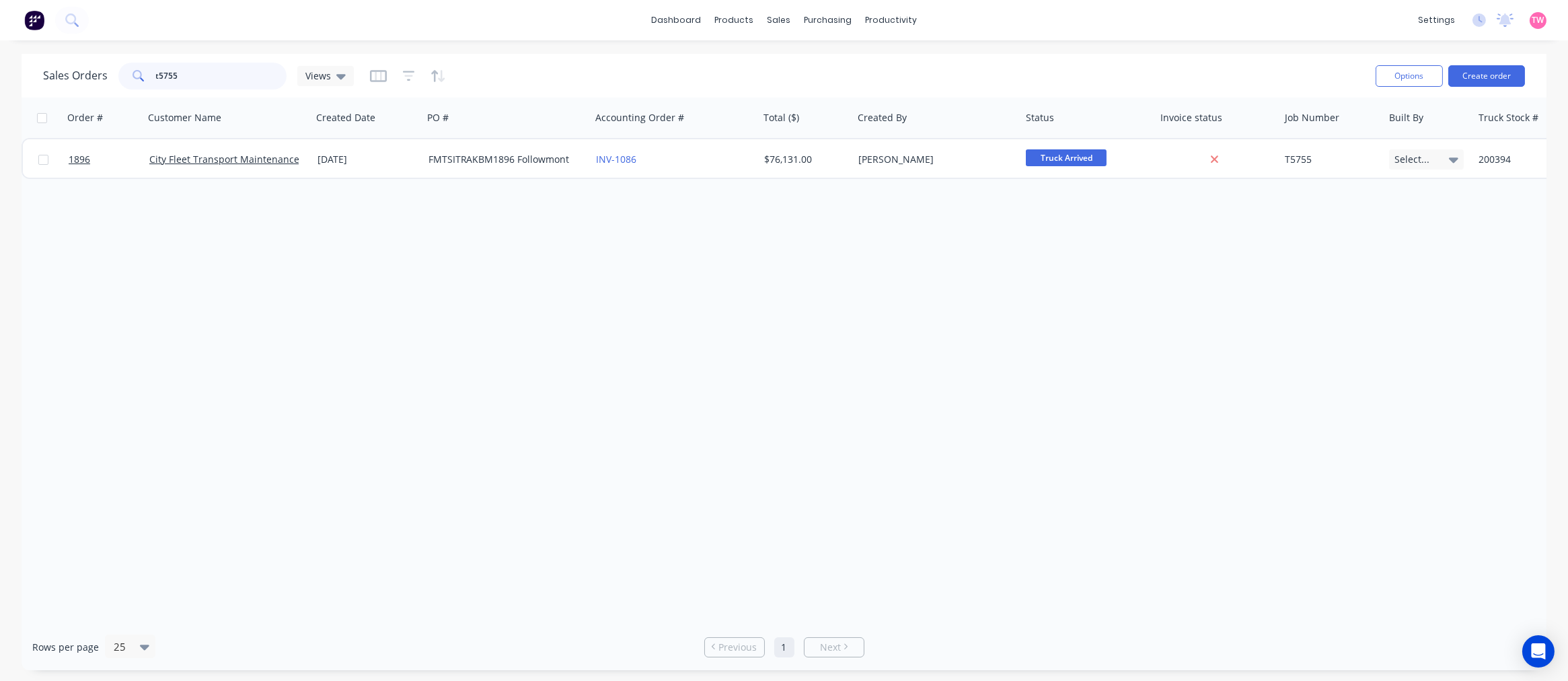
drag, startPoint x: 189, startPoint y: 80, endPoint x: 148, endPoint y: 76, distance: 41.2
click at [148, 76] on div "t5755" at bounding box center [203, 76] width 168 height 27
type input "grab it trucks"
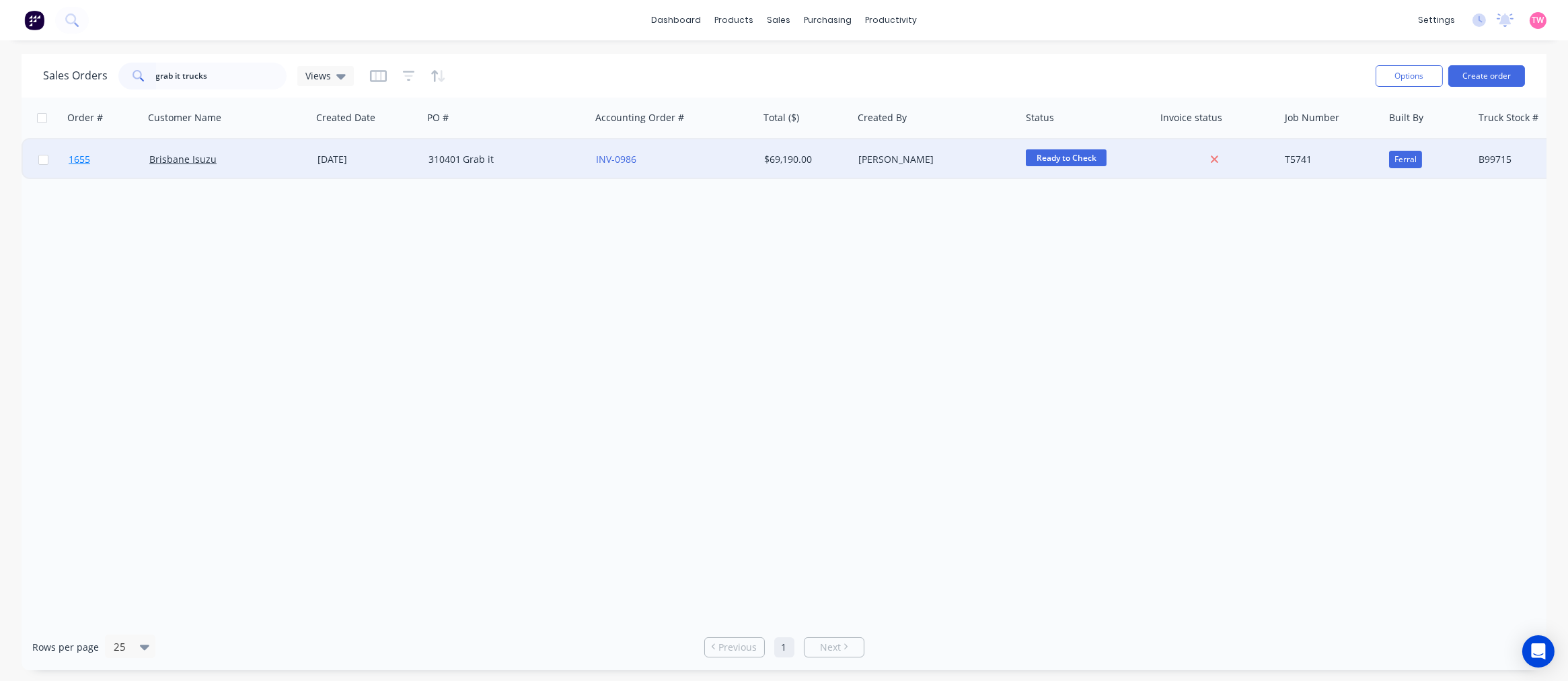
click at [119, 156] on link "1655" at bounding box center [109, 160] width 81 height 40
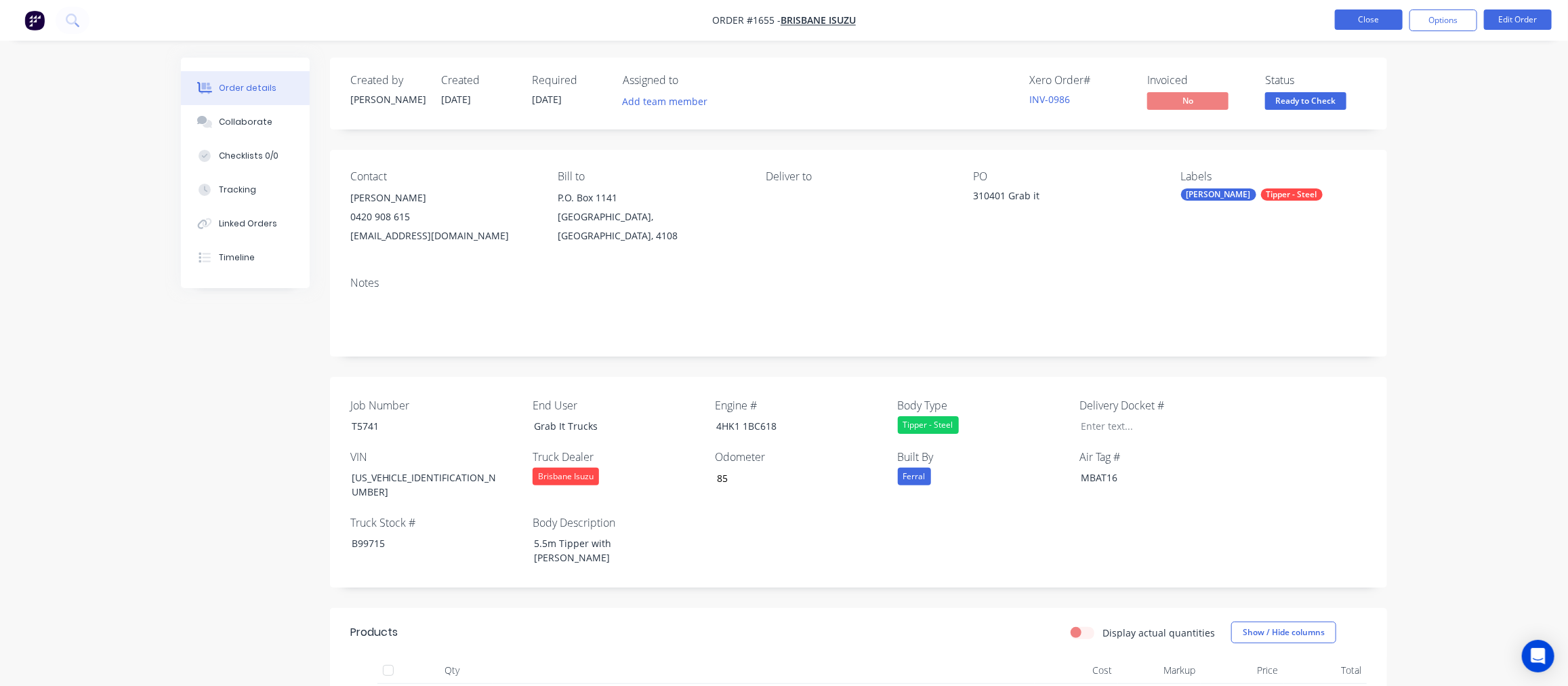
click at [1370, 20] on button "Close" at bounding box center [1368, 20] width 68 height 20
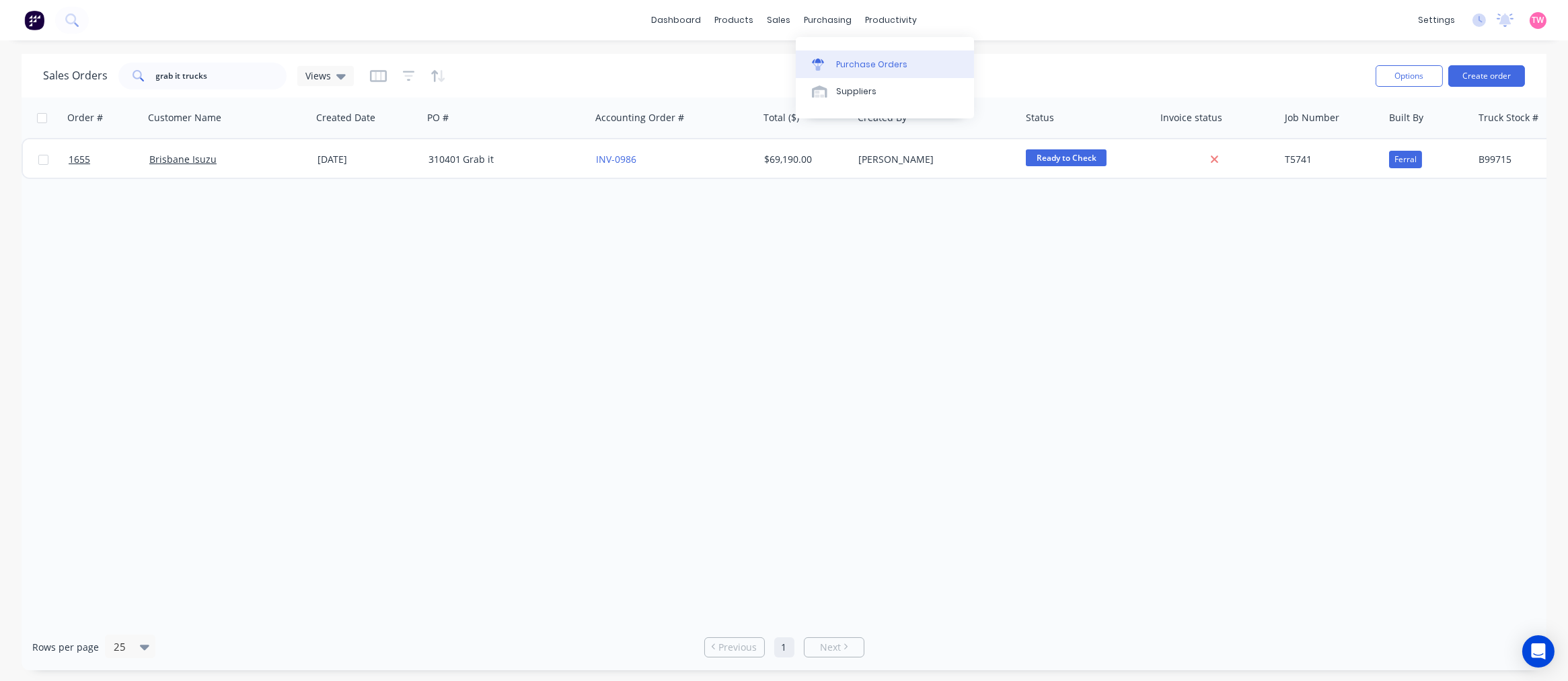
click at [857, 59] on div "Purchase Orders" at bounding box center [872, 65] width 71 height 12
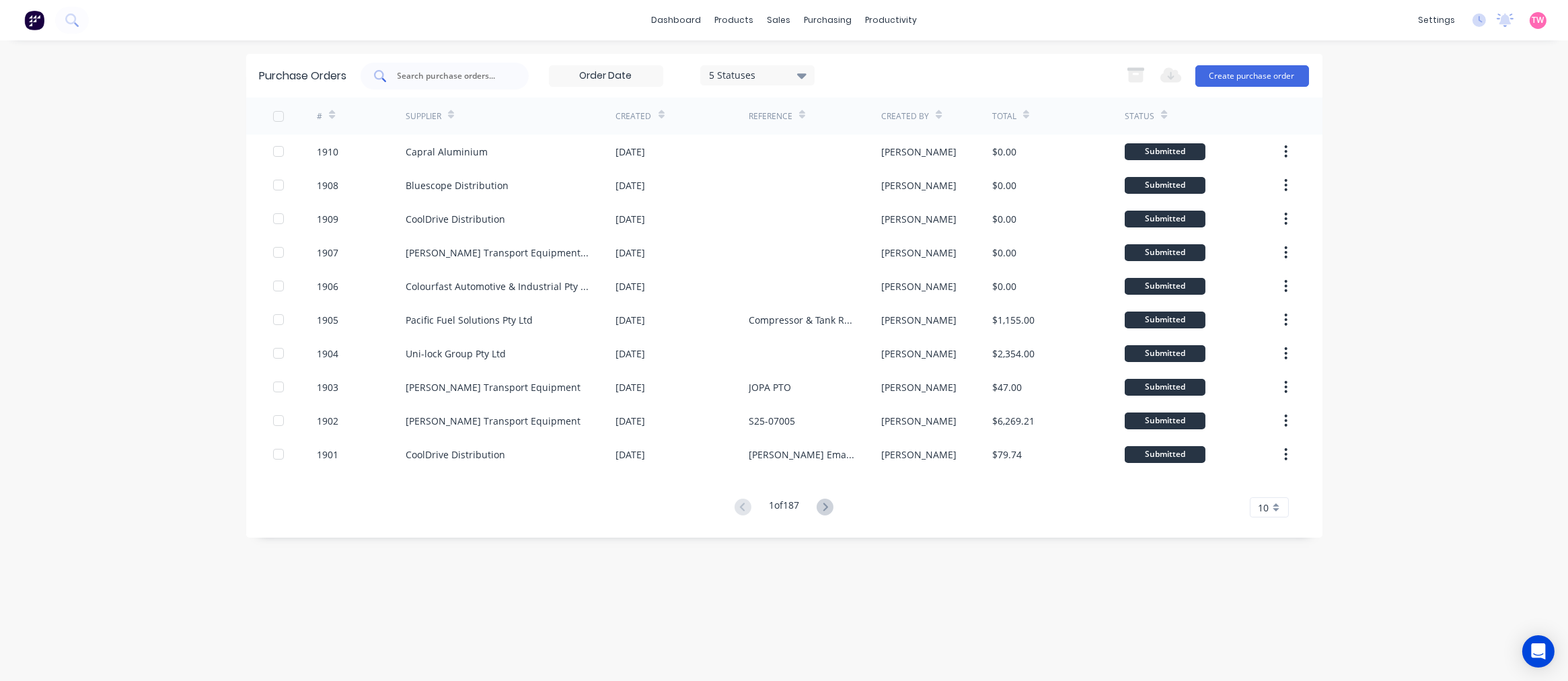
click at [425, 70] on input "text" at bounding box center [452, 76] width 112 height 13
paste input "S25-07105"
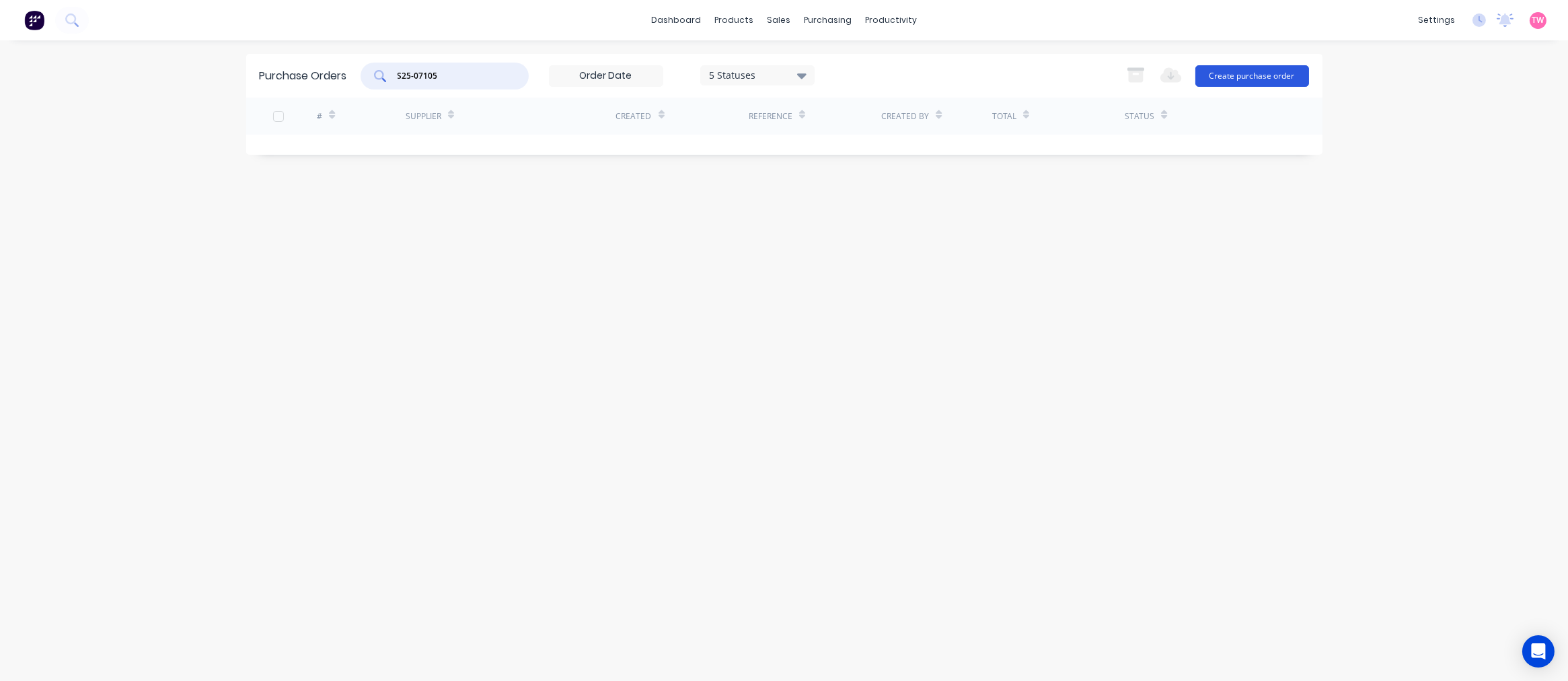
type input "S25-07105"
click at [1237, 73] on button "Create purchase order" at bounding box center [1252, 76] width 114 height 22
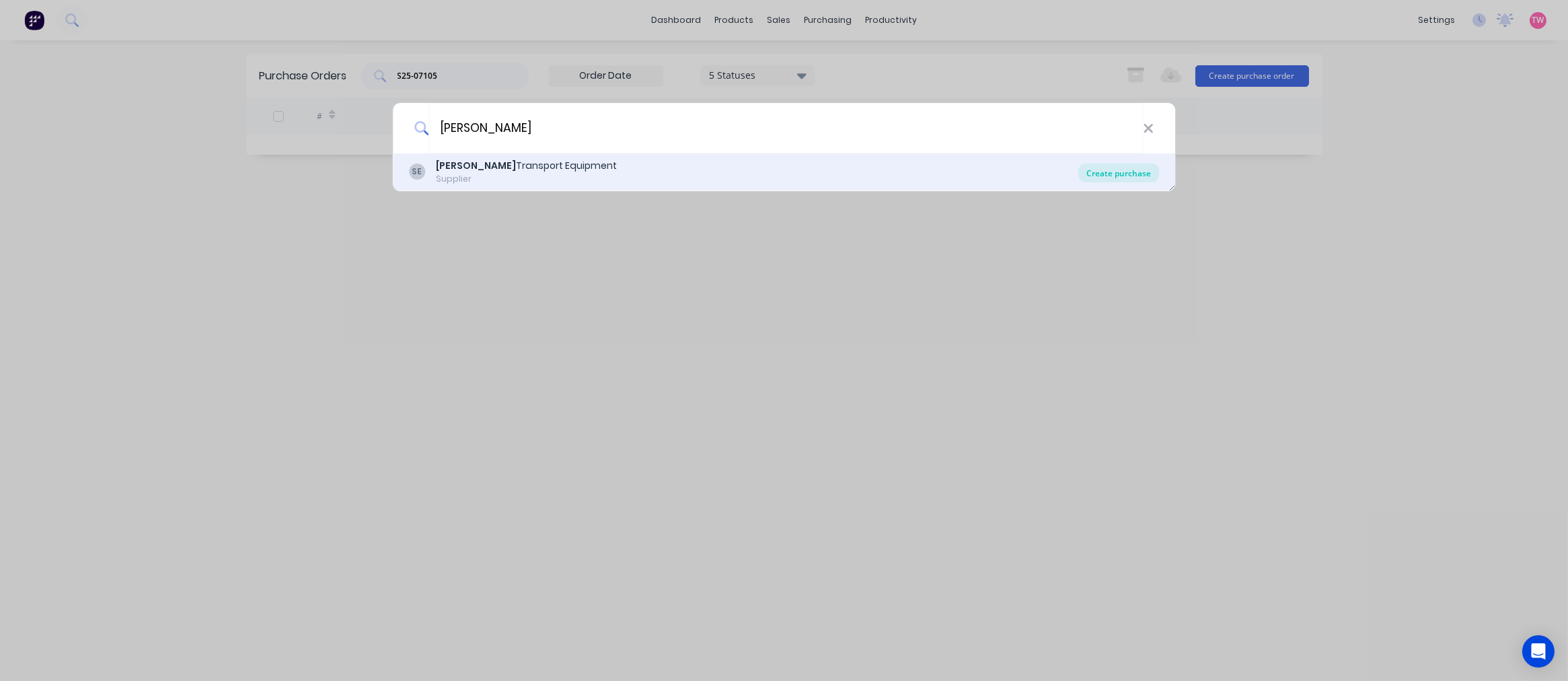
type input "[PERSON_NAME]"
click at [1104, 174] on div "Create purchase" at bounding box center [1119, 173] width 81 height 19
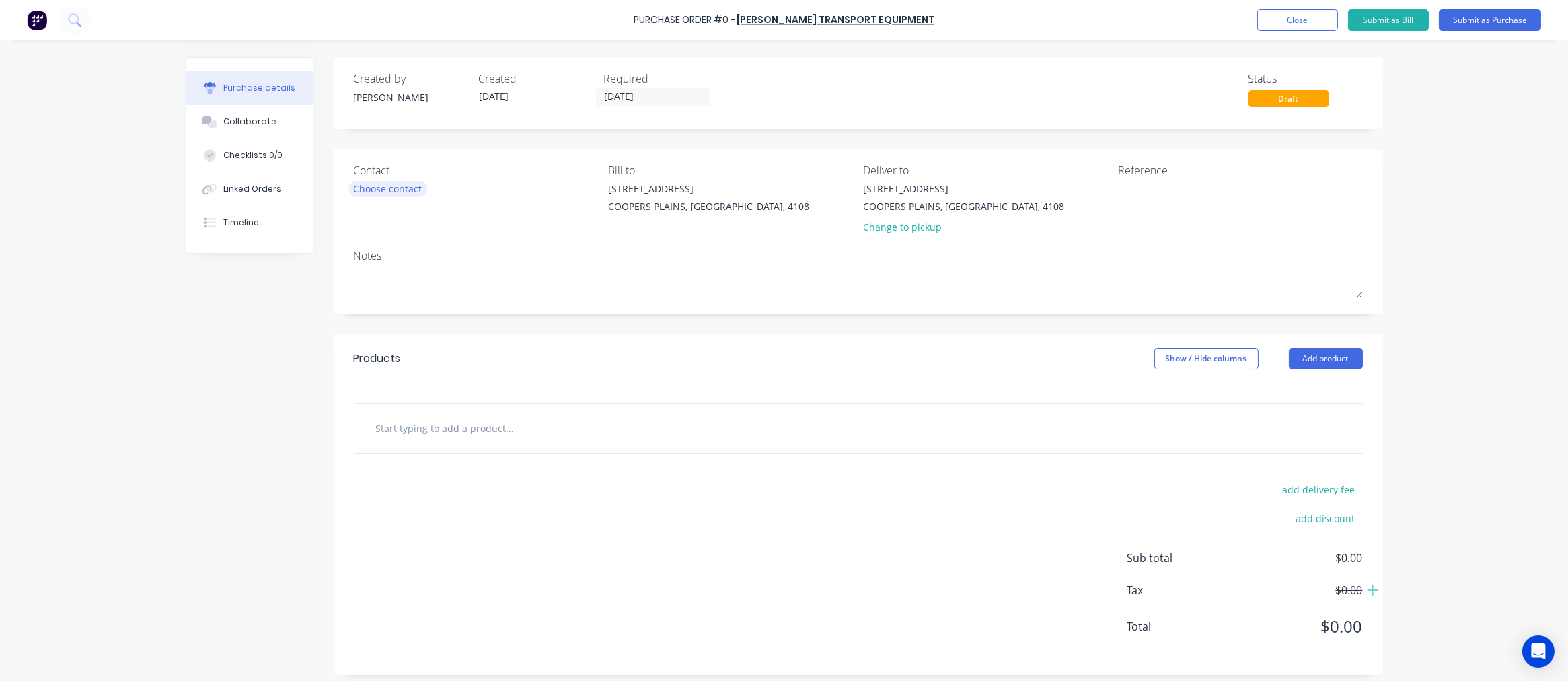
click at [397, 183] on div "Choose contact" at bounding box center [388, 188] width 69 height 14
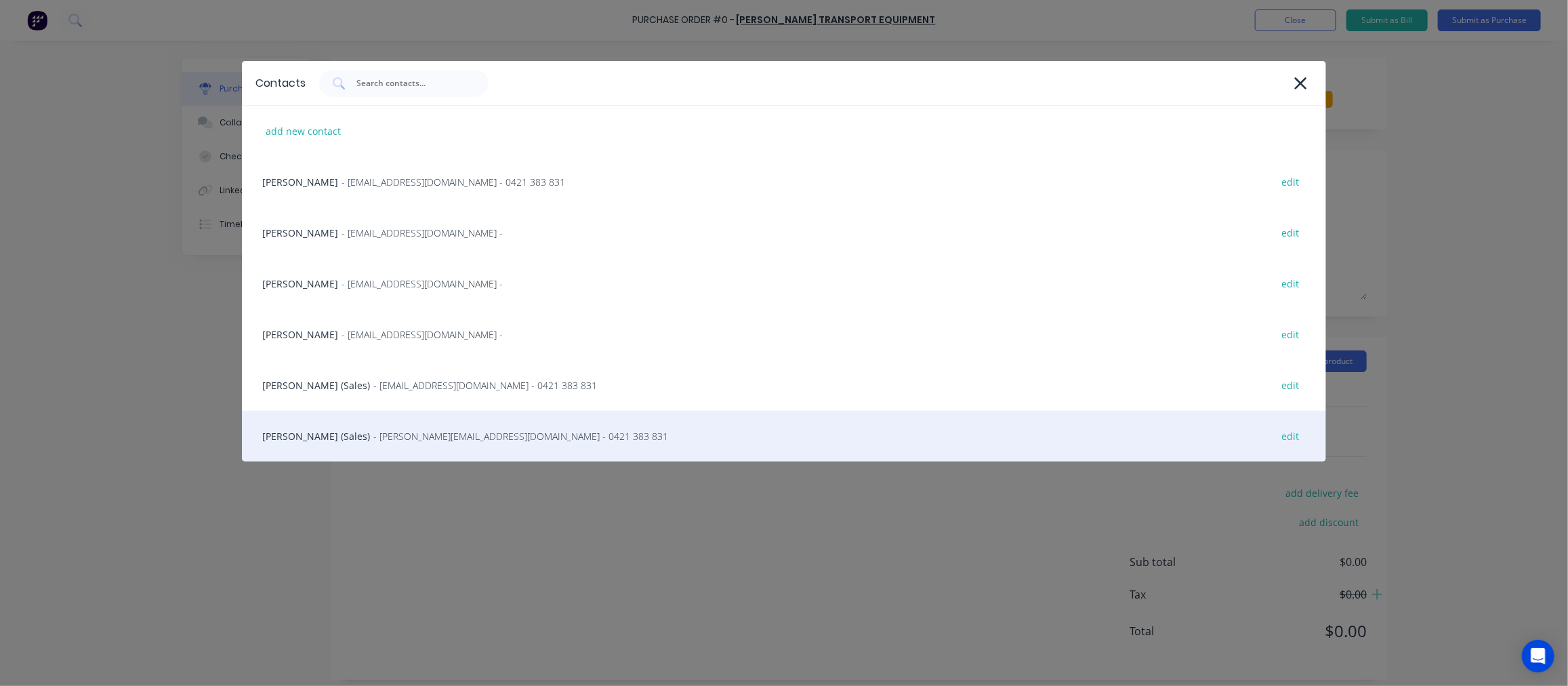
click at [314, 432] on div "[PERSON_NAME] (Sales) - [PERSON_NAME][EMAIL_ADDRESS][DOMAIN_NAME] - 0421 383 83…" at bounding box center [783, 436] width 1084 height 51
